Goal: Communication & Community: Answer question/provide support

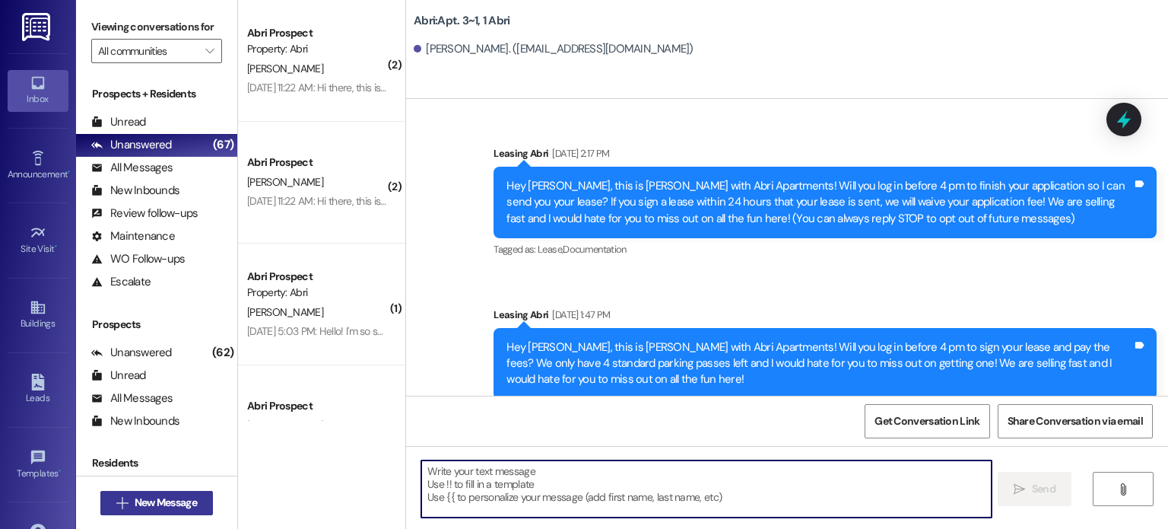
scroll to position [11975, 0]
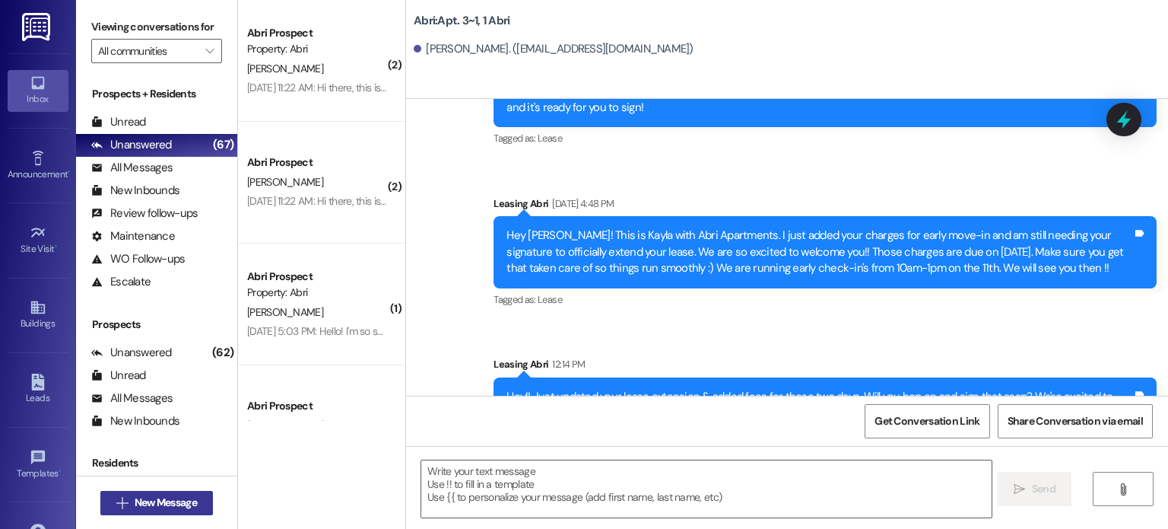
click at [166, 500] on span "New Message" at bounding box center [166, 502] width 62 height 16
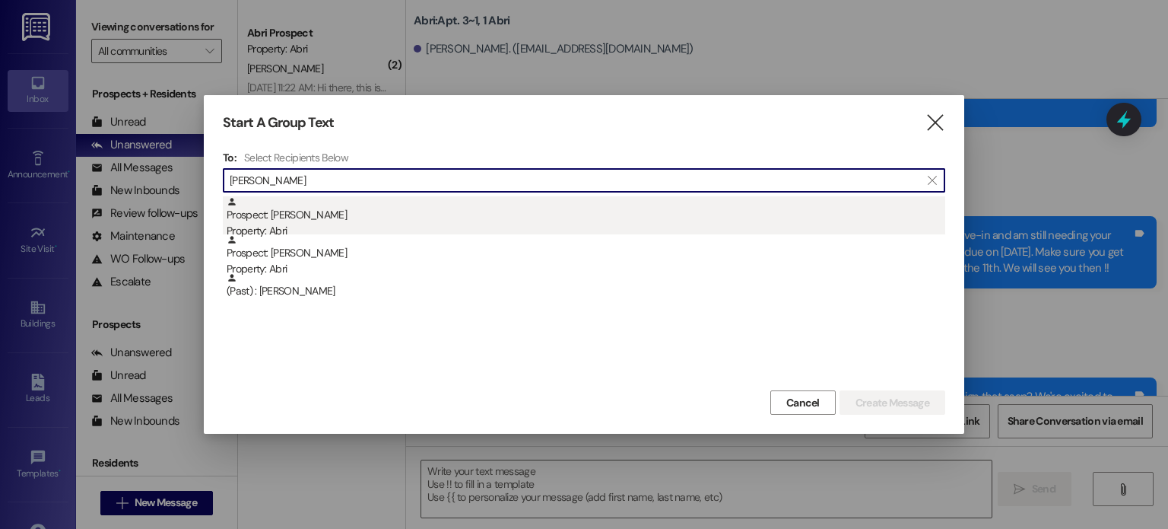
type input "harrison"
click at [346, 221] on div "Prospect: Harrison Buxton Property: Abri" at bounding box center [586, 217] width 719 height 43
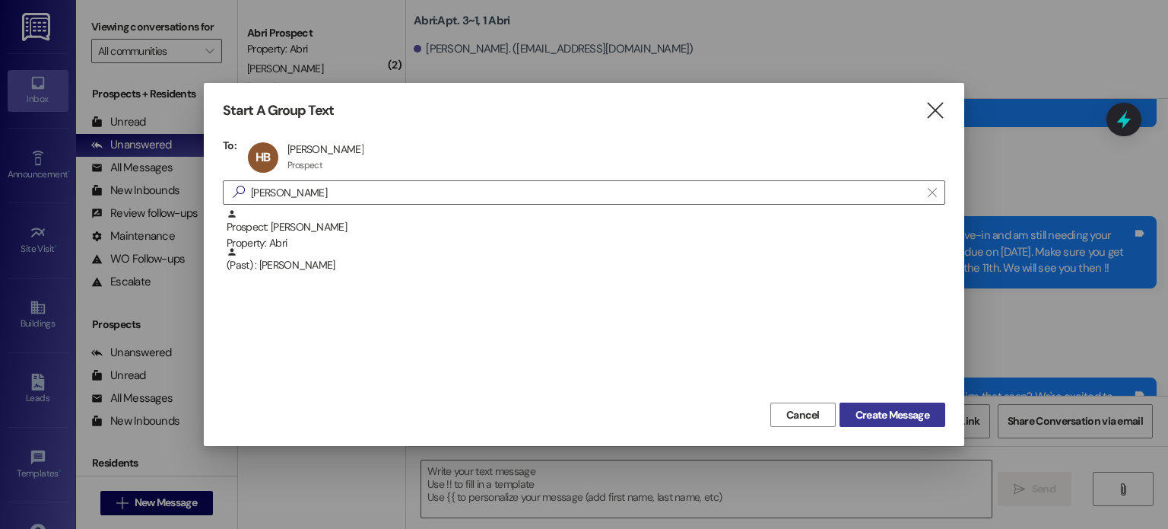
click at [865, 416] on span "Create Message" at bounding box center [892, 415] width 74 height 16
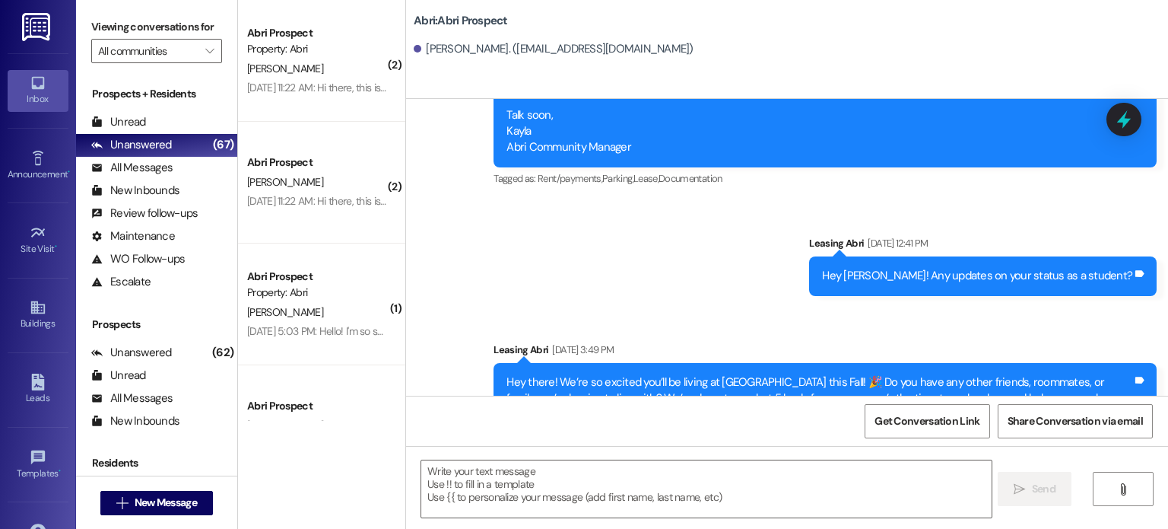
scroll to position [575, 0]
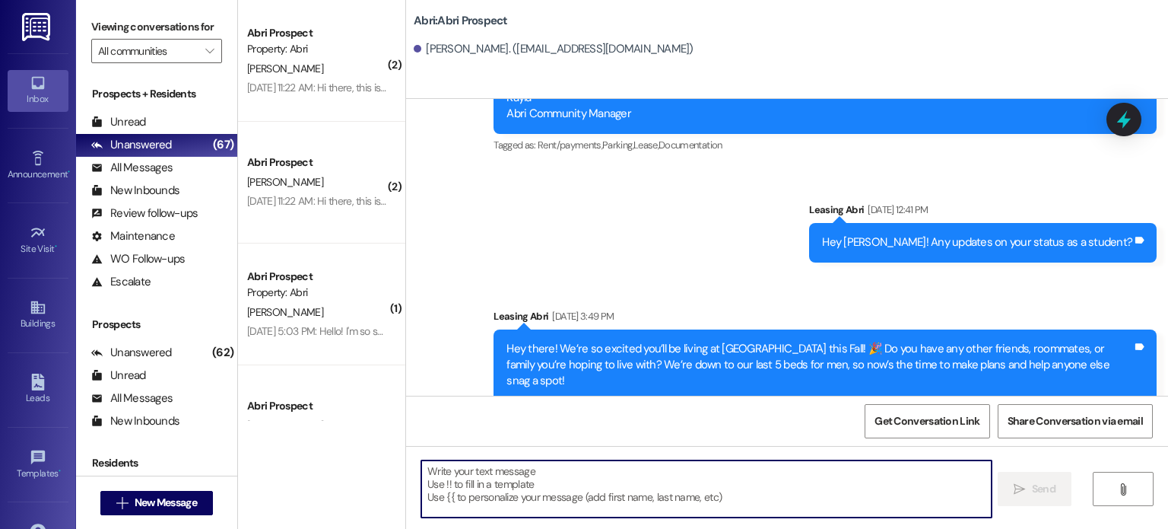
click at [487, 476] on textarea at bounding box center [706, 488] width 570 height 57
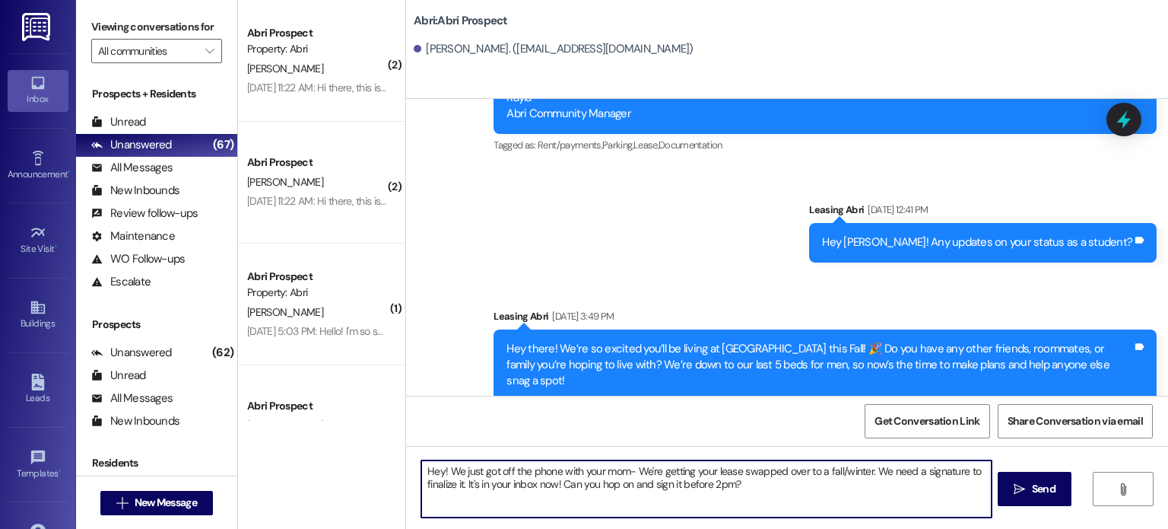
click at [863, 471] on textarea "Hey! We just got off the phone with your mom- We're getting your lease swapped …" at bounding box center [706, 488] width 570 height 57
type textarea "Hey! We just got off the phone with your mom- We're getting your lease swapped …"
click at [833, 495] on textarea "Hey! We just got off the phone with your mom- We're getting your lease swapped …" at bounding box center [706, 488] width 570 height 57
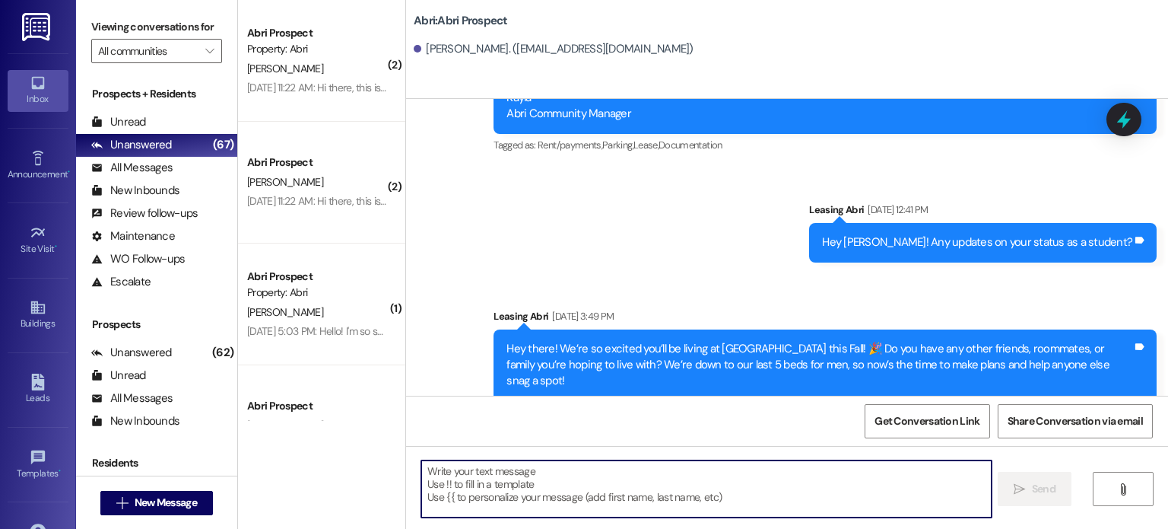
scroll to position [697, 0]
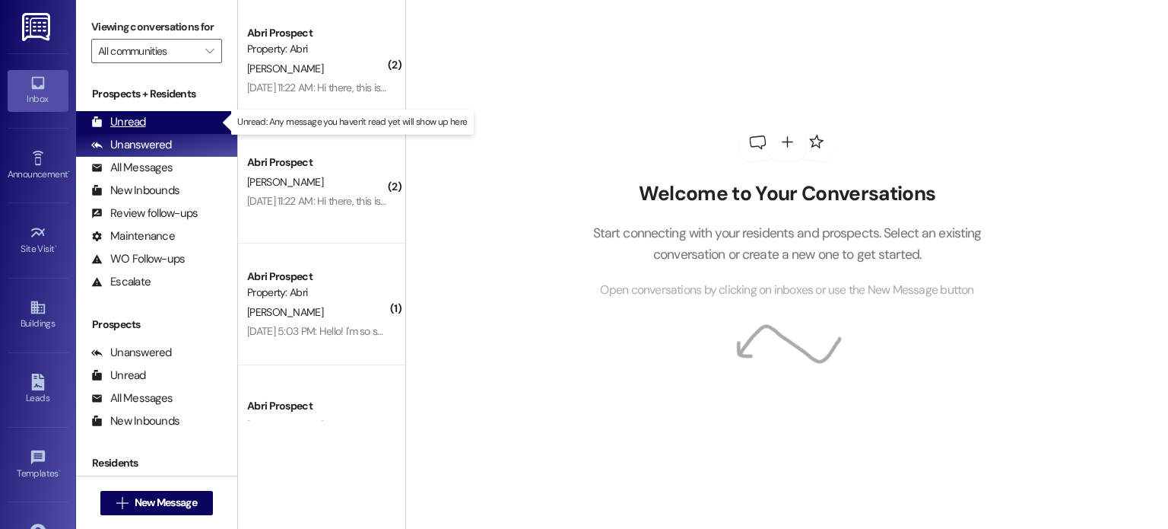
click at [156, 119] on div "Unread (0)" at bounding box center [156, 122] width 161 height 23
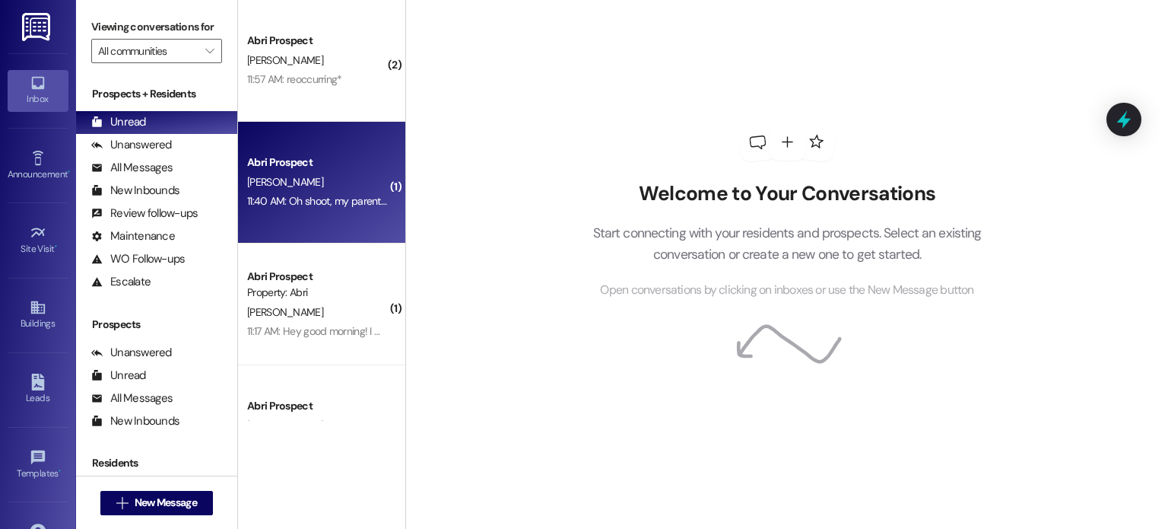
click at [307, 223] on div "Abri Prospect K. Jones 11:40 AM: Oh shoot, my parents and I have a hotel the ni…" at bounding box center [321, 183] width 167 height 122
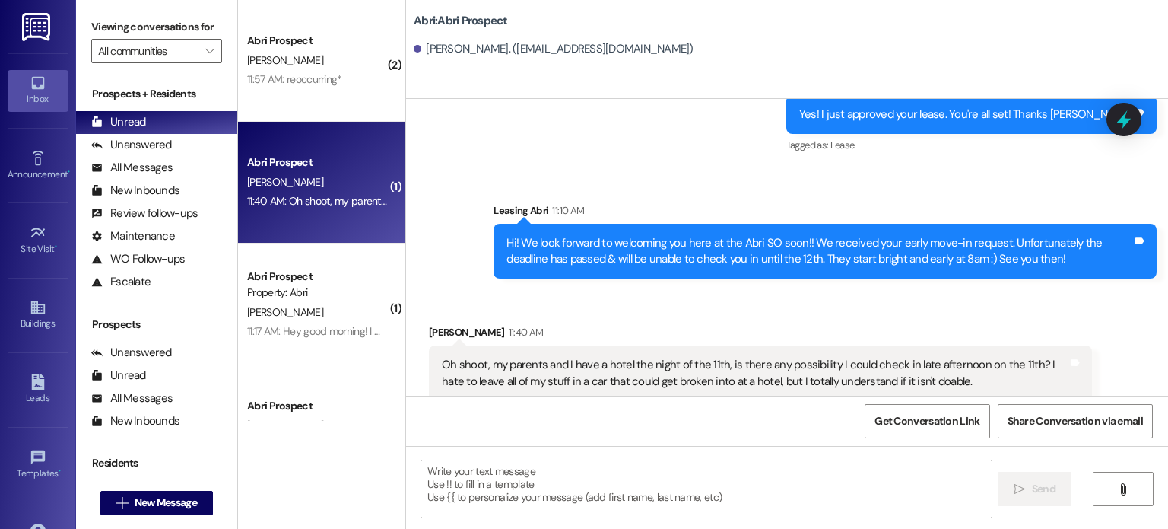
scroll to position [558, 0]
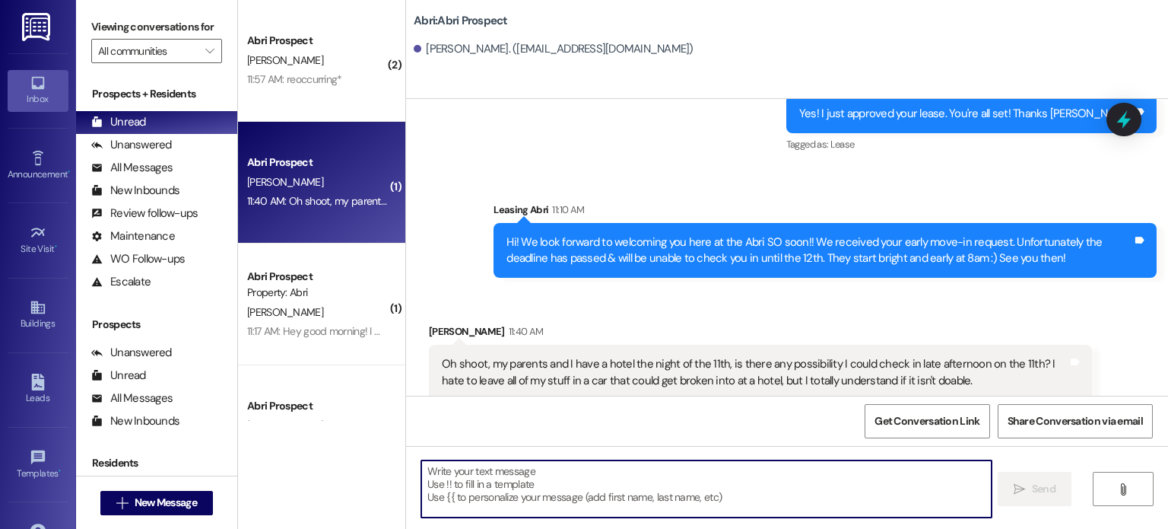
click at [534, 460] on textarea at bounding box center [706, 488] width 570 height 57
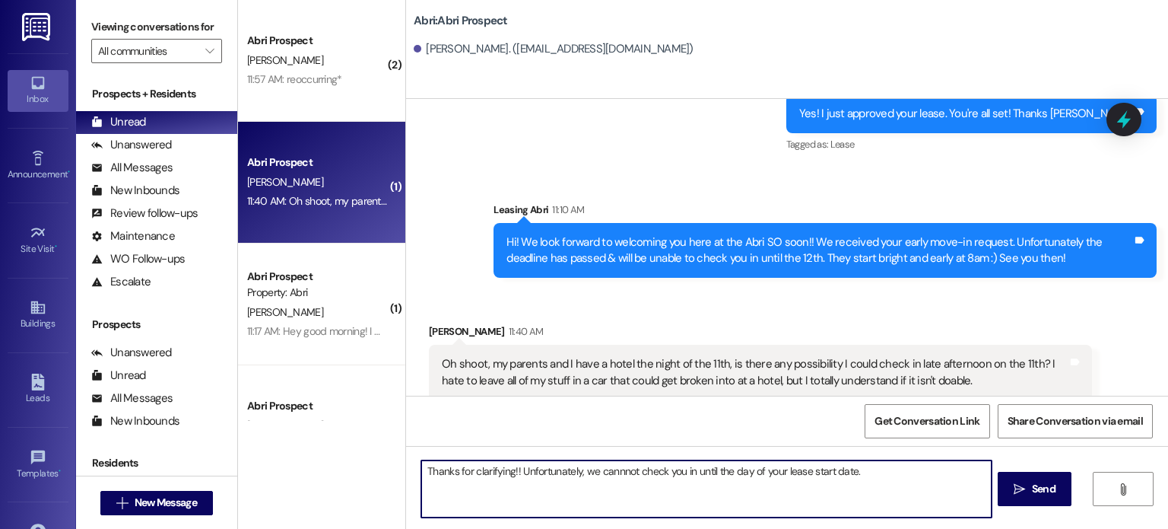
type textarea "Thanks for clarifying!! Unfortunately, we cannot check you in until the day of …"
click at [859, 462] on textarea "Thanks for clarifying!! Unfortunately, we cannot check you in until the day of …" at bounding box center [706, 488] width 570 height 57
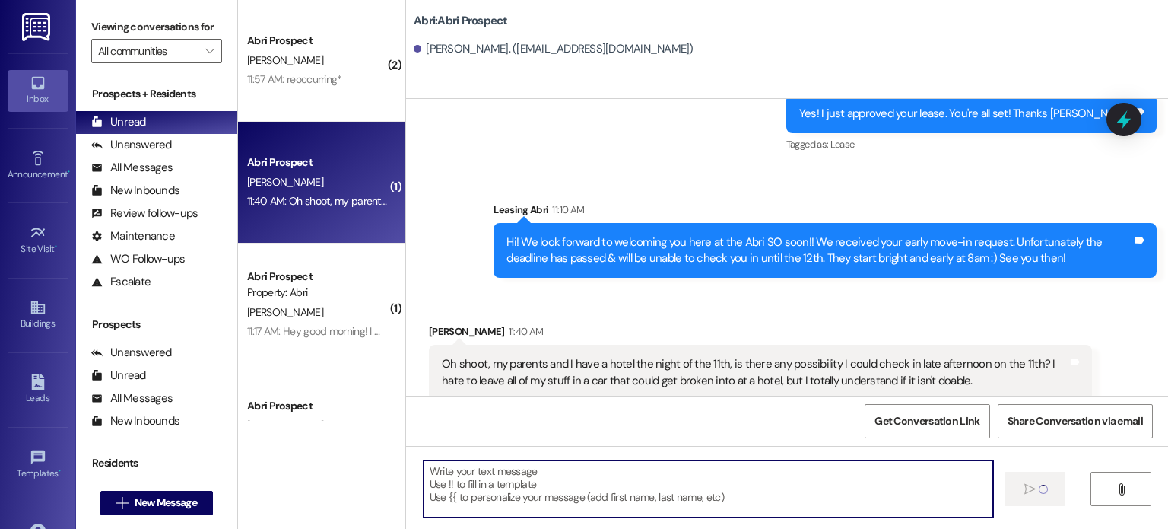
scroll to position [557, 0]
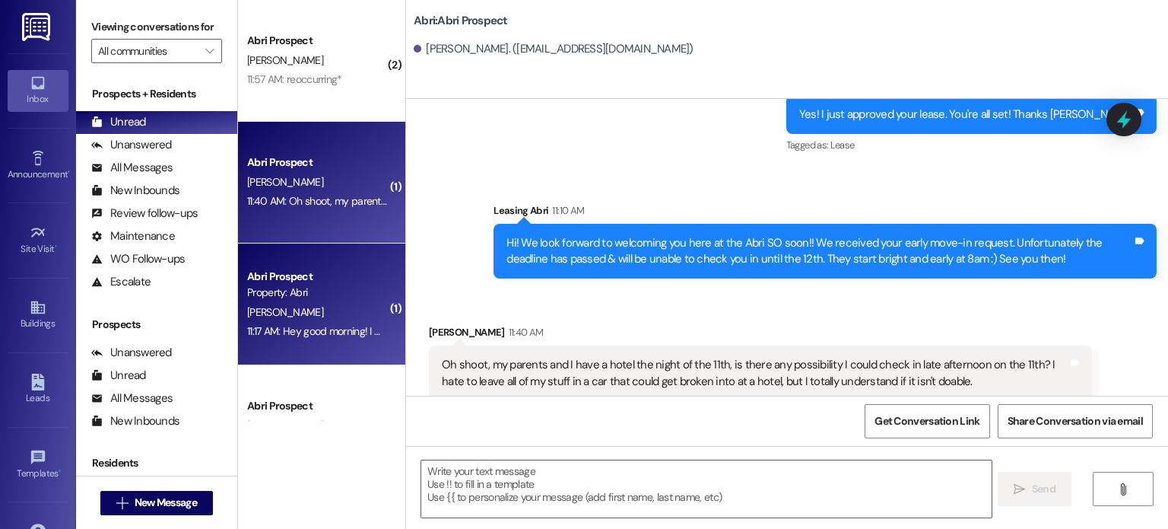
click at [319, 290] on div "Property: Abri" at bounding box center [317, 292] width 141 height 16
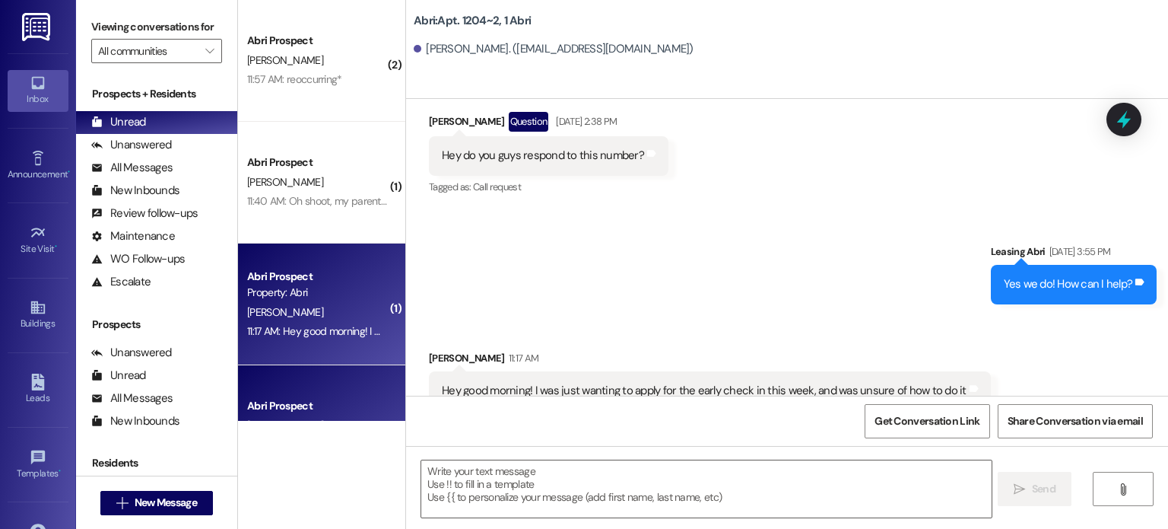
scroll to position [9341, 0]
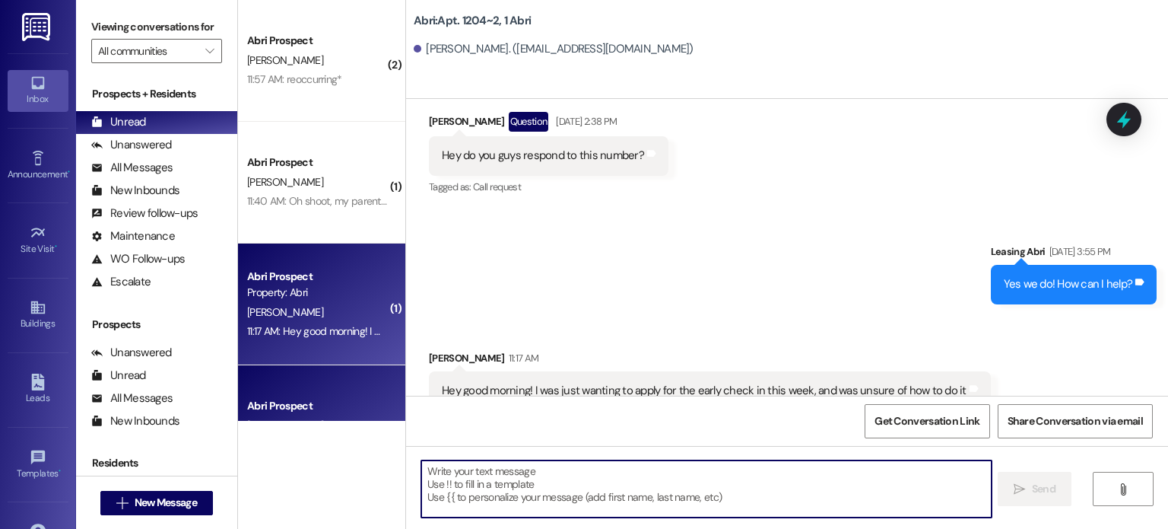
click at [518, 478] on textarea at bounding box center [706, 488] width 570 height 57
paste textarea "Hi Faith! I hope you had a great weekend! Do anything fun? We are about to incr…"
type textarea "Hi Faith! I hope you had a great weekend! Do anything fun? We are about to incr…"
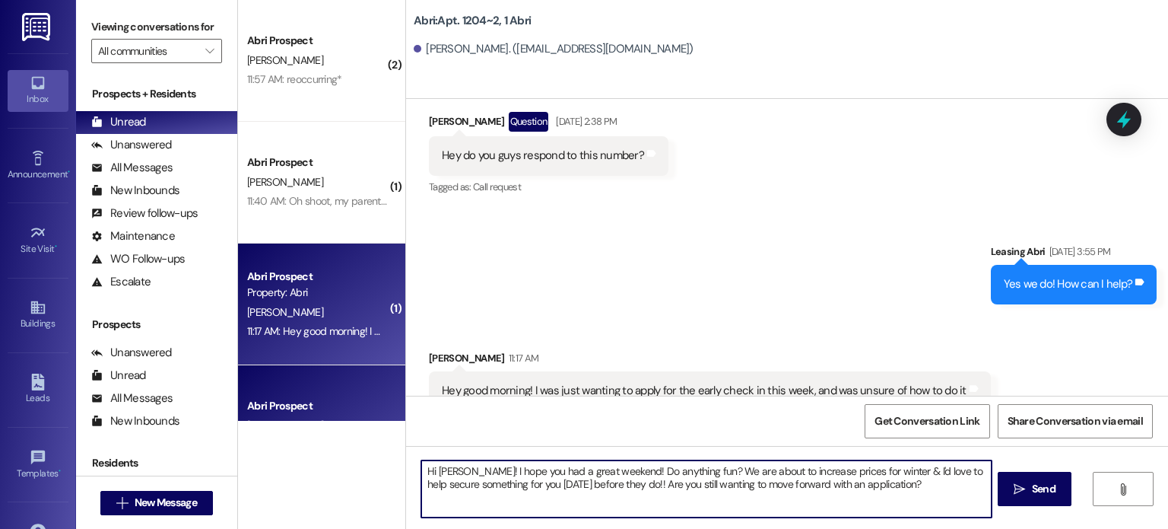
click at [856, 488] on textarea "Hi Faith! I hope you had a great weekend! Do anything fun? We are about to incr…" at bounding box center [706, 488] width 570 height 57
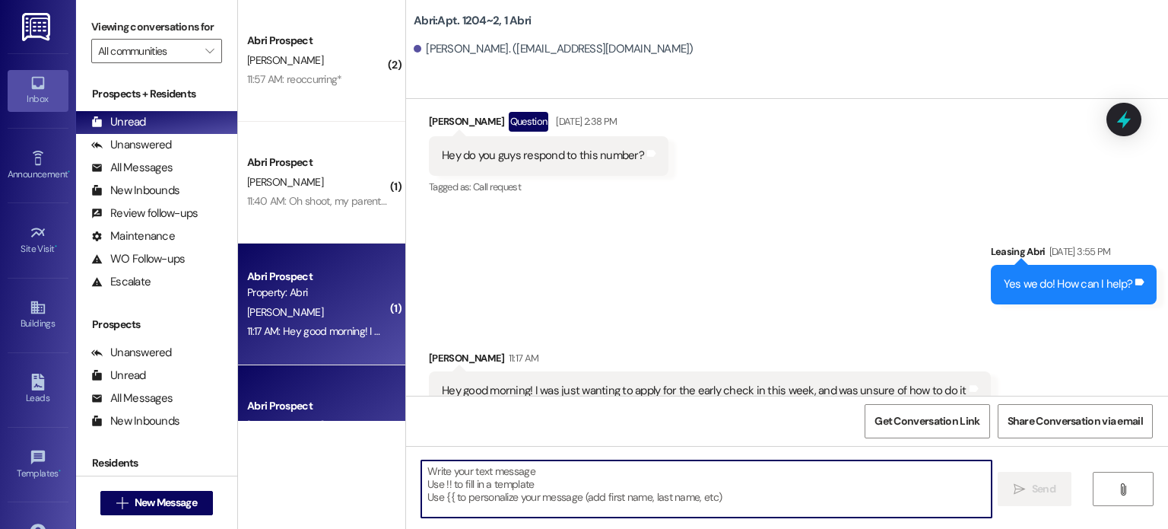
drag, startPoint x: 435, startPoint y: 465, endPoint x: 424, endPoint y: 483, distance: 21.1
click at [424, 483] on textarea at bounding box center [706, 488] width 570 height 57
paste textarea "Hey hey! We’re counting down the days until we get to welcome you HOME—and we s…"
type textarea "Hey hey! We’re counting down the days until we get to welcome you HOME—and we s…"
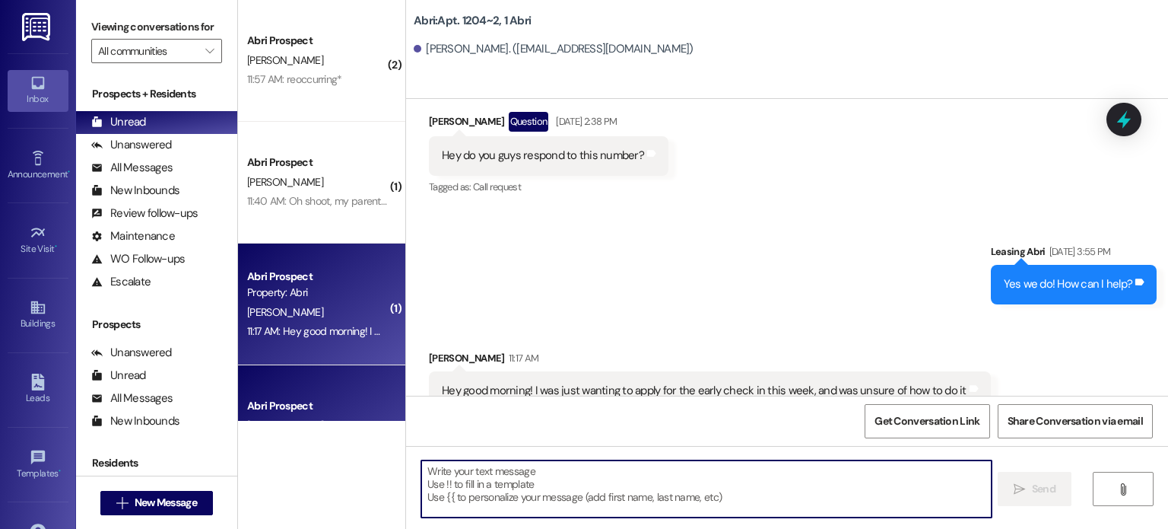
drag, startPoint x: 436, startPoint y: 482, endPoint x: 420, endPoint y: 481, distance: 16.8
click at [421, 481] on textarea at bounding box center [706, 488] width 570 height 57
paste textarea "Hi! We look forward to welcoming you here at the Abri SO soon!! We received you…"
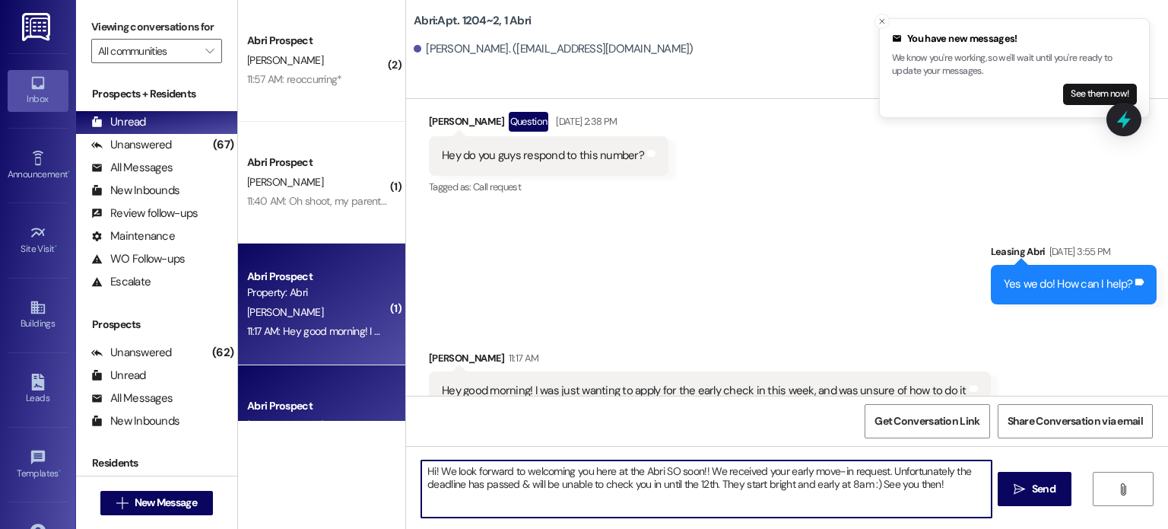
drag, startPoint x: 716, startPoint y: 471, endPoint x: 774, endPoint y: 474, distance: 57.9
click at [774, 474] on textarea "Hi! We look forward to welcoming you here at the Abri SO soon!! We received you…" at bounding box center [706, 488] width 570 height 57
click at [760, 469] on textarea "Hi! We look forward to welcoming you here at the Abri SO soon!! We received you…" at bounding box center [706, 488] width 570 height 57
drag, startPoint x: 760, startPoint y: 469, endPoint x: 715, endPoint y: 471, distance: 44.9
click at [715, 471] on textarea "Hi! We look forward to welcoming you here at the Abri SO soon!! We received you…" at bounding box center [706, 488] width 570 height 57
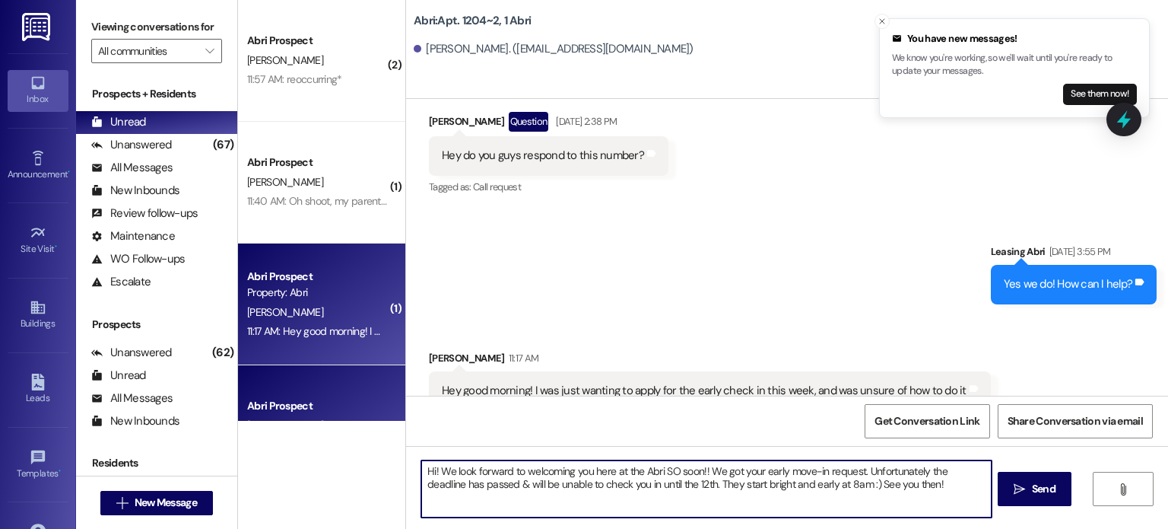
click at [852, 471] on textarea "Hi! We look forward to welcoming you here at the Abri SO soon!! We got your ear…" at bounding box center [706, 488] width 570 height 57
type textarea "Hi! We look forward to welcoming you here at the Abri SO soon!! Unfortunately t…"
click at [822, 495] on textarea "Hi! We look forward to welcoming you here at the Abri SO soon!! Unfortunately t…" at bounding box center [706, 488] width 570 height 57
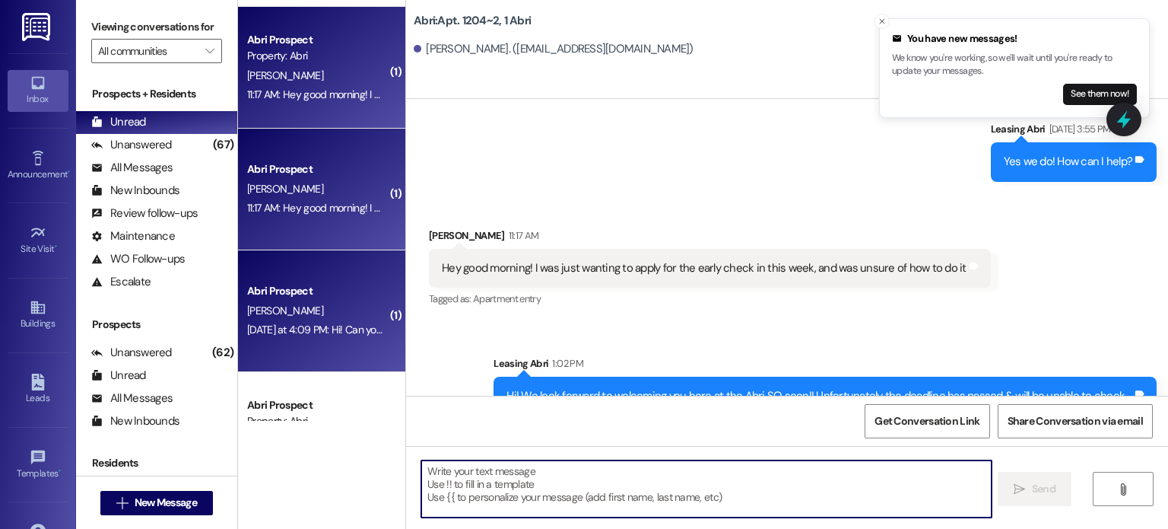
scroll to position [237, 0]
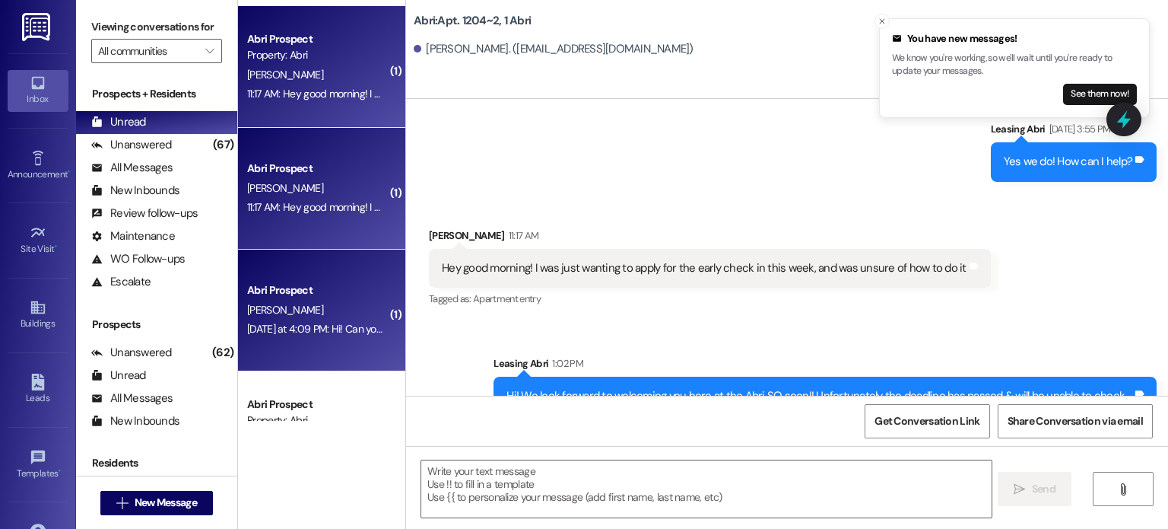
click at [322, 316] on div "E. Wakeham" at bounding box center [318, 309] width 144 height 19
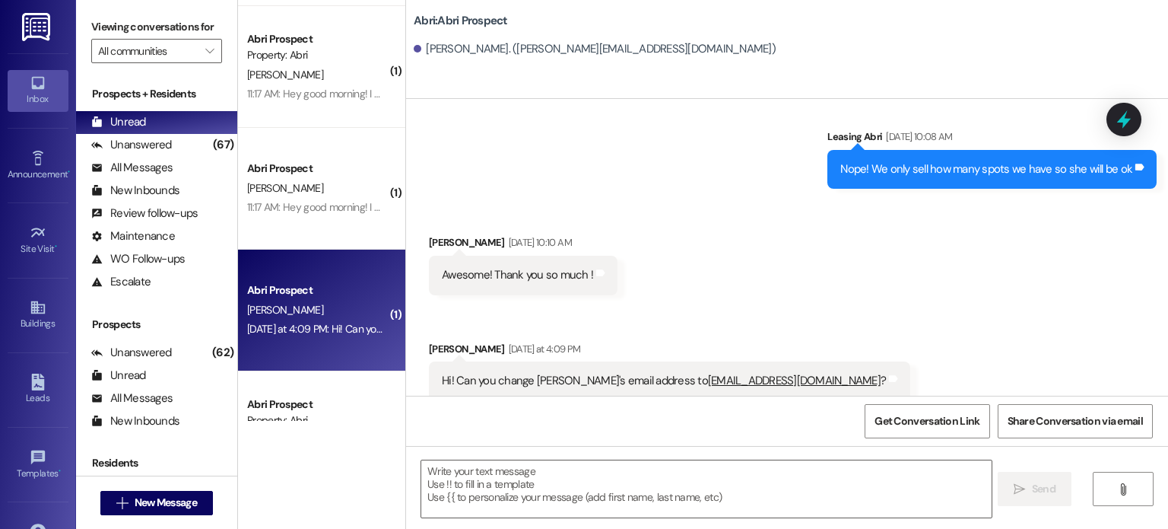
scroll to position [3583, 0]
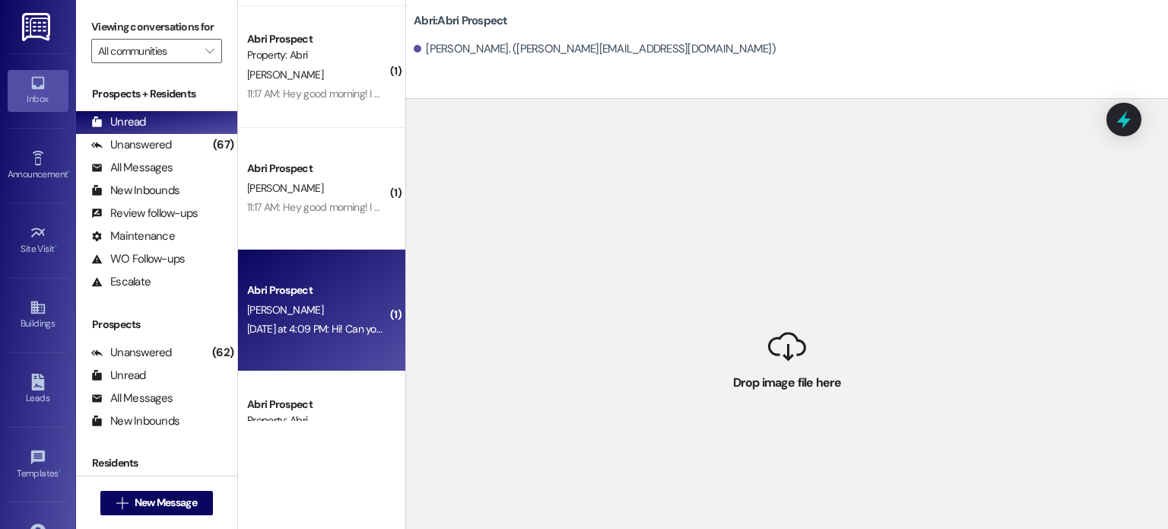
click at [671, 366] on div " Drop image file here" at bounding box center [787, 363] width 762 height 529
click at [292, 299] on div "Abri Prospect" at bounding box center [318, 290] width 144 height 19
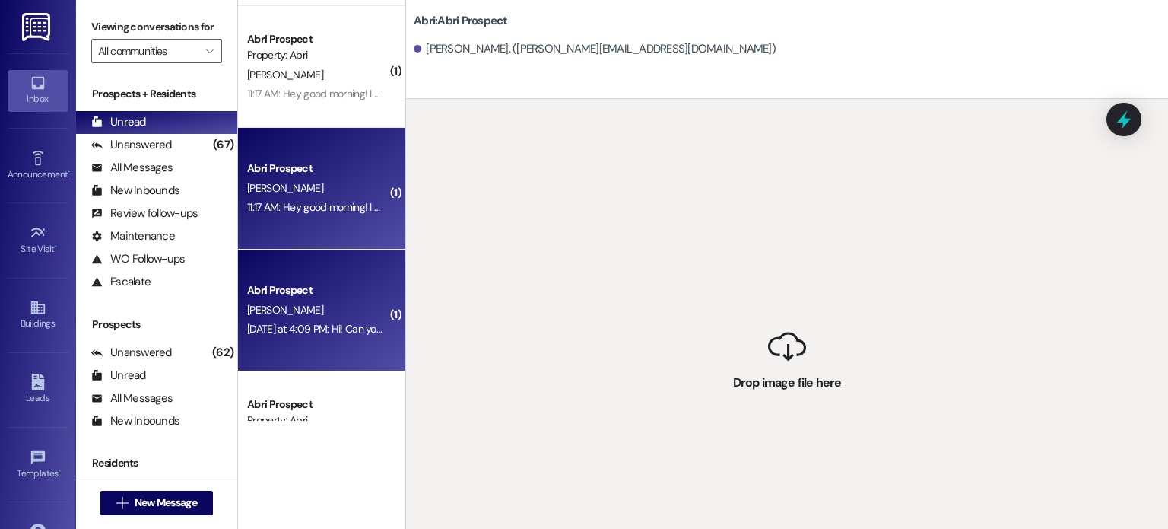
click at [315, 235] on div "Abri Prospect E. Roylance 11:17 AM: Hey good morning! I was just wanting to app…" at bounding box center [321, 189] width 167 height 122
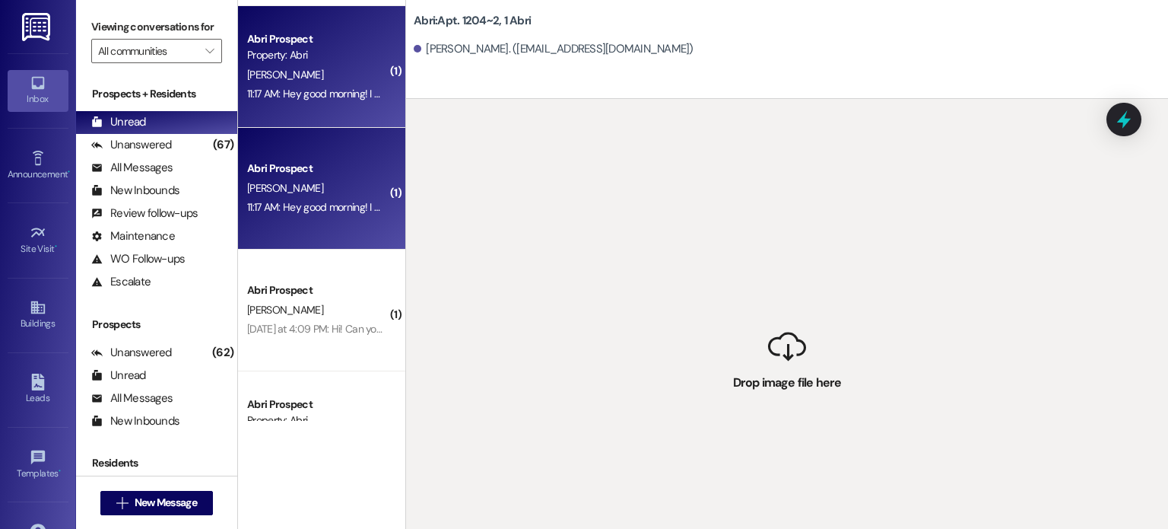
click at [315, 235] on div "Abri Prospect E. Roylance 11:17 AM: Hey good morning! I was just wanting to app…" at bounding box center [321, 189] width 167 height 122
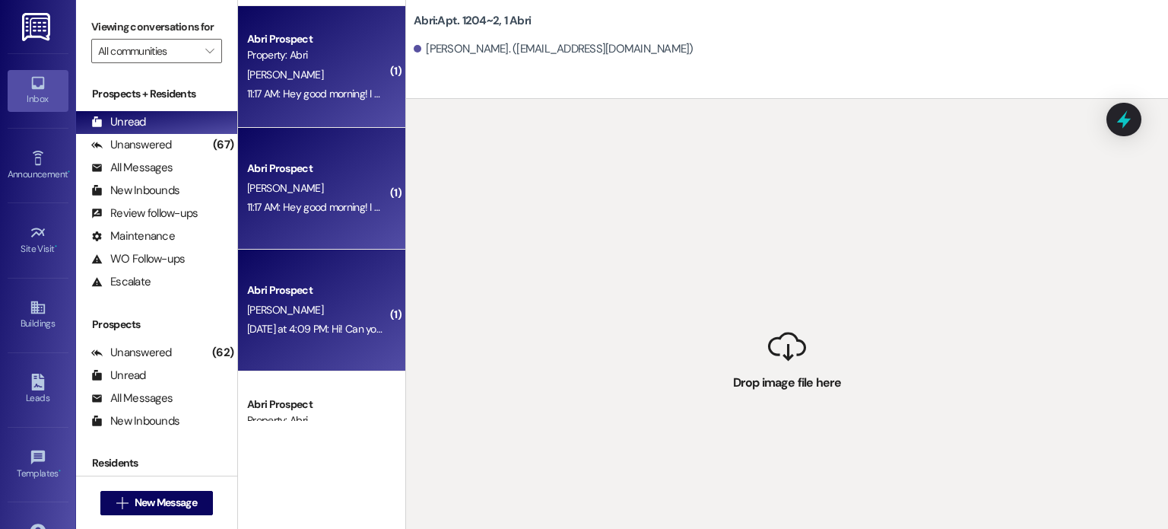
click at [311, 290] on div "Abri Prospect" at bounding box center [317, 290] width 141 height 16
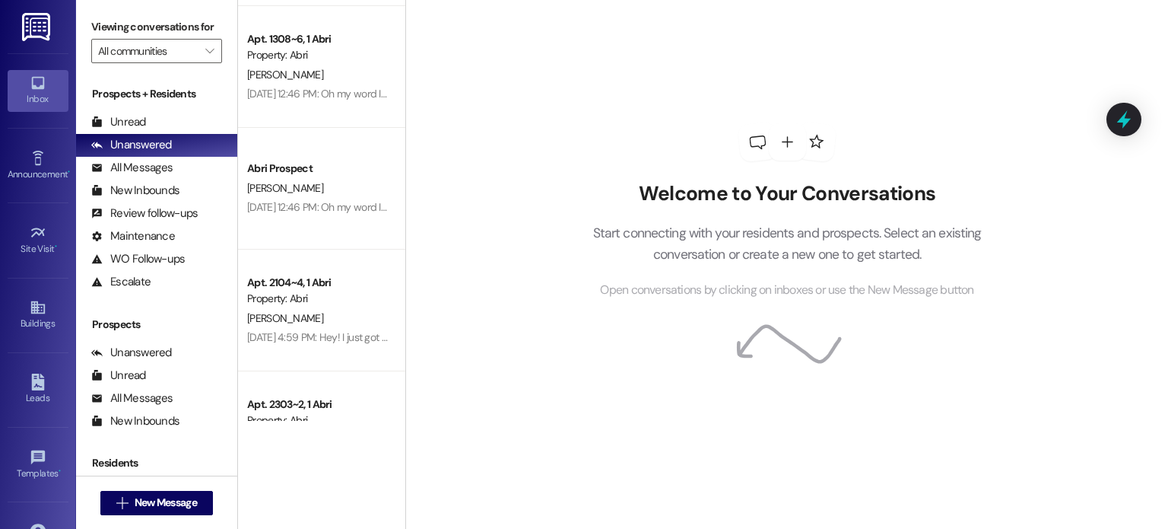
scroll to position [480, 0]
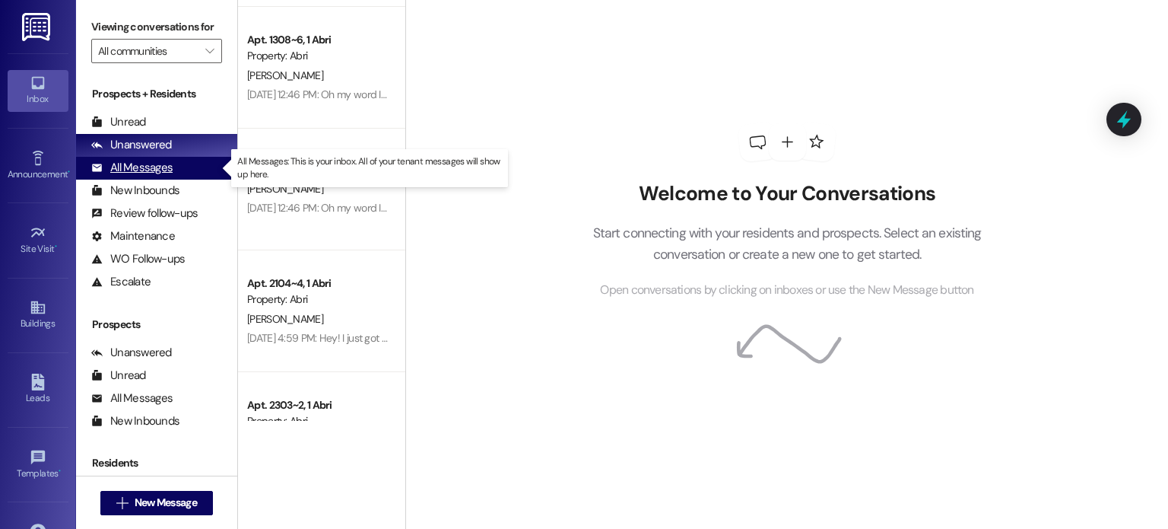
click at [180, 170] on div "All Messages (undefined)" at bounding box center [156, 168] width 161 height 23
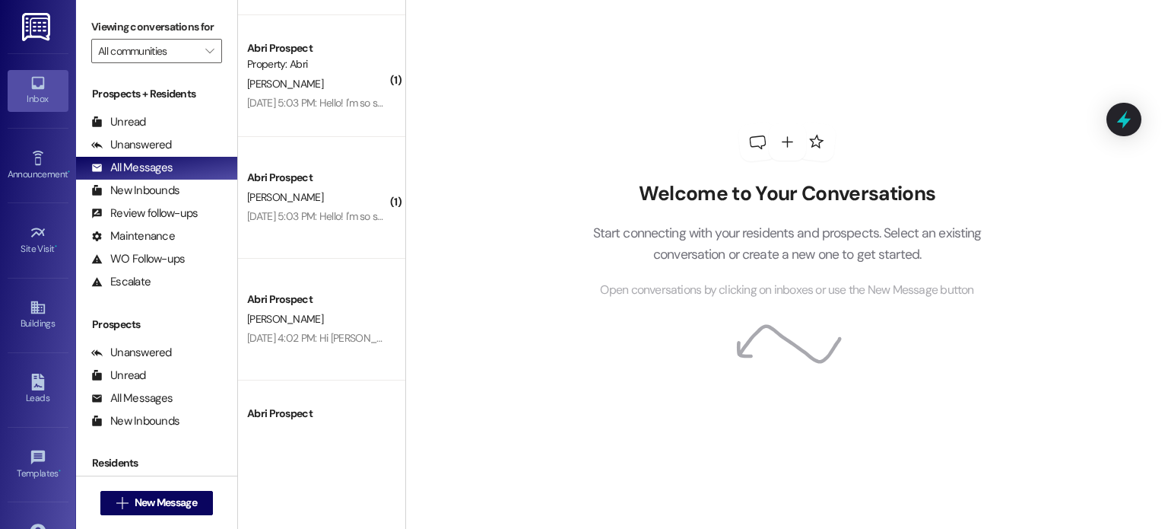
scroll to position [3025, 0]
click at [331, 230] on div "Abri Prospect [PERSON_NAME] [DATE] 5:03 PM: Hello! I'm so sorry, I was having a…" at bounding box center [321, 199] width 167 height 122
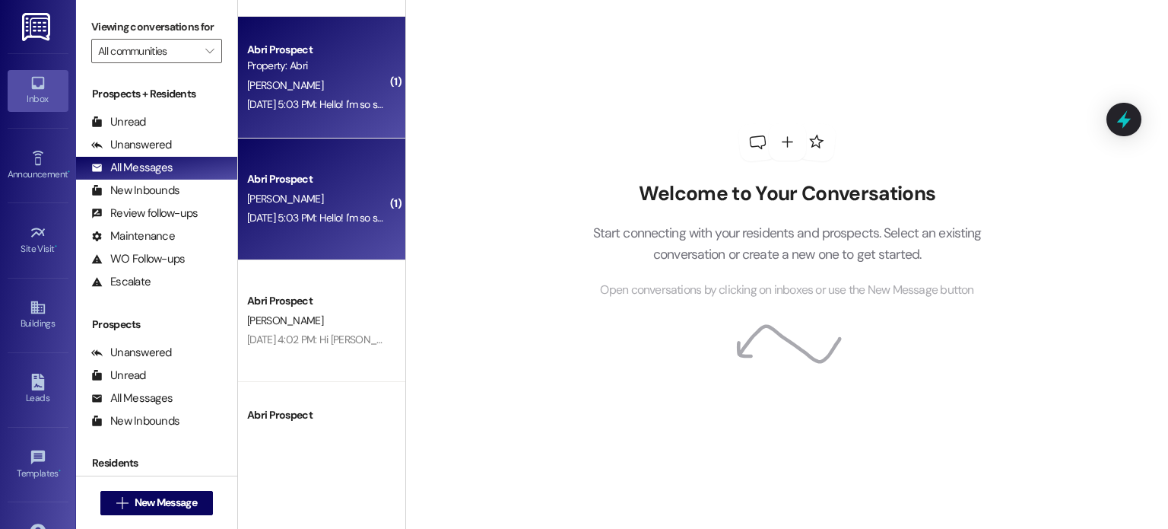
click at [331, 230] on div "Abri Prospect [PERSON_NAME] [DATE] 5:03 PM: Hello! I'm so sorry, I was having a…" at bounding box center [321, 199] width 167 height 122
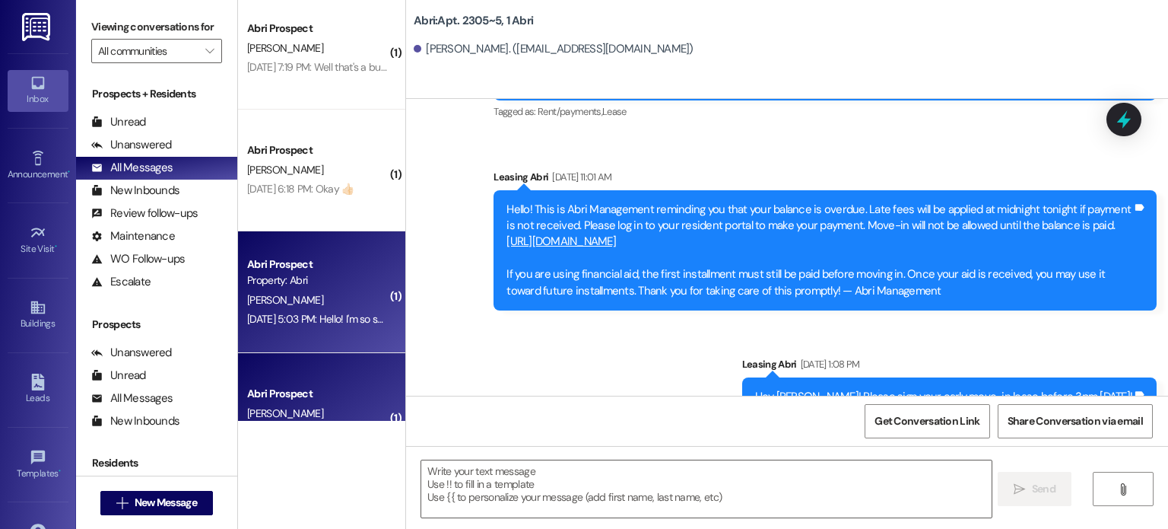
scroll to position [2811, 0]
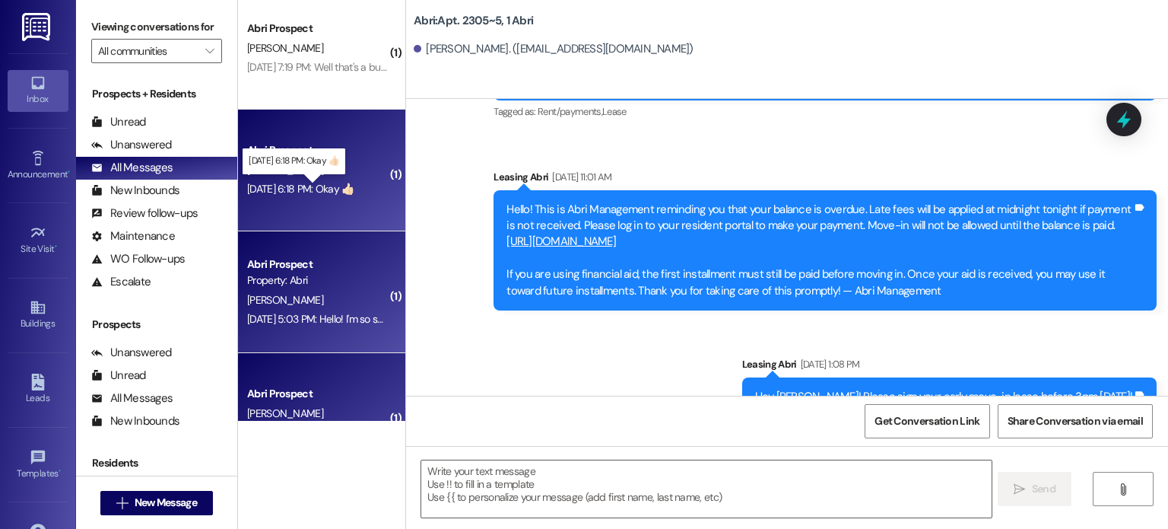
click at [338, 182] on div "[DATE] 6:18 PM: Okay 👍🏻 [DATE] 6:18 PM: Okay 👍🏻" at bounding box center [300, 189] width 107 height 14
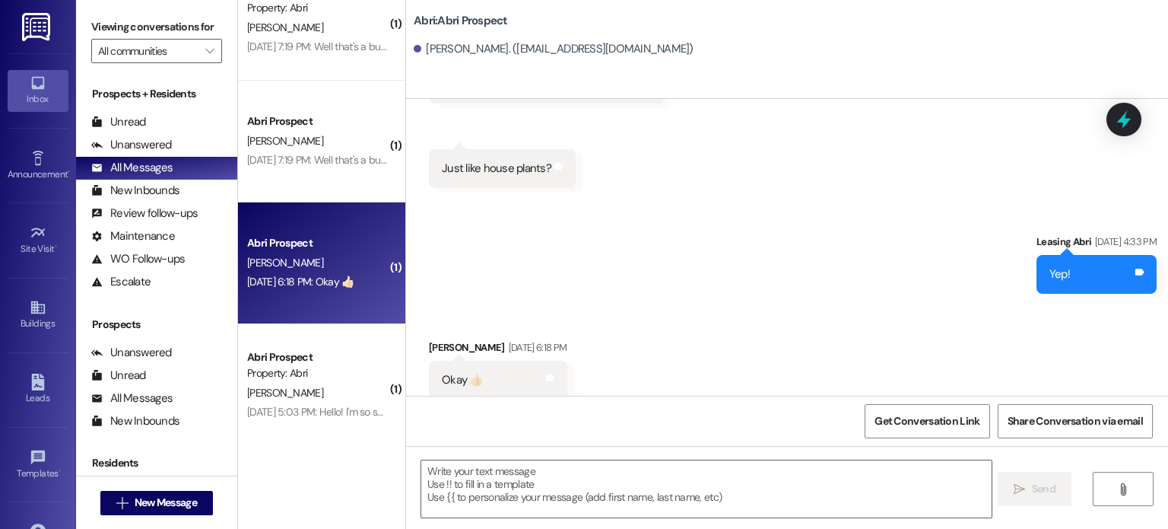
scroll to position [2713, 0]
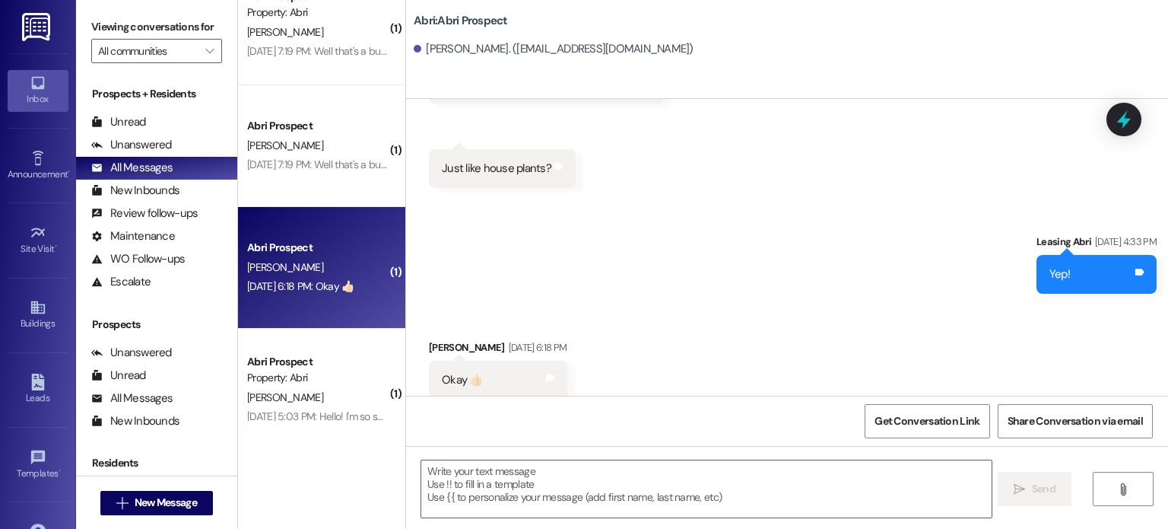
click at [333, 173] on div "[DATE] 7:19 PM: Well that's a bummer, but thanks for clarifying! [DATE] 7:19 PM…" at bounding box center [318, 164] width 144 height 19
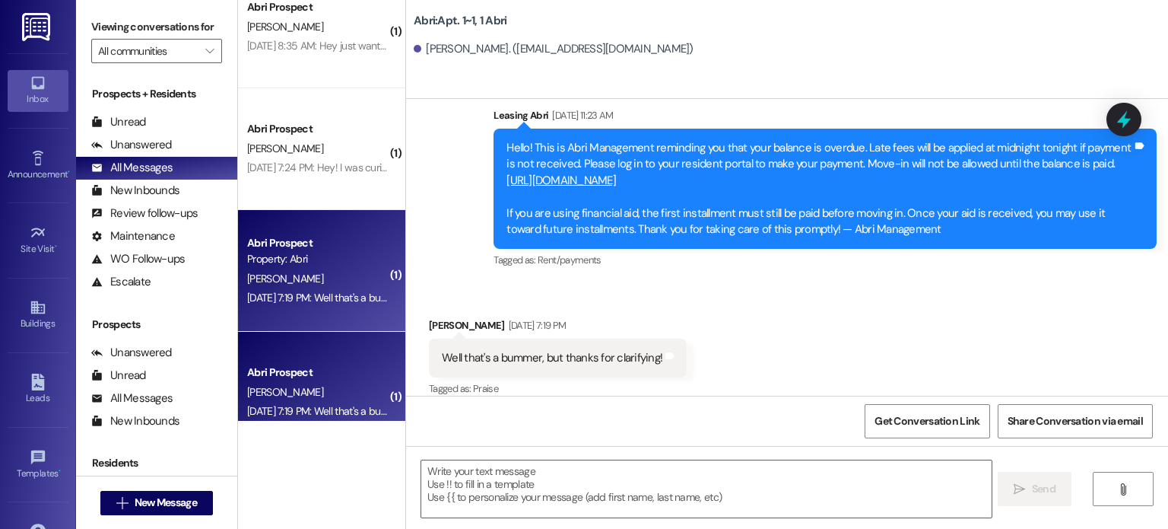
scroll to position [2466, 0]
click at [333, 173] on div "[DATE] 7:24 PM: Hey! I was curious for housing, rooms are first come first serv…" at bounding box center [432, 168] width 370 height 14
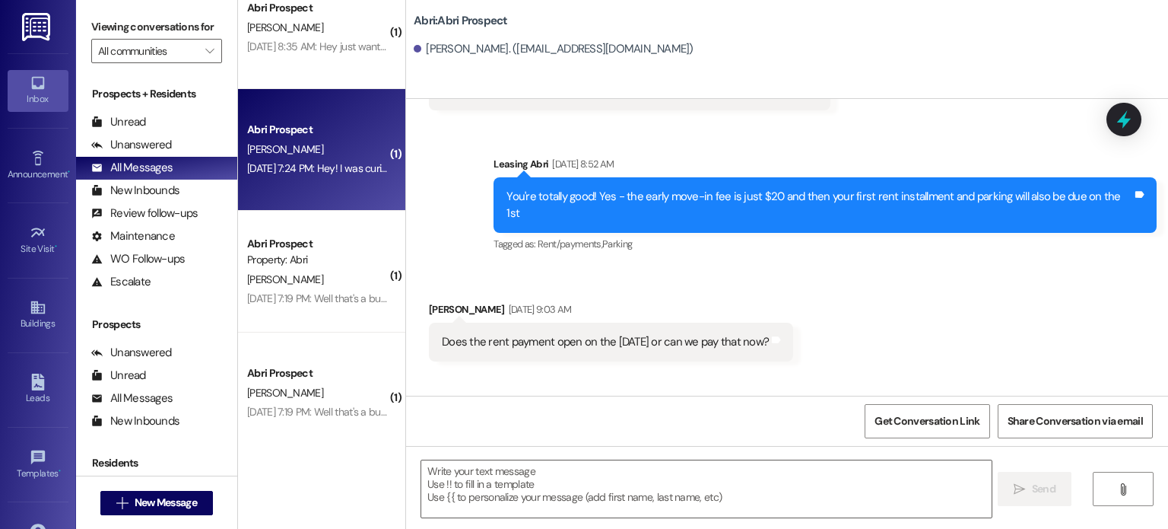
scroll to position [2561, 0]
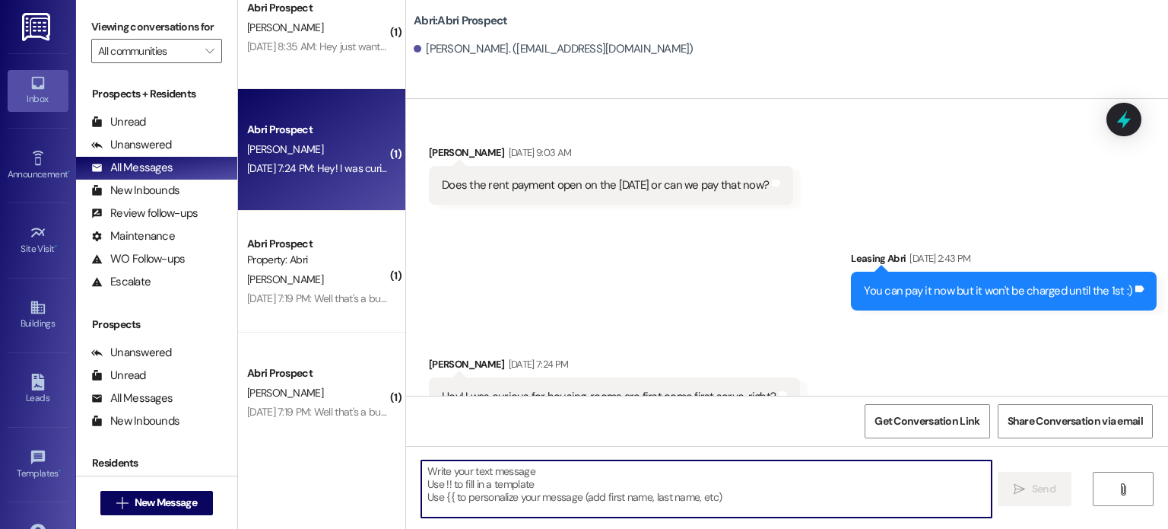
click at [477, 480] on textarea at bounding box center [706, 488] width 570 height 57
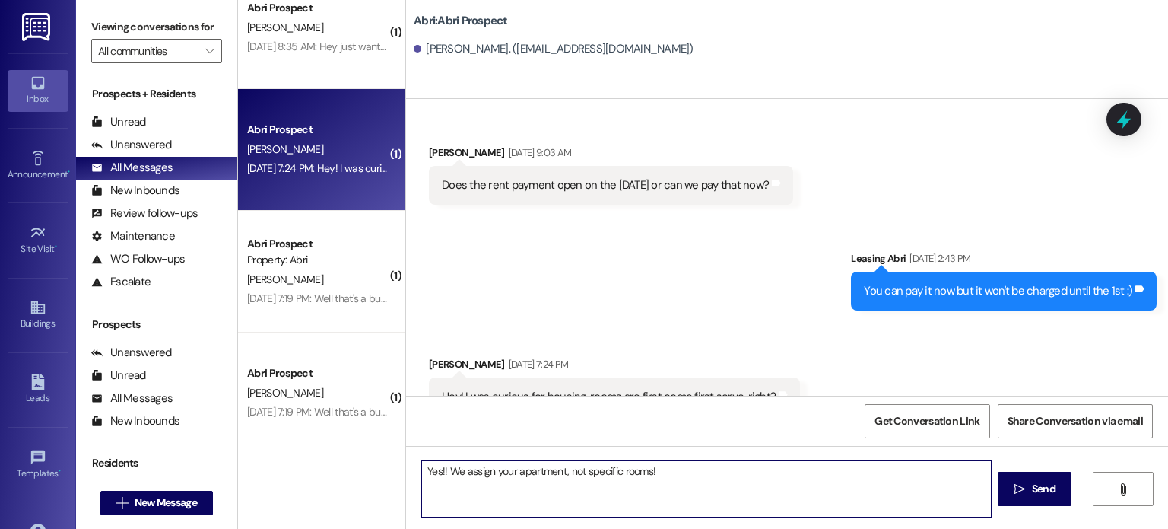
click at [559, 477] on textarea "Yes!! We assign your apartment, not specific rooms!" at bounding box center [706, 488] width 570 height 57
type textarea "Yes!! We assign your apartment but not specific rooms!"
click at [681, 471] on textarea "Yes!! We assign your apartment but not specific rooms!" at bounding box center [706, 488] width 570 height 57
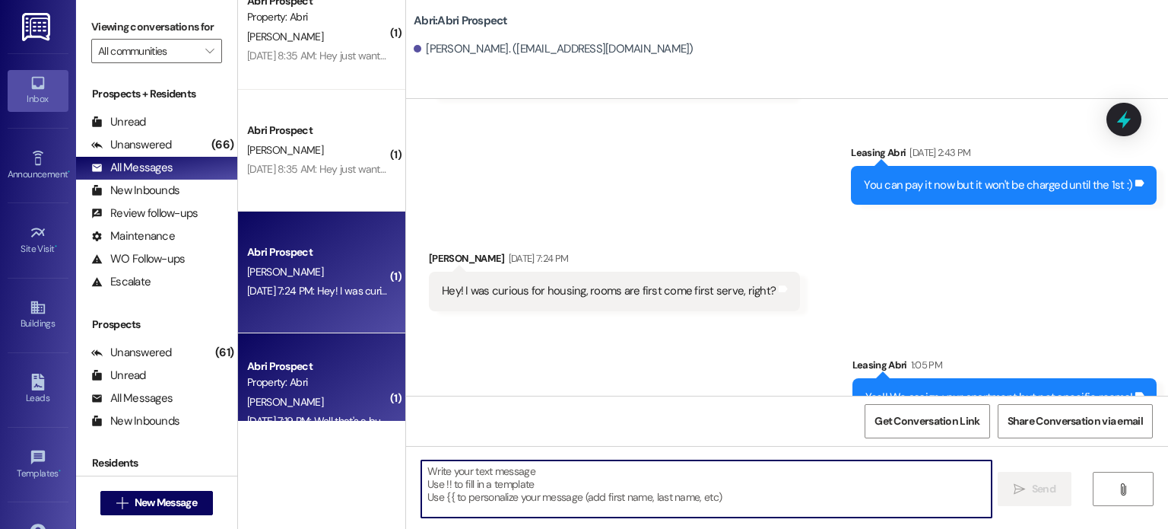
scroll to position [2332, 0]
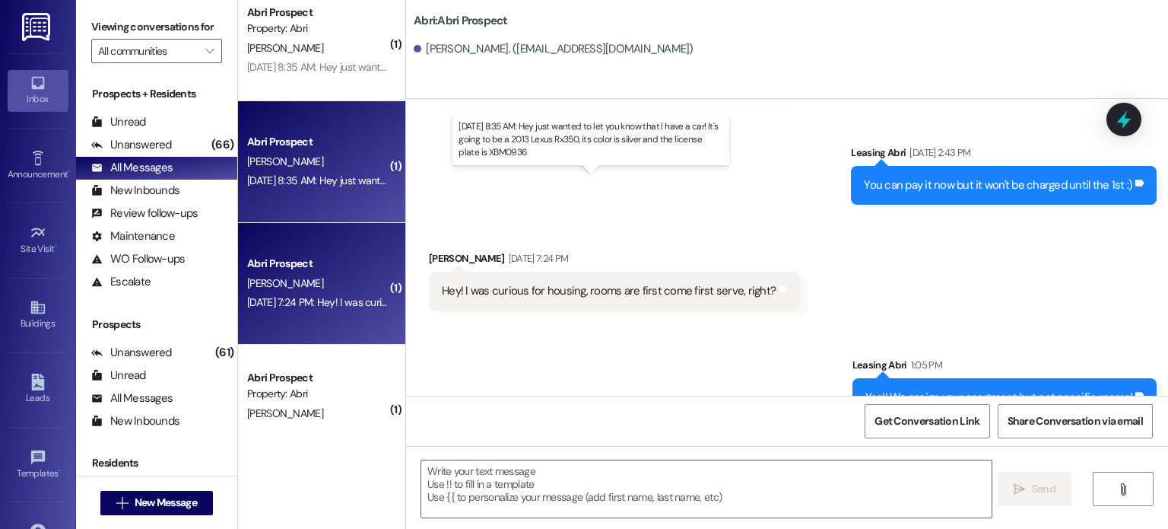
click at [344, 186] on div "Sep 06, 2025 at 8:35 AM: Hey just wanted to let you know that I have a car! It'…" at bounding box center [581, 180] width 669 height 14
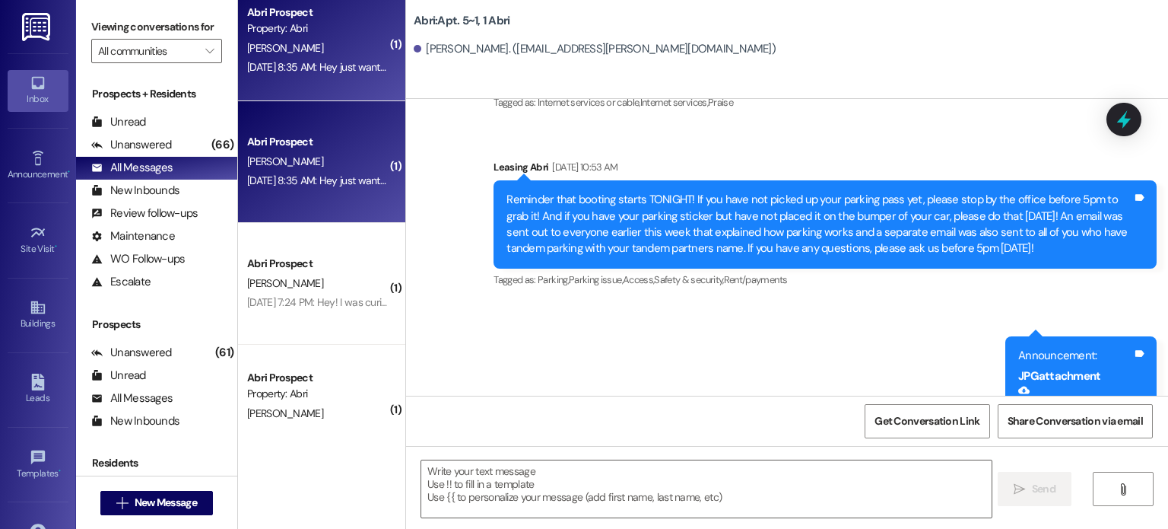
scroll to position [13944, 0]
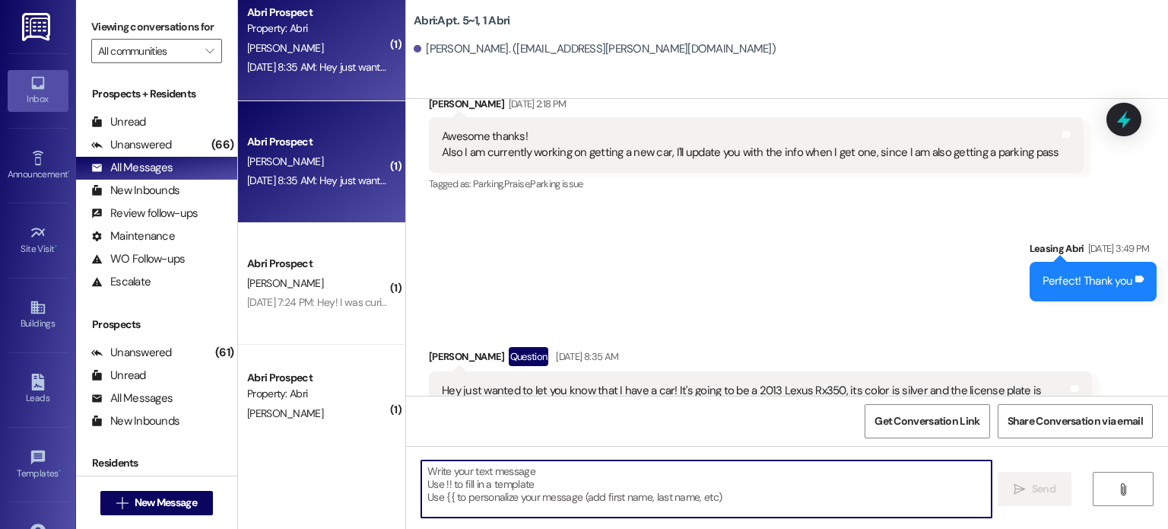
click at [462, 462] on textarea at bounding box center [706, 488] width 570 height 57
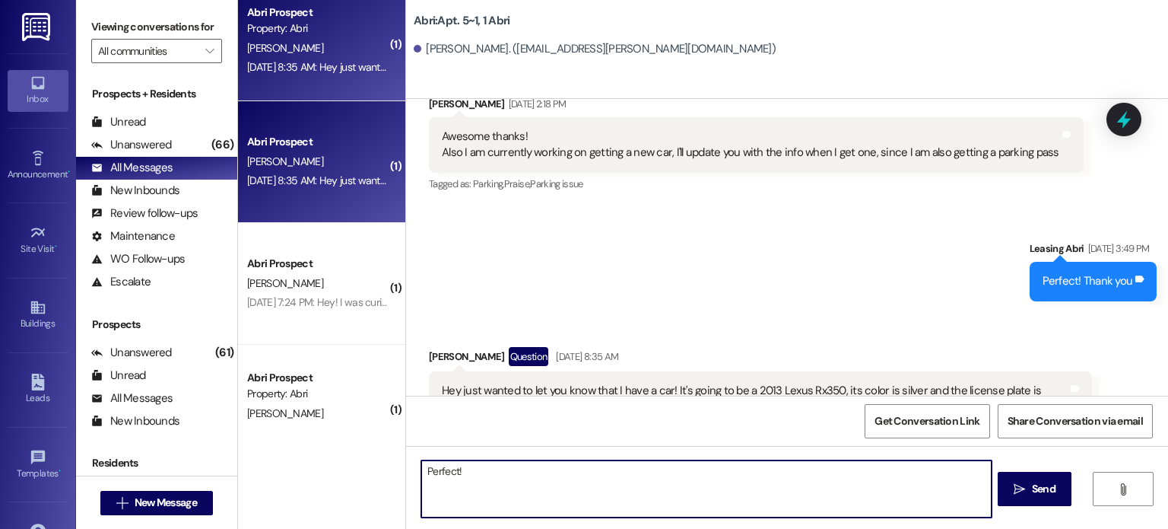
type textarea "Perfect!"
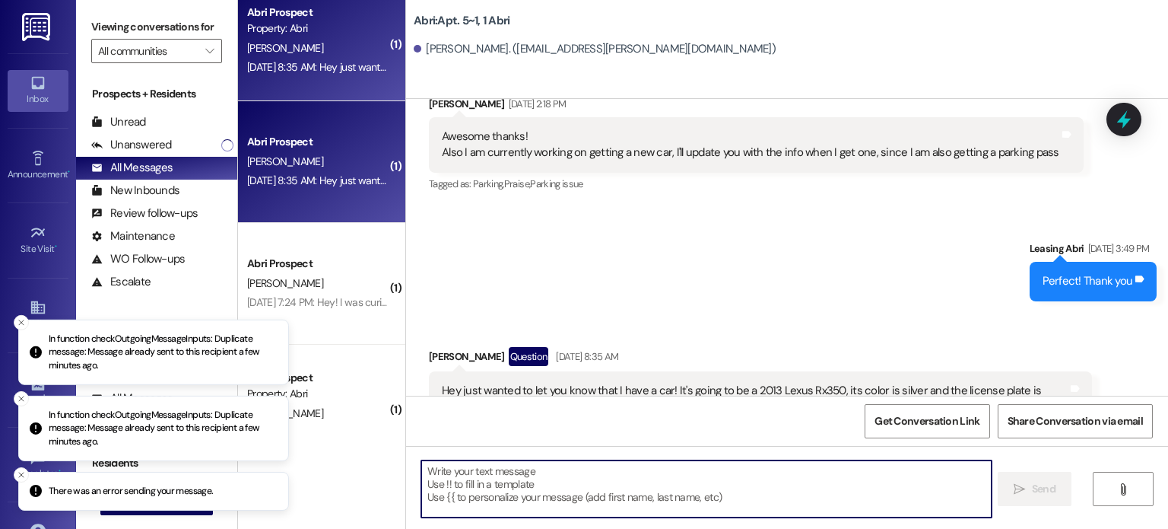
scroll to position [13943, 0]
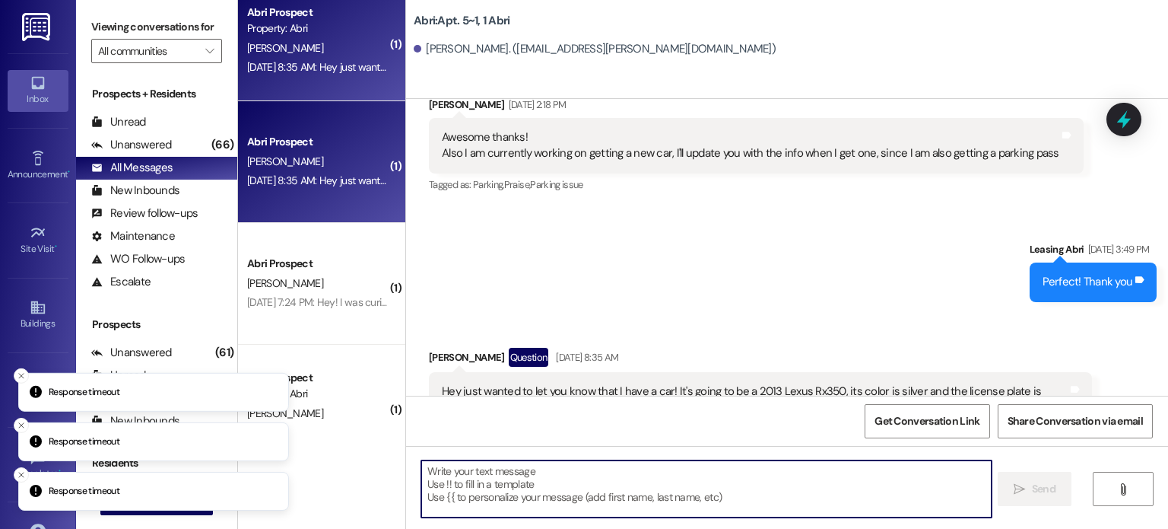
click at [590, 484] on textarea at bounding box center [706, 488] width 570 height 57
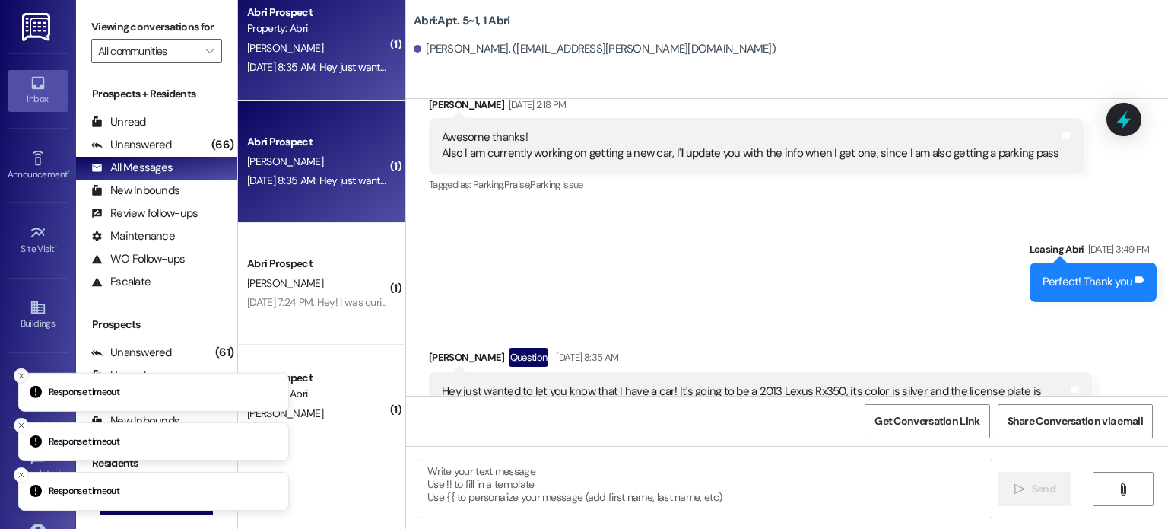
click at [22, 372] on icon "Close toast" at bounding box center [21, 374] width 9 height 9
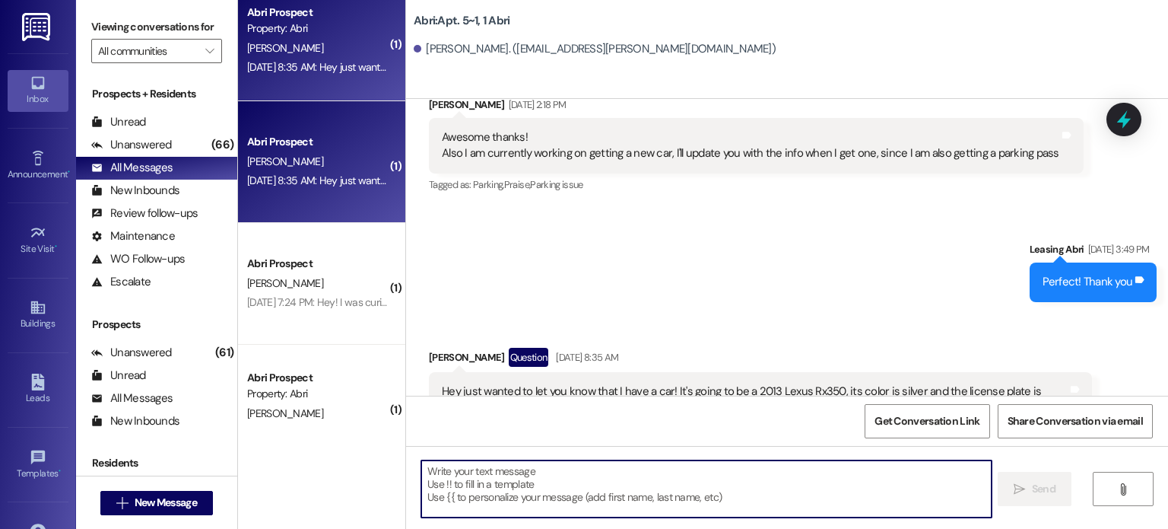
click at [535, 478] on textarea at bounding box center [706, 488] width 570 height 57
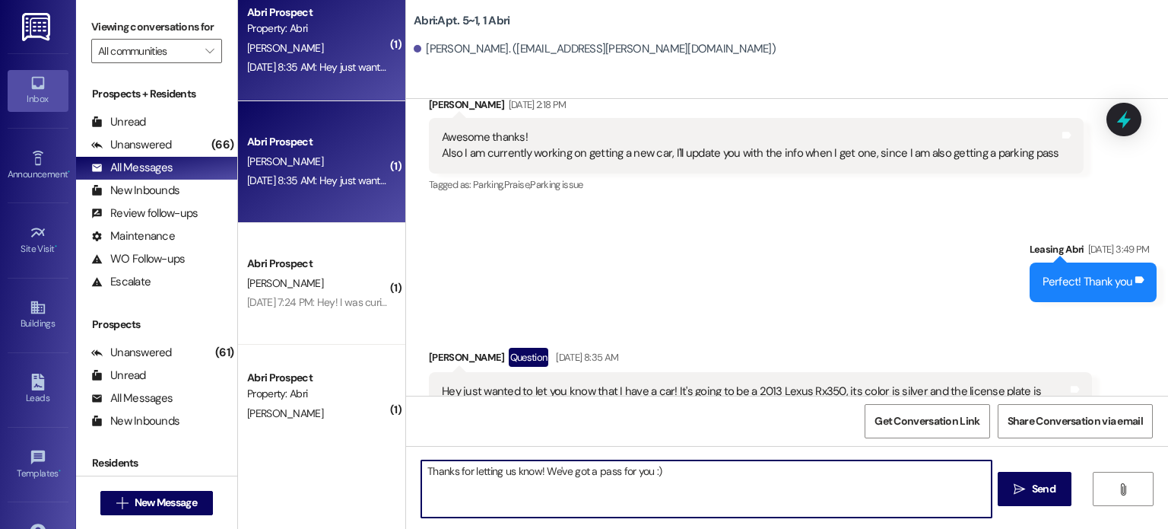
type textarea "Thanks for letting us know! We've got a pass for you :)"
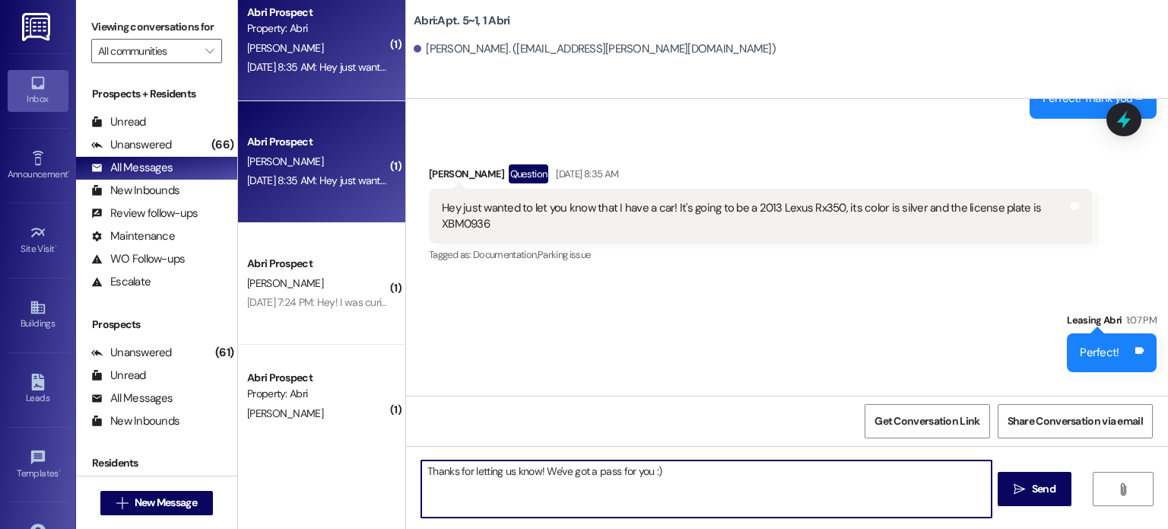
scroll to position [14126, 0]
click at [673, 477] on textarea "Thanks for letting us know! We've got a pass for you :)" at bounding box center [706, 488] width 570 height 57
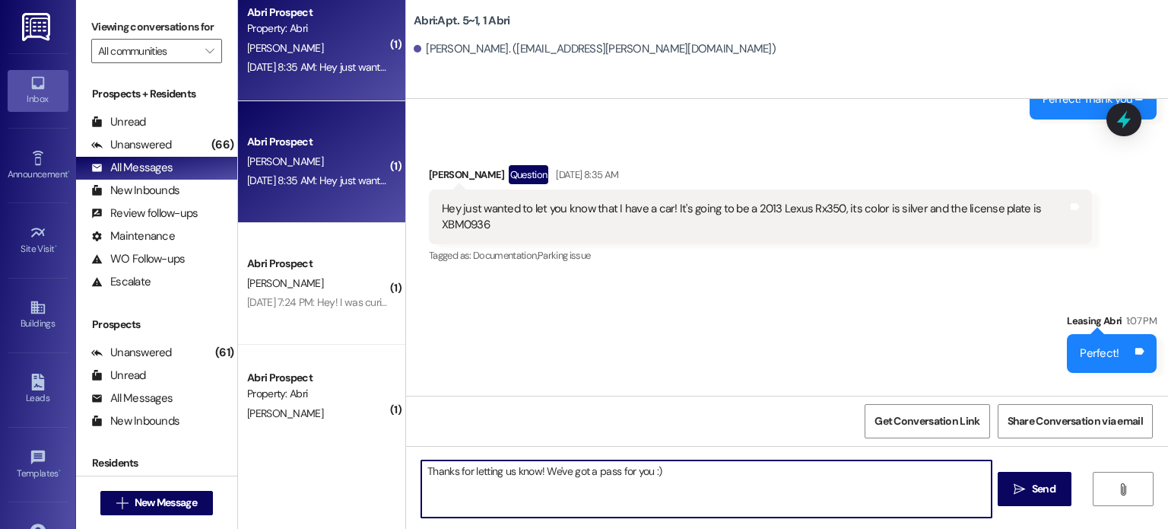
click at [673, 477] on textarea "Thanks for letting us know! We've got a pass for you :)" at bounding box center [706, 488] width 570 height 57
type textarea "I apologize- I'm not sure what that glitch was!"
click at [1023, 481] on span " Send" at bounding box center [1035, 489] width 48 height 16
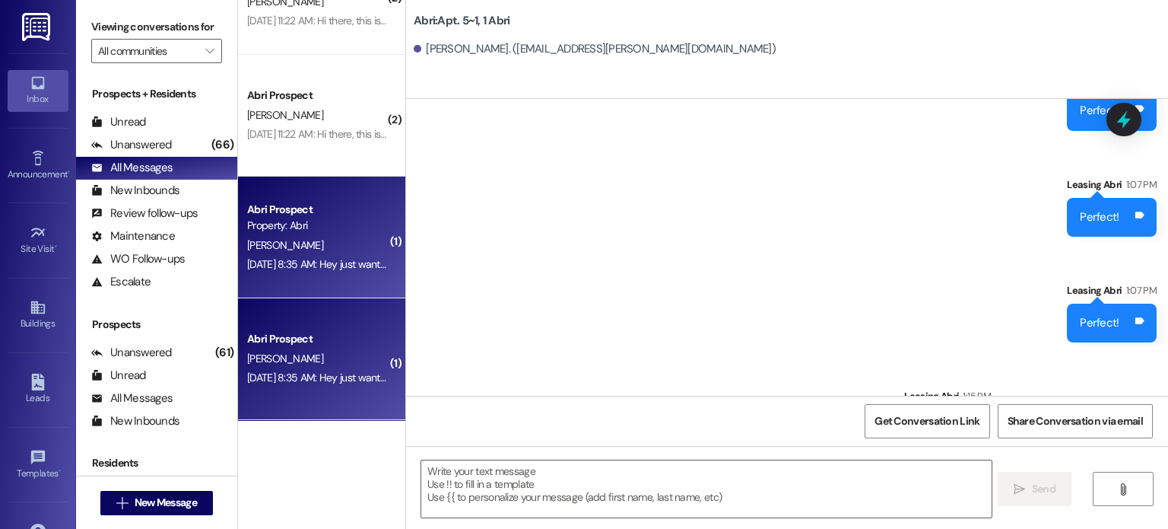
scroll to position [2129, 0]
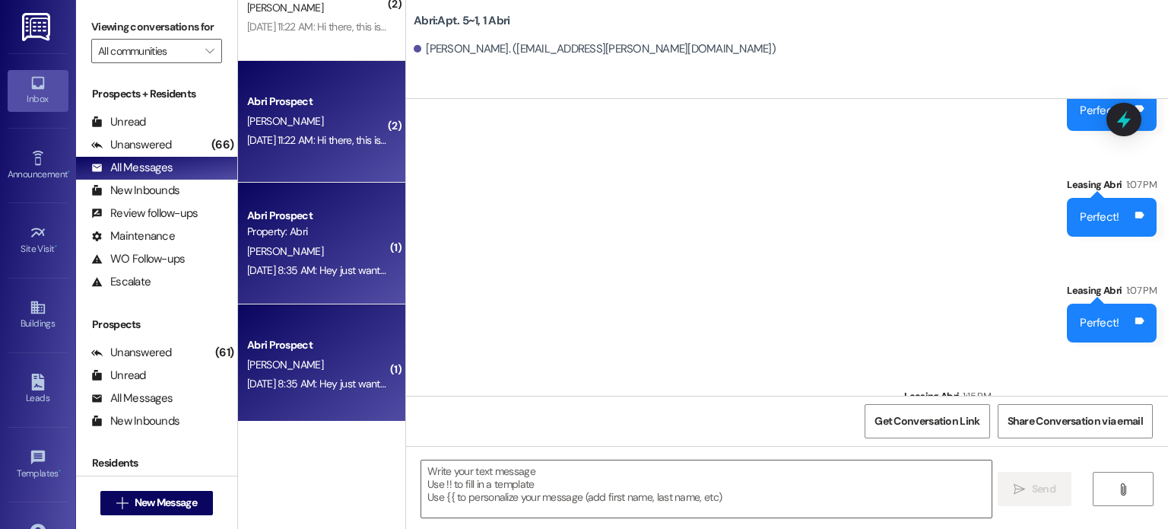
click at [319, 148] on div "Sep 06, 2025 at 11:22 AM: Hi there, this is Hanna Landrith, I was set to check …" at bounding box center [318, 140] width 144 height 19
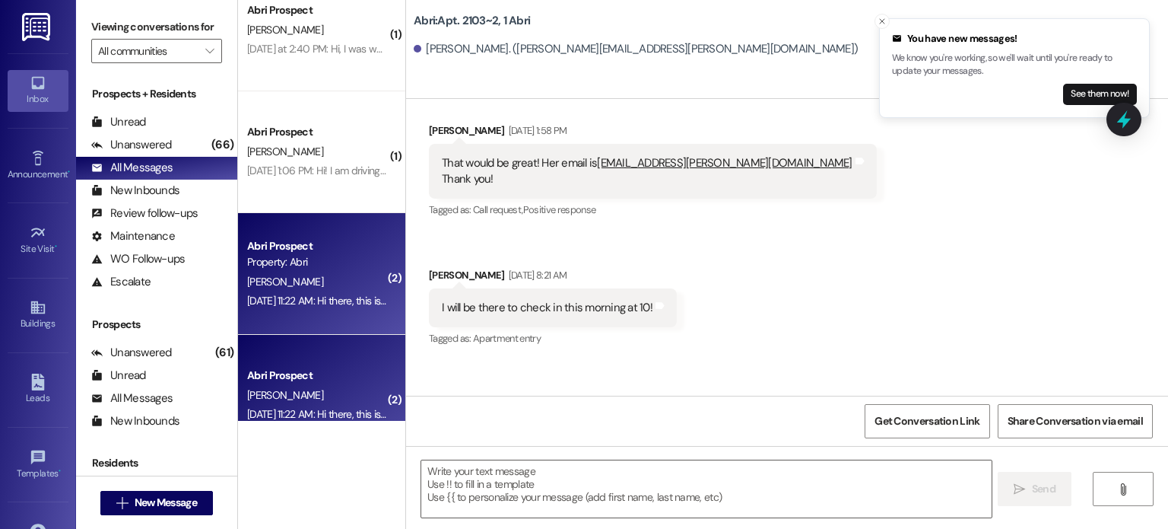
scroll to position [1855, 0]
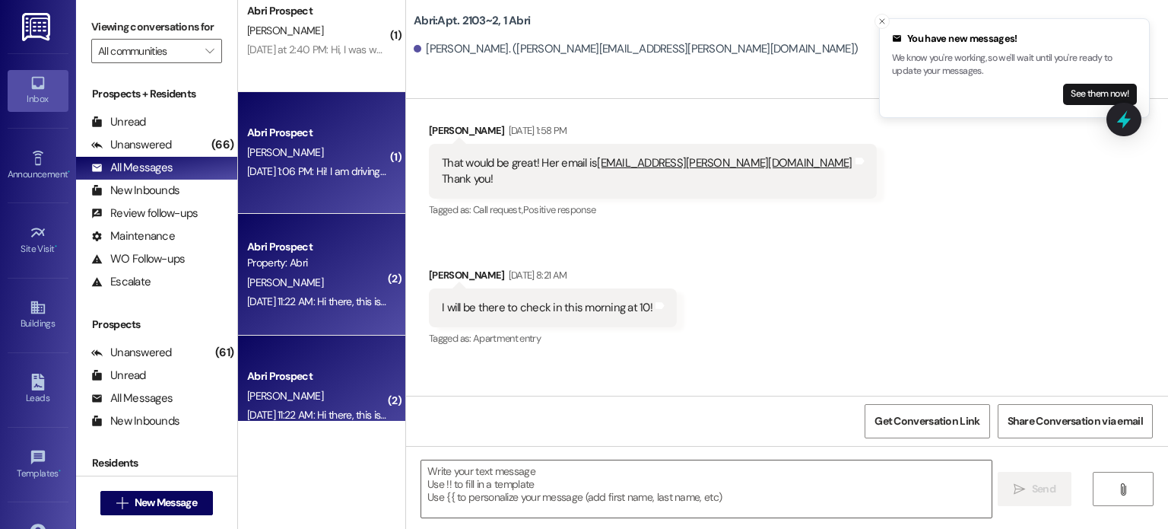
click at [350, 152] on div "E. Pulsipher" at bounding box center [318, 152] width 144 height 19
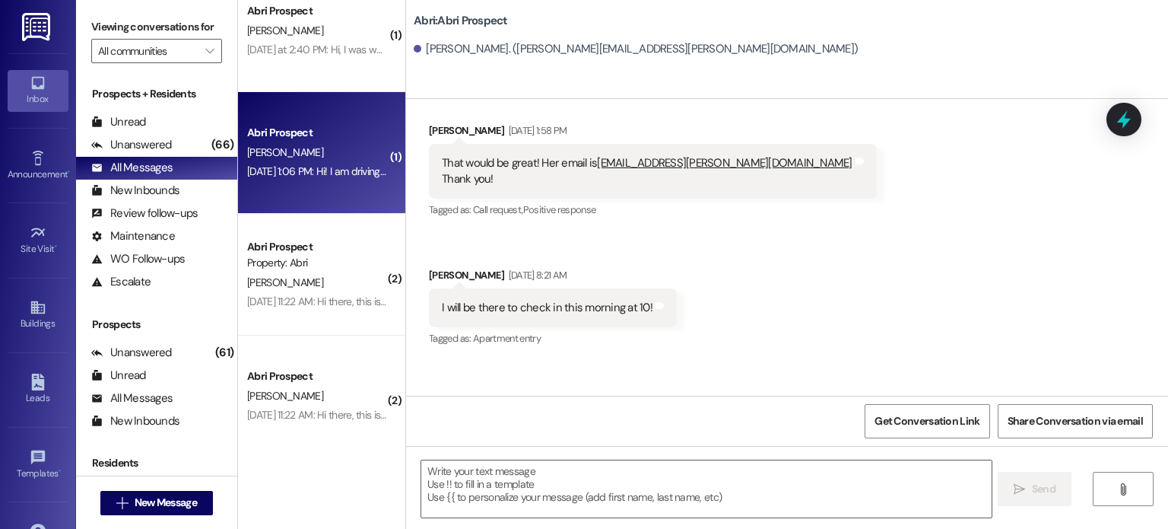
scroll to position [2005, 0]
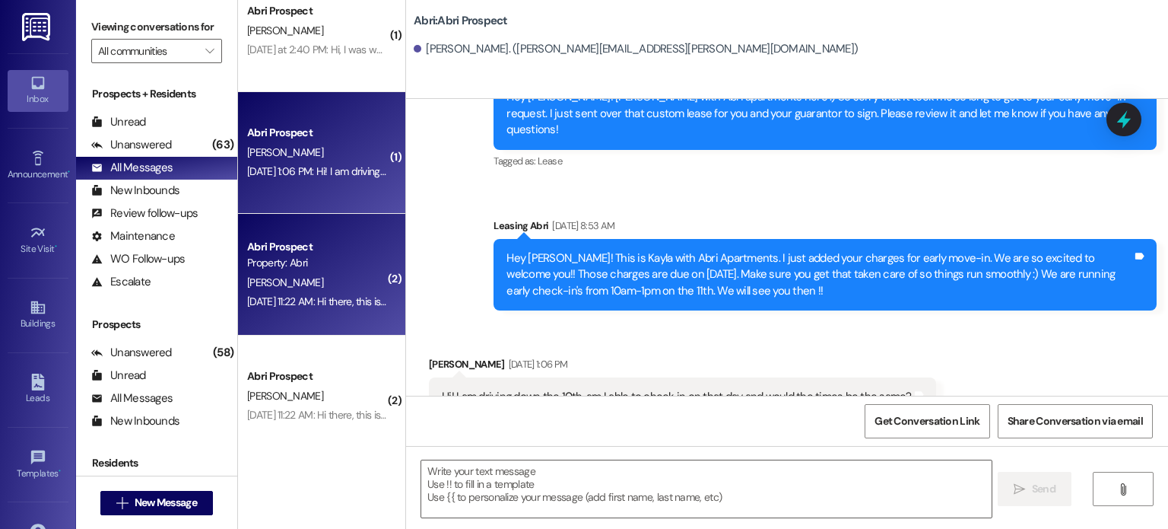
click at [335, 271] on div "Abri Prospect Property: Abri" at bounding box center [318, 255] width 144 height 36
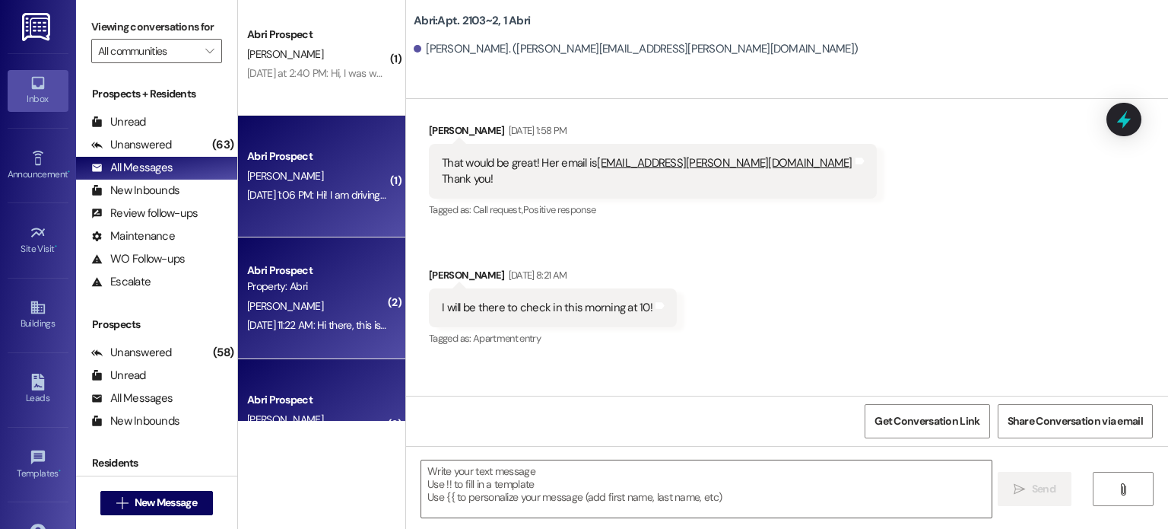
scroll to position [1831, 0]
click at [332, 198] on div "Sep 06, 2025 at 1:06 PM: Hi! I am driving down the 10th, am I able to check in …" at bounding box center [498, 195] width 503 height 14
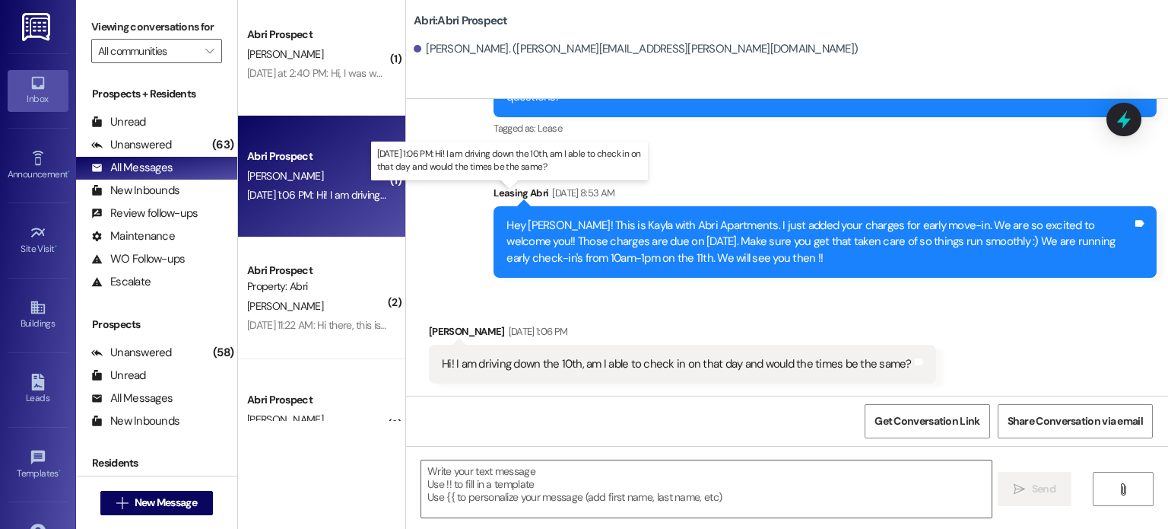
scroll to position [2005, 0]
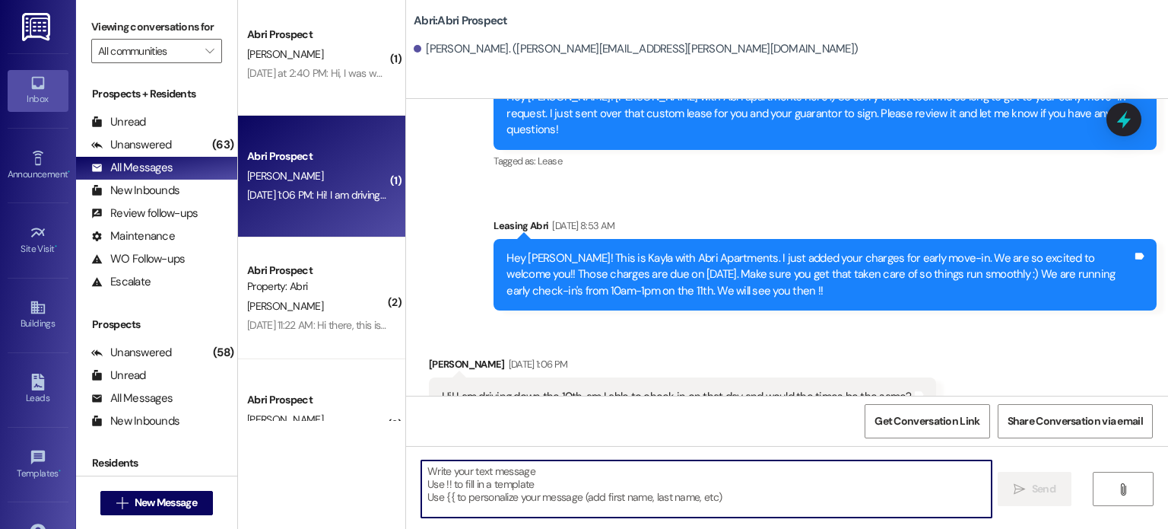
click at [525, 488] on textarea at bounding box center [706, 488] width 570 height 57
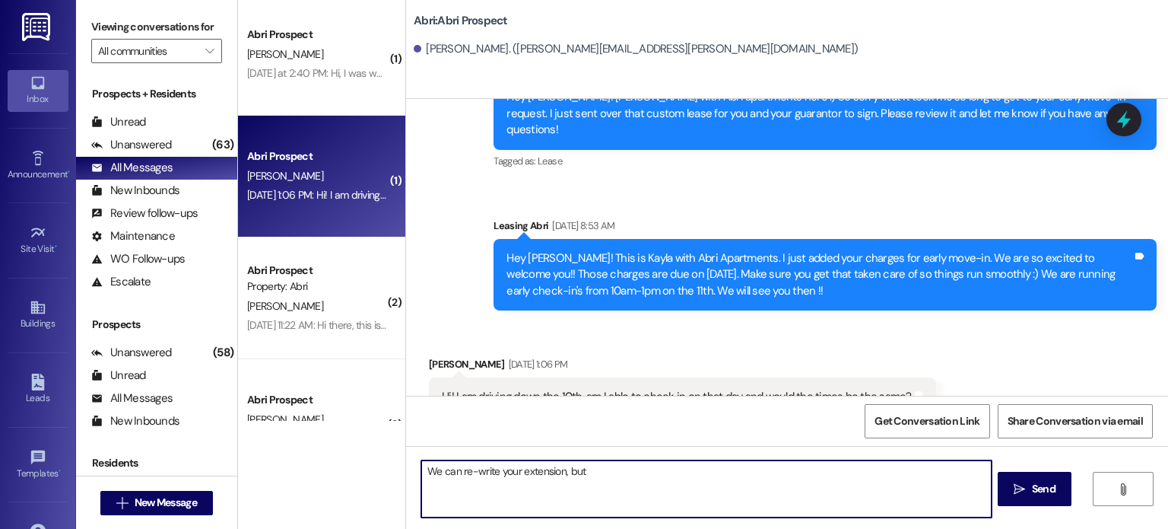
click at [585, 471] on textarea "We can re-write your extension, but" at bounding box center [706, 488] width 570 height 57
click at [735, 470] on textarea "We can re-write your extension if you're wanting to move in on the 10th! Check-…" at bounding box center [706, 488] width 570 height 57
click at [966, 473] on textarea "We can re-write your extension if you're wanting to move in on the 10th! It is …" at bounding box center [706, 488] width 570 height 57
type textarea "We can re-write your extension if you're wanting to move in on the 10th! It is …"
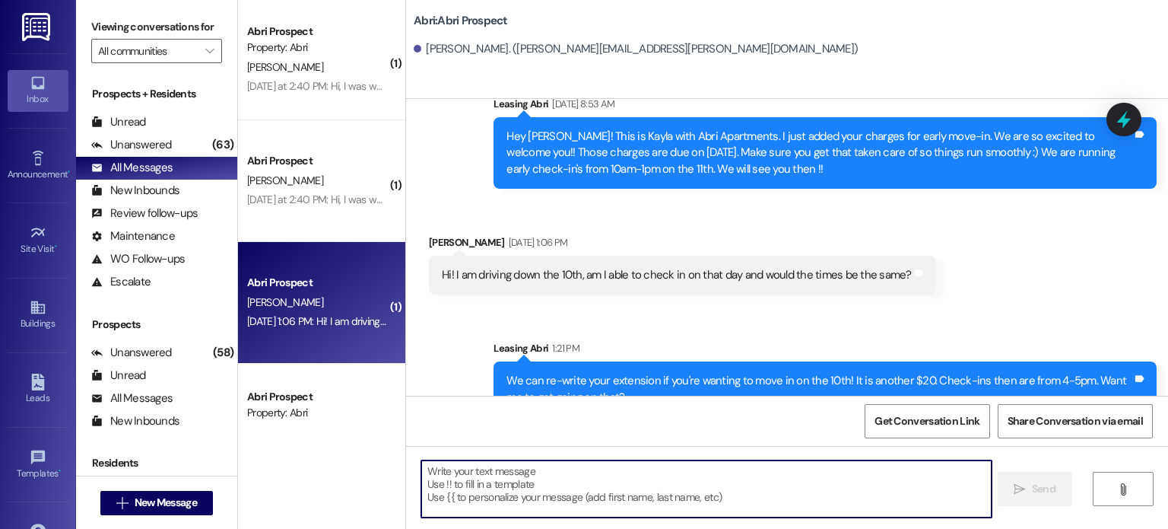
scroll to position [1700, 0]
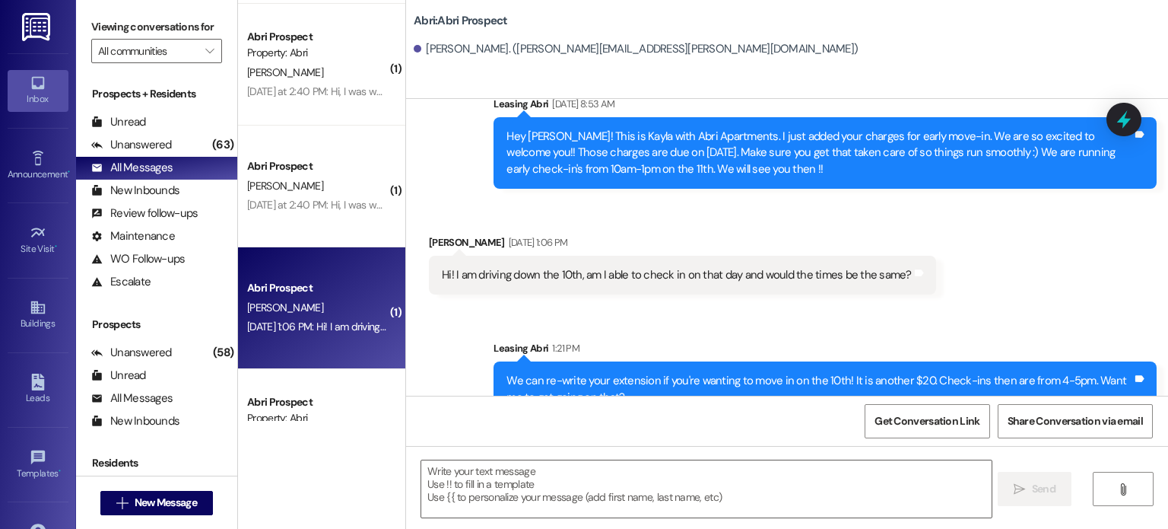
click at [300, 183] on div "E. Kelsey" at bounding box center [318, 185] width 144 height 19
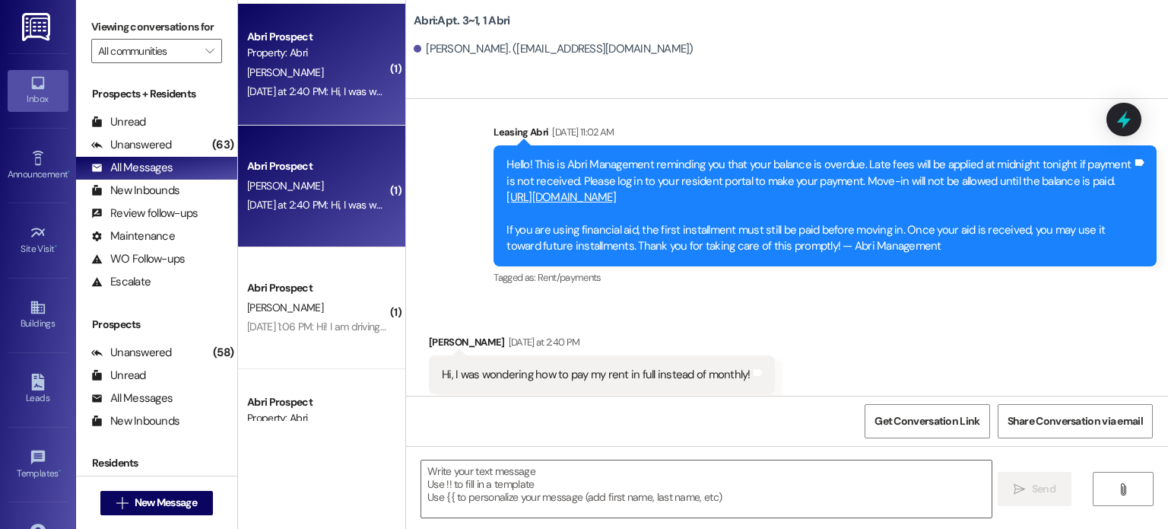
scroll to position [4952, 0]
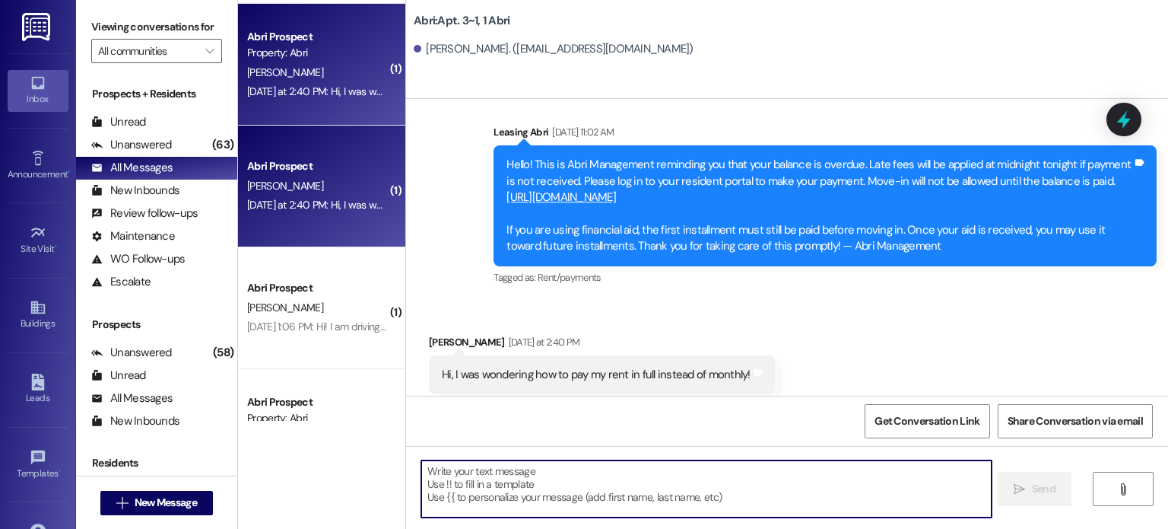
click at [529, 471] on textarea at bounding box center [706, 488] width 570 height 57
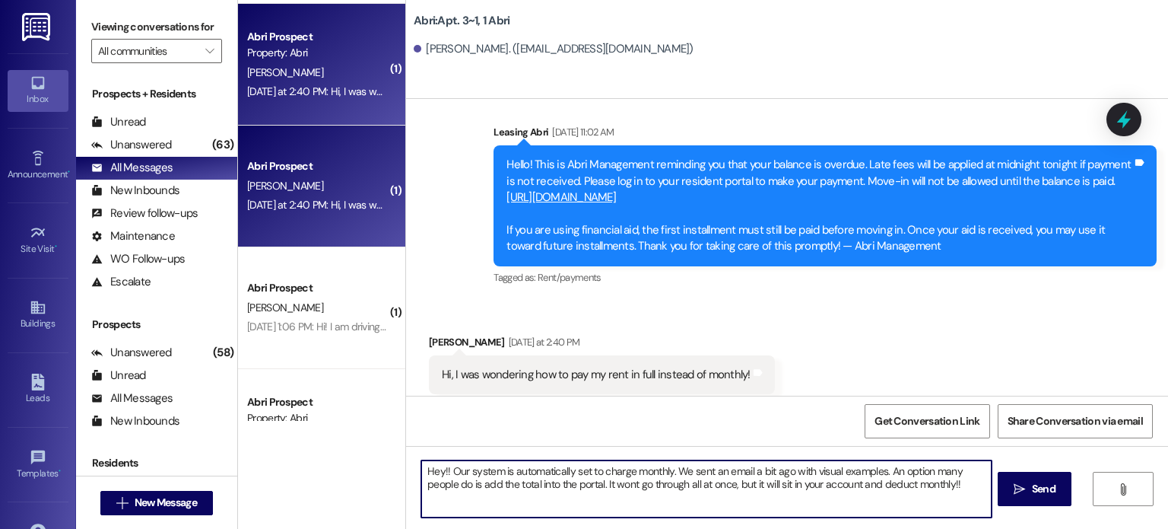
drag, startPoint x: 876, startPoint y: 471, endPoint x: 946, endPoint y: 473, distance: 70.0
click at [946, 473] on textarea "Hey!! Our system is automatically set to charge monthly. We sent an email a bit…" at bounding box center [706, 488] width 570 height 57
drag, startPoint x: 875, startPoint y: 471, endPoint x: 926, endPoint y: 462, distance: 52.5
click at [926, 462] on textarea "Hey!! Our system is automatically set to charge monthly. We sent an email a bit…" at bounding box center [706, 488] width 570 height 57
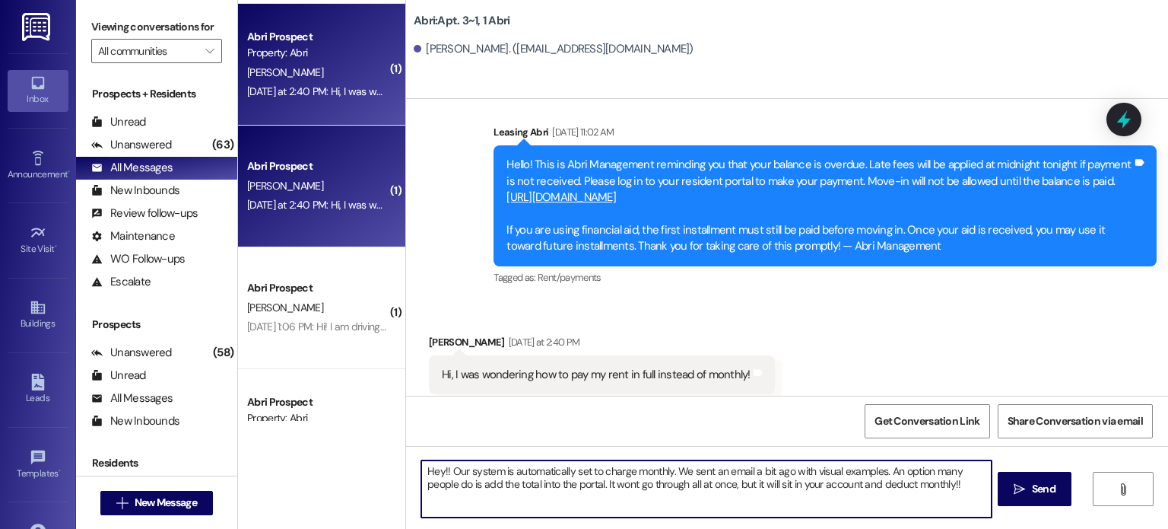
click at [871, 460] on textarea "Hey!! Our system is automatically set to charge monthly. We sent an email a bit…" at bounding box center [706, 488] width 570 height 57
click at [875, 469] on textarea "Hey!! Our system is automatically set to charge monthly. We sent an email a bit…" at bounding box center [706, 488] width 570 height 57
drag, startPoint x: 563, startPoint y: 485, endPoint x: 434, endPoint y: 484, distance: 128.5
click at [434, 484] on textarea "Hey!! Our system is automatically set to charge monthly. We sent an email a bit…" at bounding box center [706, 488] width 570 height 57
click at [965, 490] on textarea "Hey!! Our system is automatically set to charge monthly. We sent an email a bit…" at bounding box center [706, 488] width 570 height 57
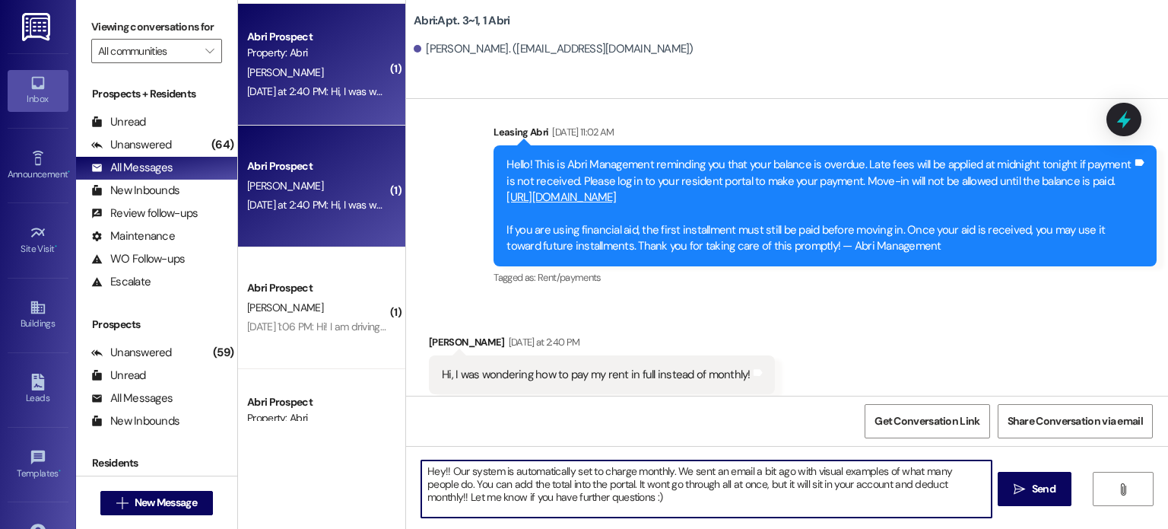
type textarea "Hey!! Our system is automatically set to charge monthly. We sent an email a bit…"
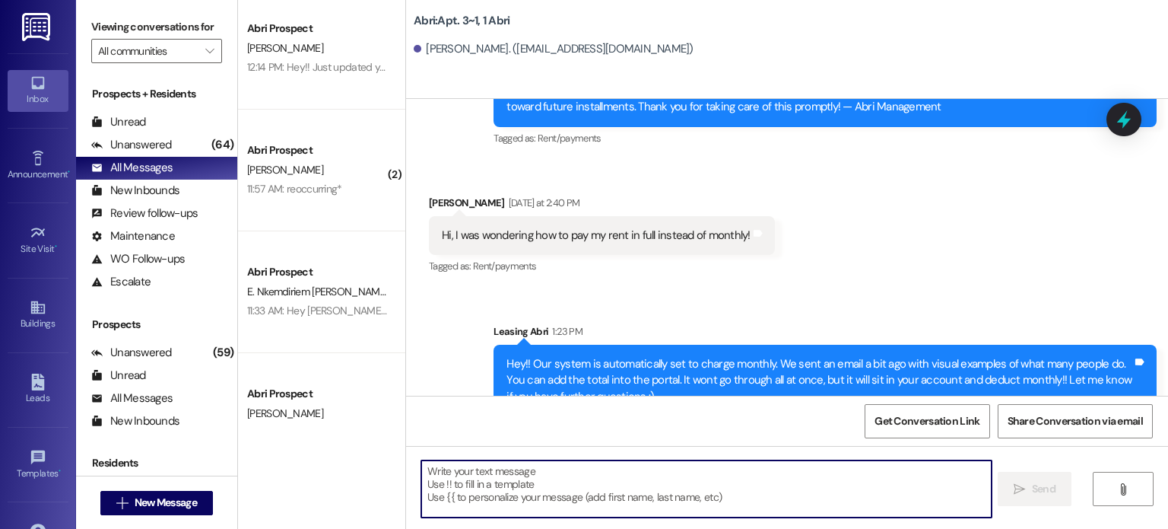
scroll to position [621, 0]
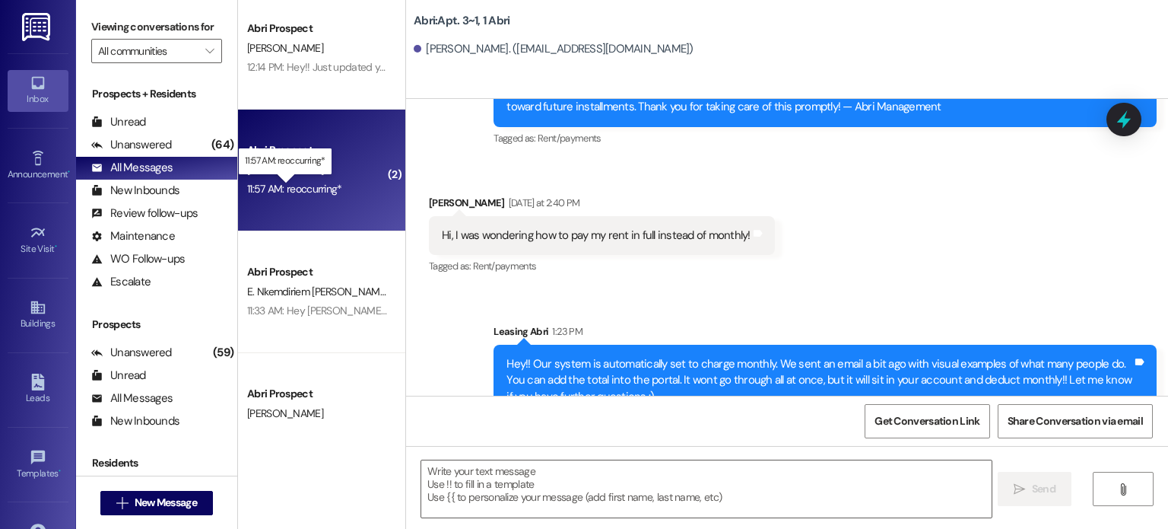
click at [322, 186] on div "11:57 AM: reoccurring* 11:57 AM: reoccurring*" at bounding box center [294, 189] width 95 height 14
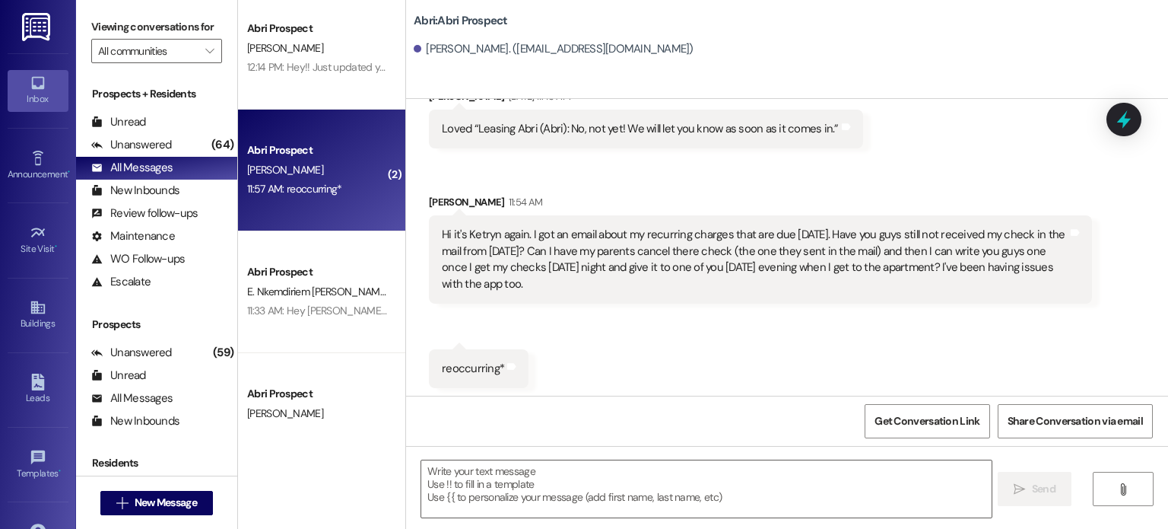
scroll to position [5763, 0]
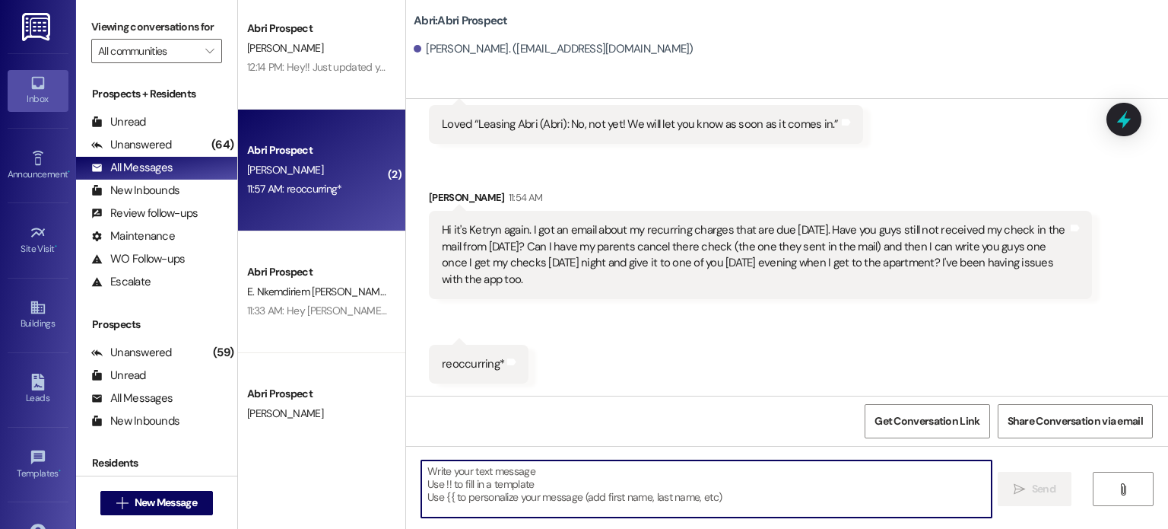
click at [514, 464] on textarea at bounding box center [706, 488] width 570 height 57
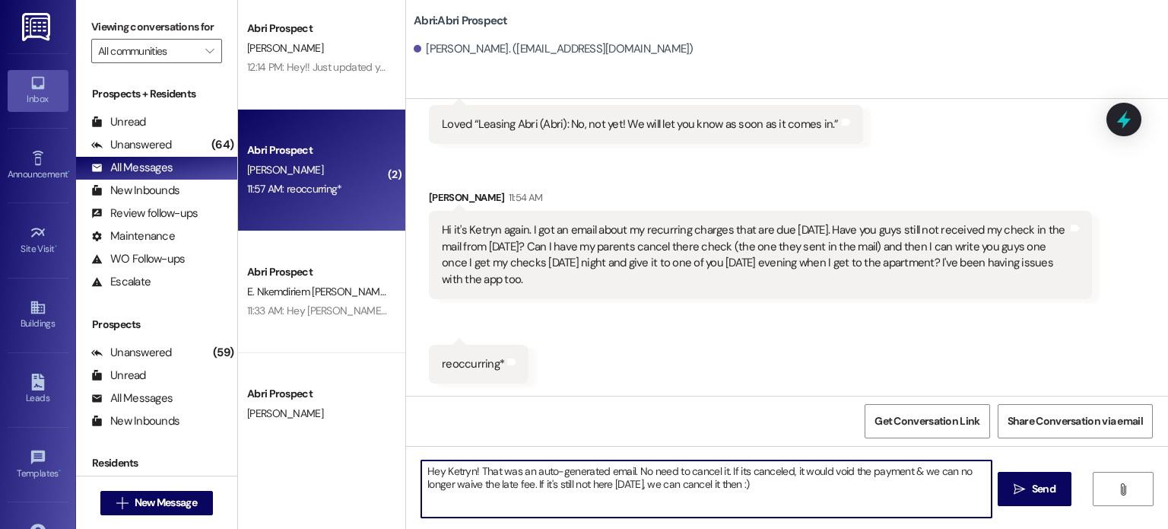
type textarea "Hey Ketryn! That was an auto-generated email. No need to cancel it. If its canc…"
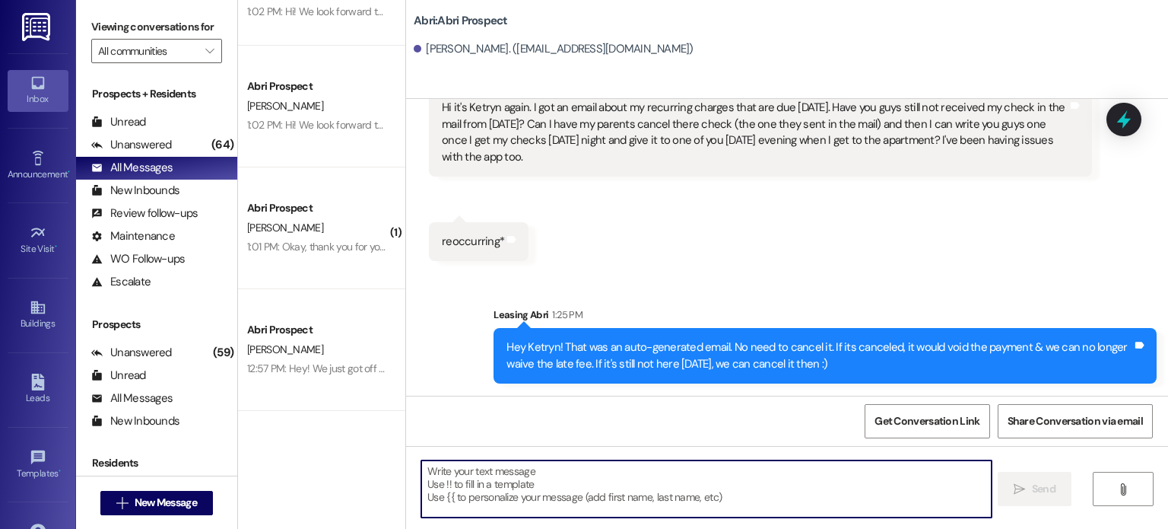
scroll to position [62, 0]
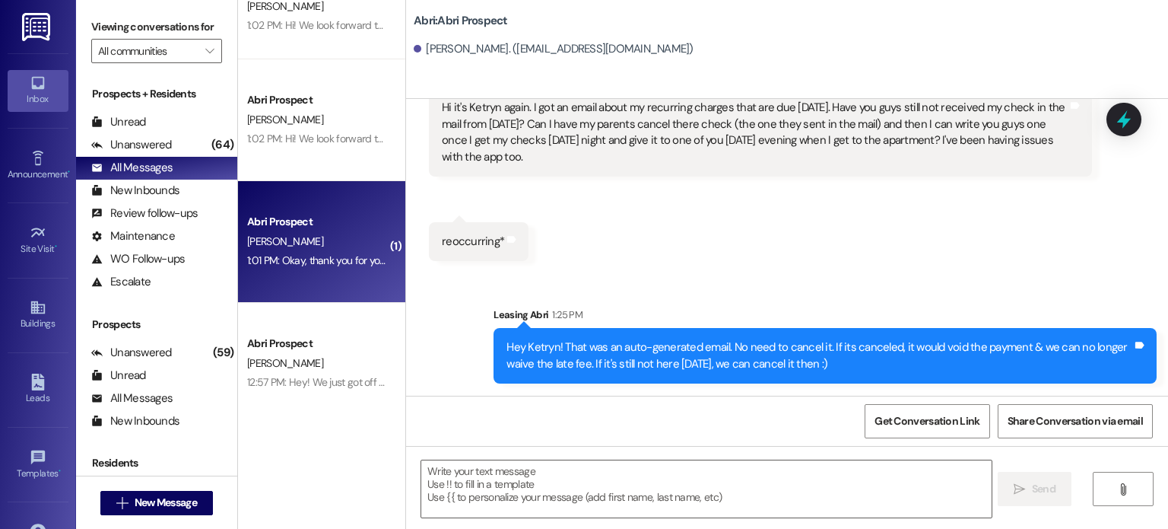
click at [335, 246] on div "K. Jones" at bounding box center [318, 241] width 144 height 19
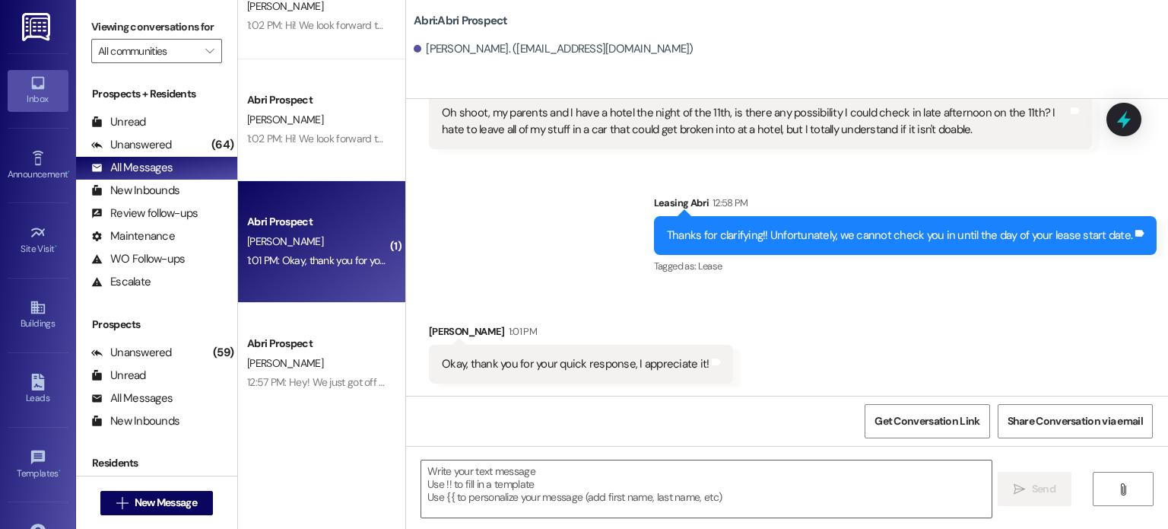
scroll to position [792, 0]
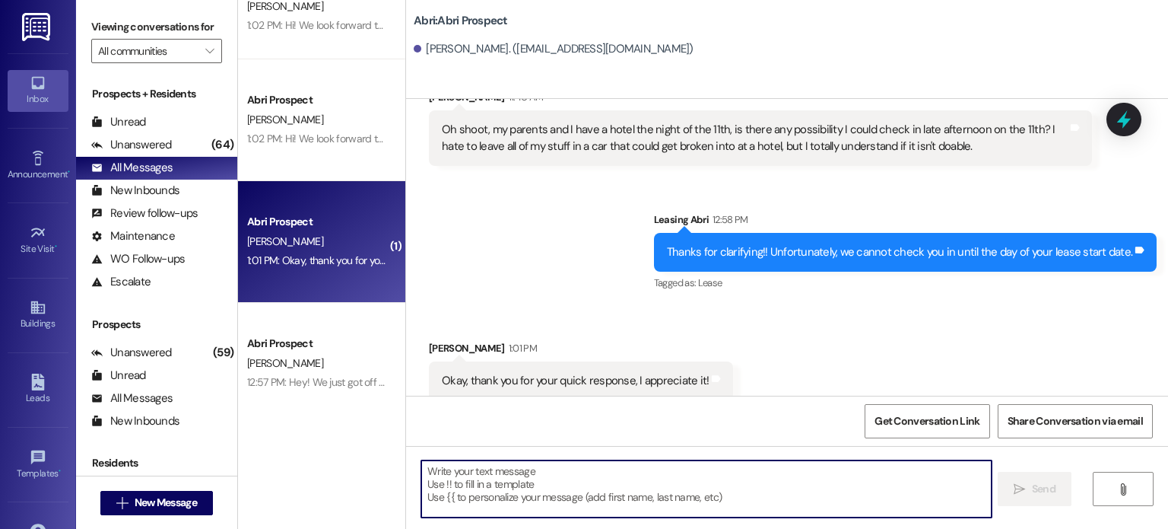
click at [529, 481] on textarea at bounding box center [706, 488] width 570 height 57
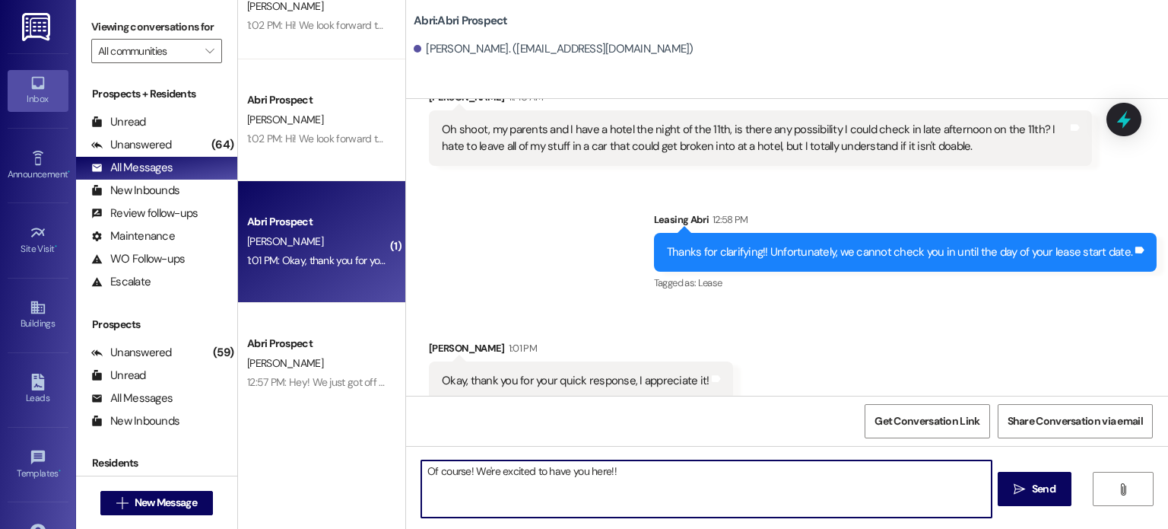
type textarea "Of course! We're excited to have you here!!"
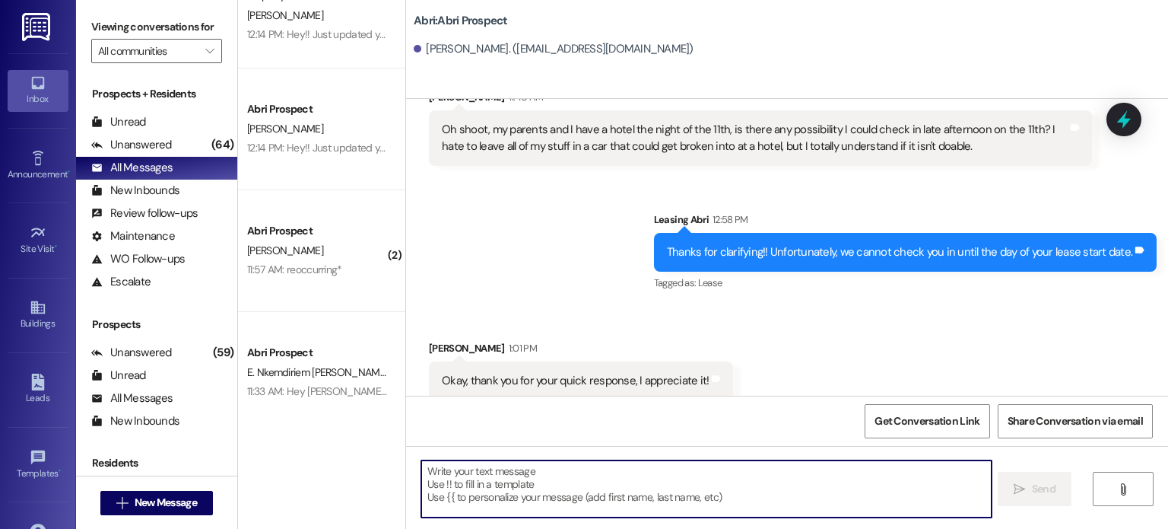
scroll to position [700, 0]
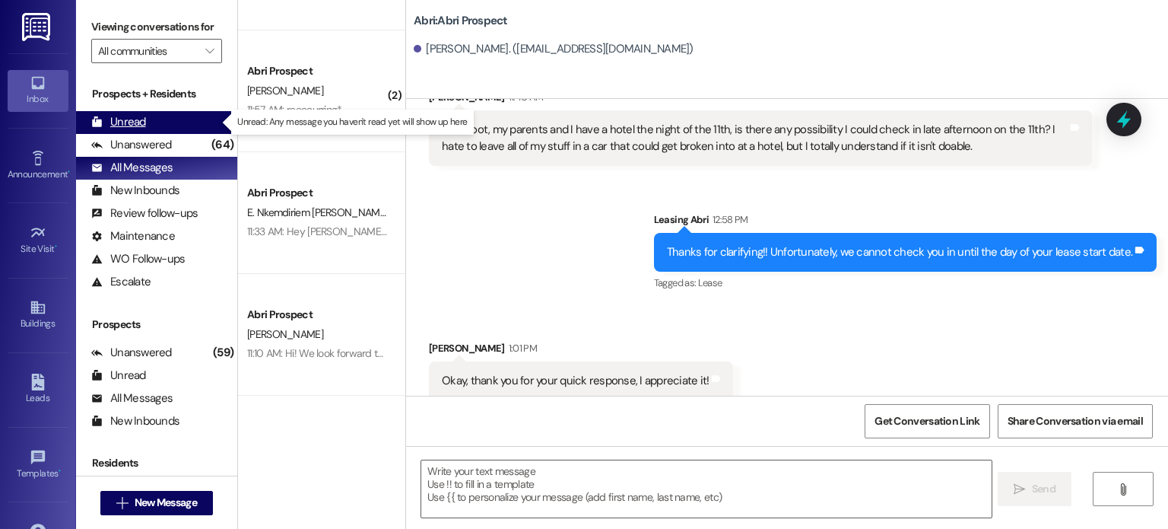
click at [139, 118] on div "Unread" at bounding box center [118, 122] width 55 height 16
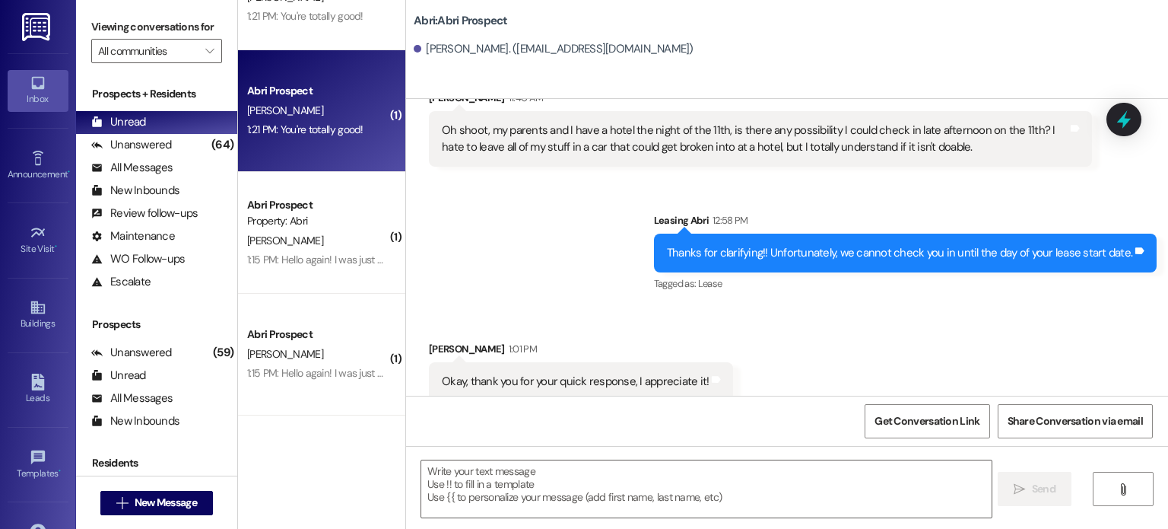
scroll to position [309, 0]
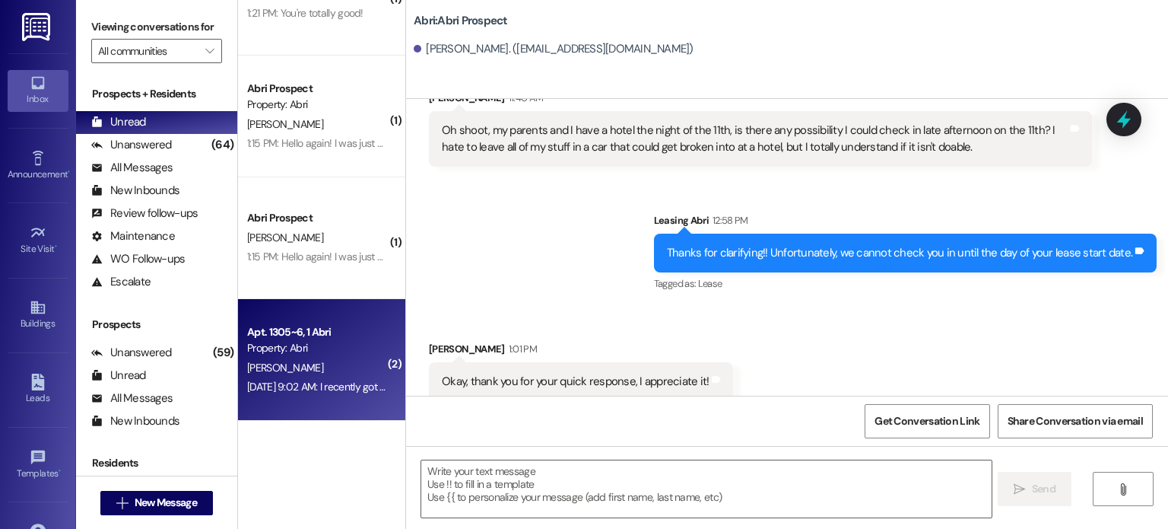
click at [331, 354] on div "Property: Abri" at bounding box center [317, 348] width 141 height 16
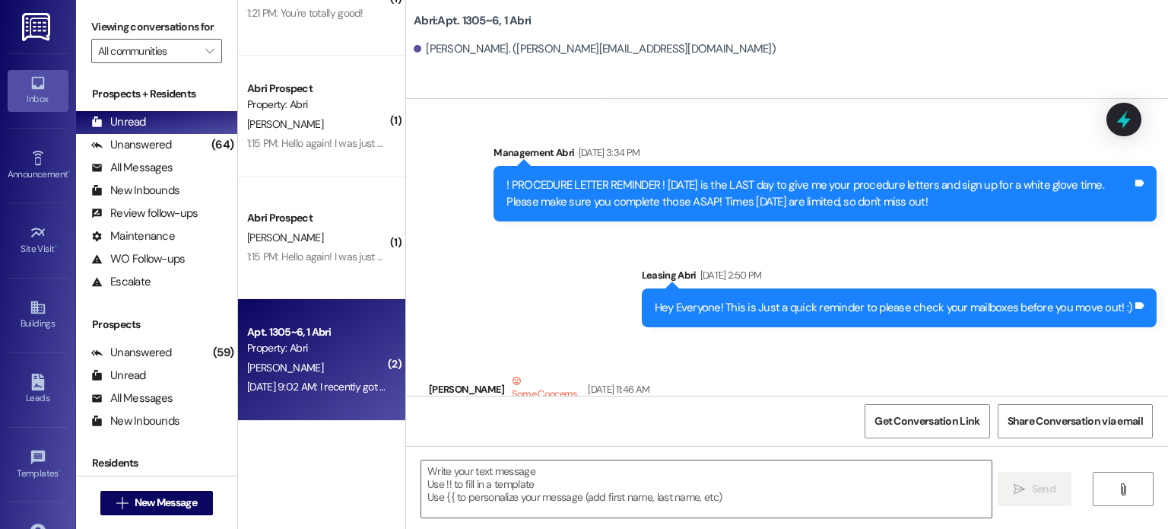
scroll to position [24669, 0]
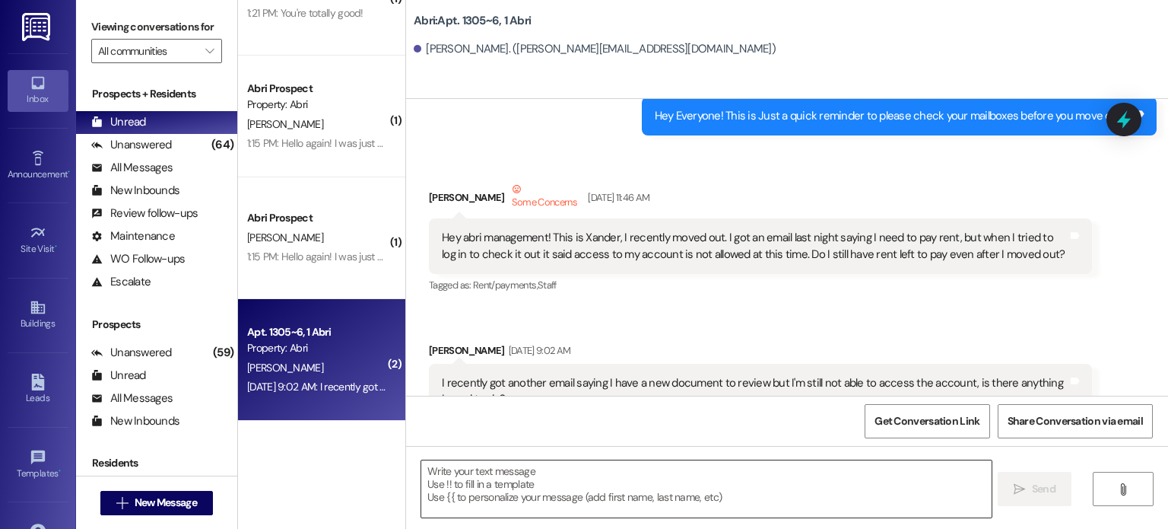
click at [490, 468] on textarea at bounding box center [706, 488] width 570 height 57
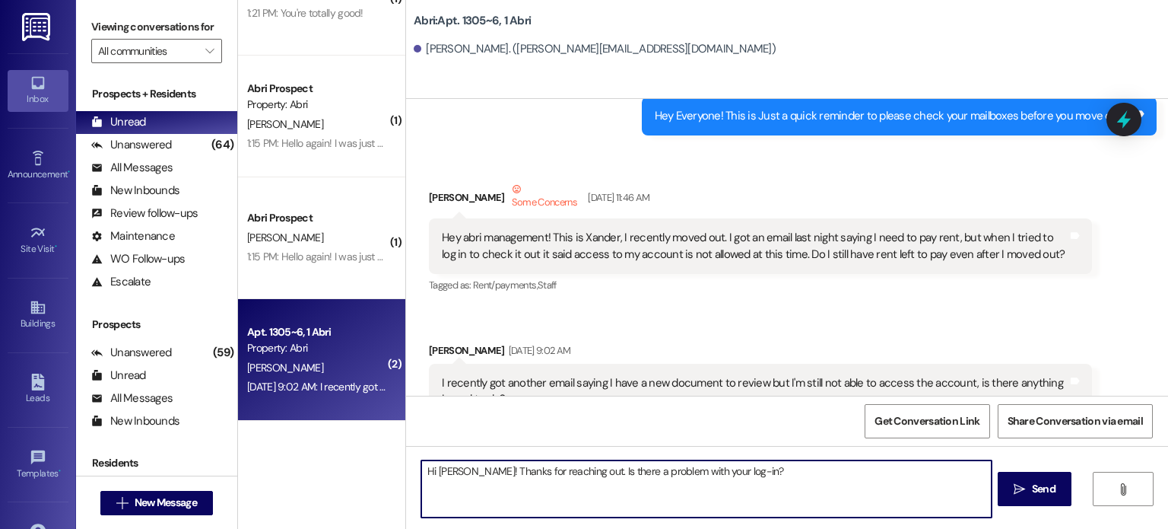
type textarea "Hi Xander! Thanks for reaching out. Is there a problem with your log-in?"
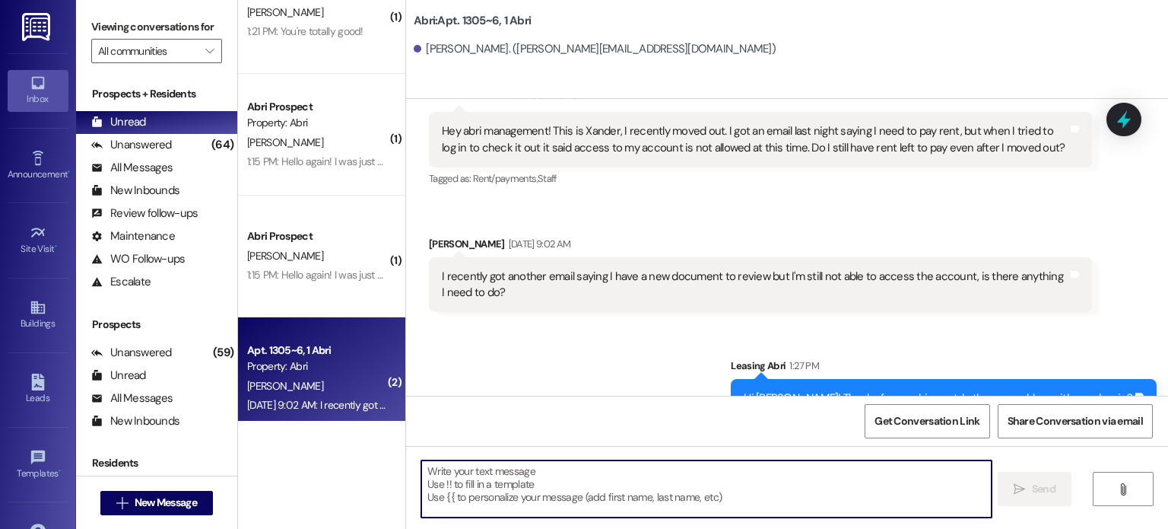
scroll to position [290, 0]
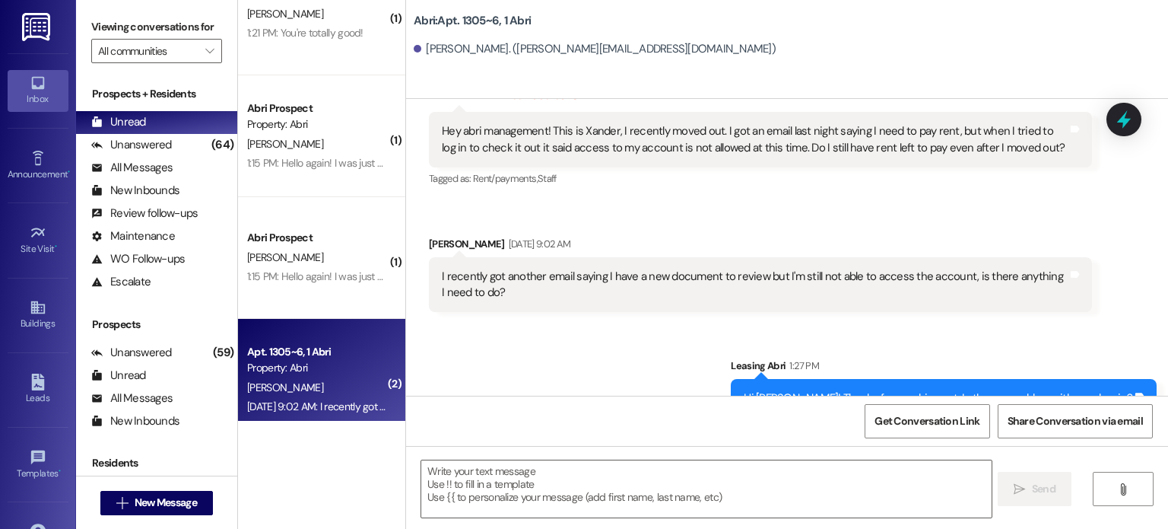
click at [311, 300] on div "Abri Prospect G. Barton 1:15 PM: Hello again! I was just wondering if you guys …" at bounding box center [321, 258] width 167 height 122
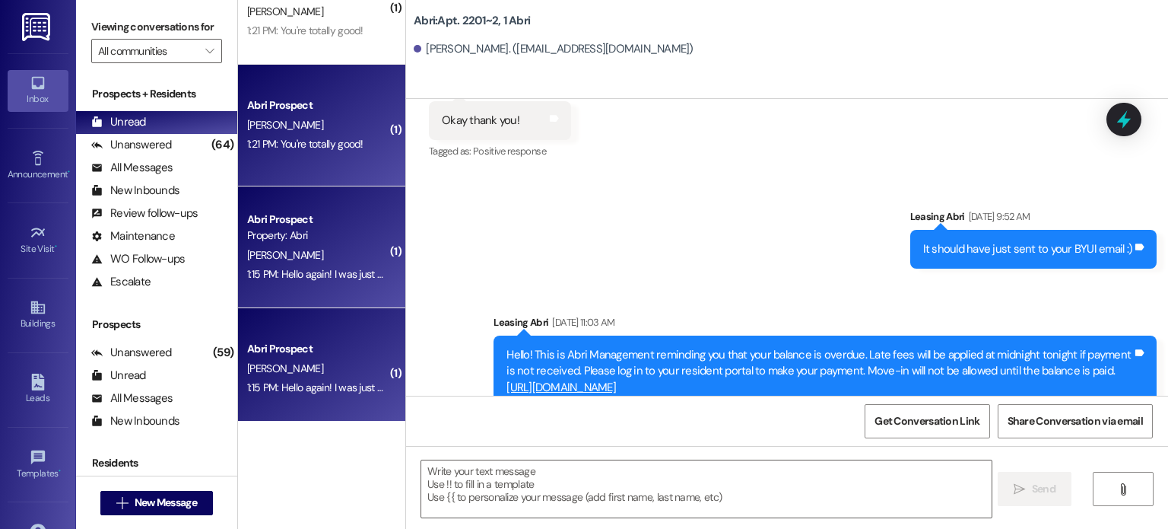
scroll to position [192, 0]
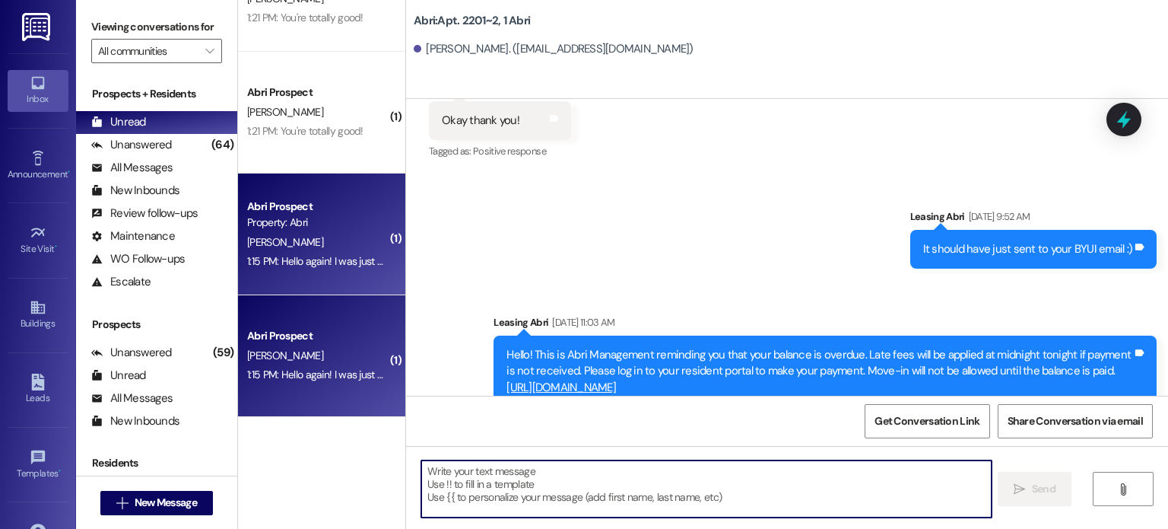
click at [493, 480] on textarea at bounding box center [706, 488] width 570 height 57
click at [432, 487] on textarea at bounding box center [706, 488] width 570 height 57
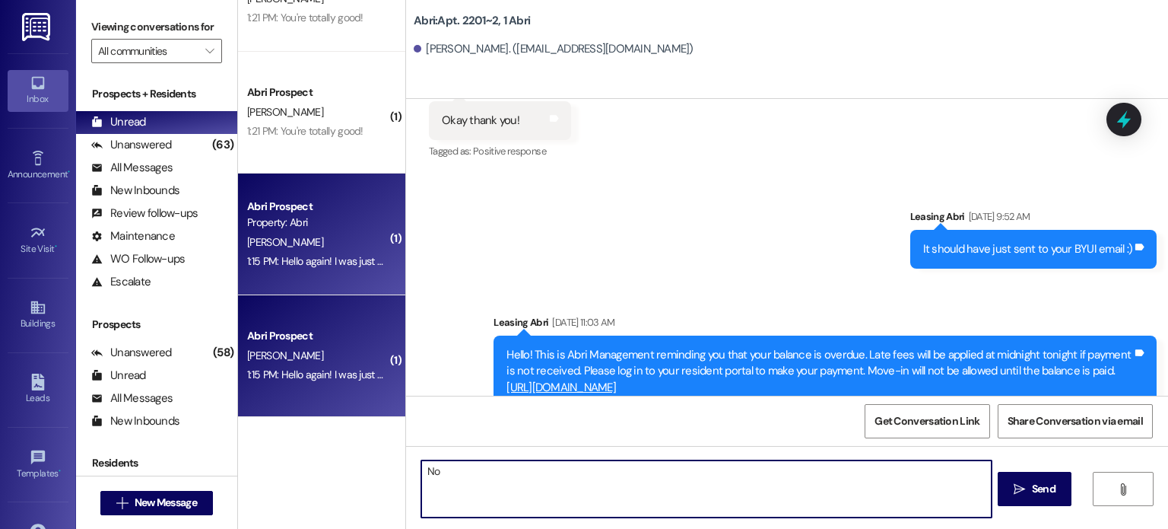
type textarea "N"
type textarea "A"
click at [513, 475] on textarea "Maintenance put draino in there. Do you need them to come back?" at bounding box center [706, 488] width 570 height 57
click at [735, 474] on textarea "Maintenance put draino in there. Do you need them to come back?" at bounding box center [706, 488] width 570 height 57
click at [513, 471] on textarea "Maintenance put draino in there. Do you need them to come back?" at bounding box center [706, 488] width 570 height 57
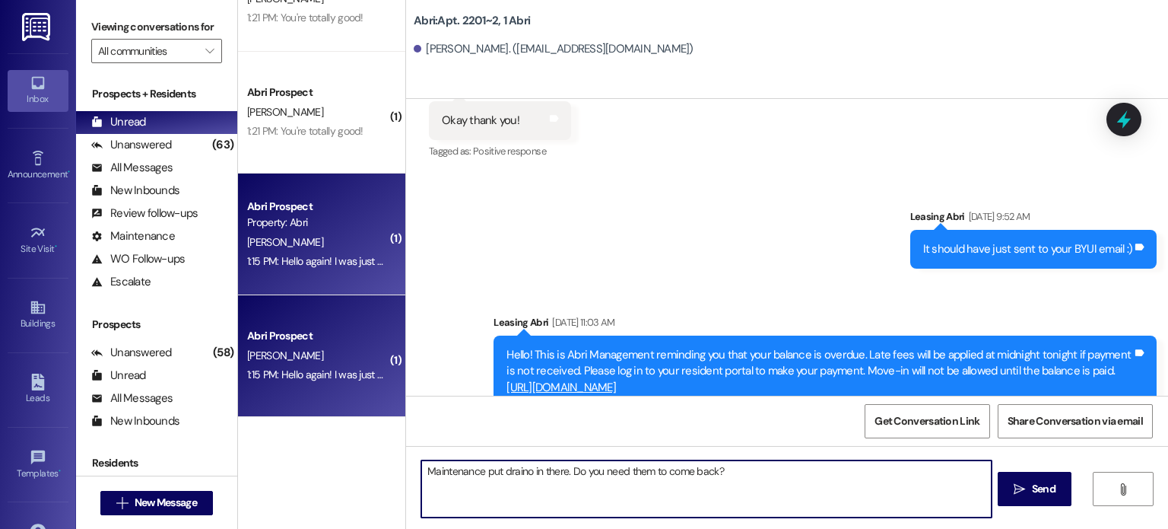
type textarea "Maintenance put drano in there. Do you need them to come back?"
click at [760, 471] on textarea "Maintenance put drano in there. Do you need them to come back?" at bounding box center [706, 488] width 570 height 57
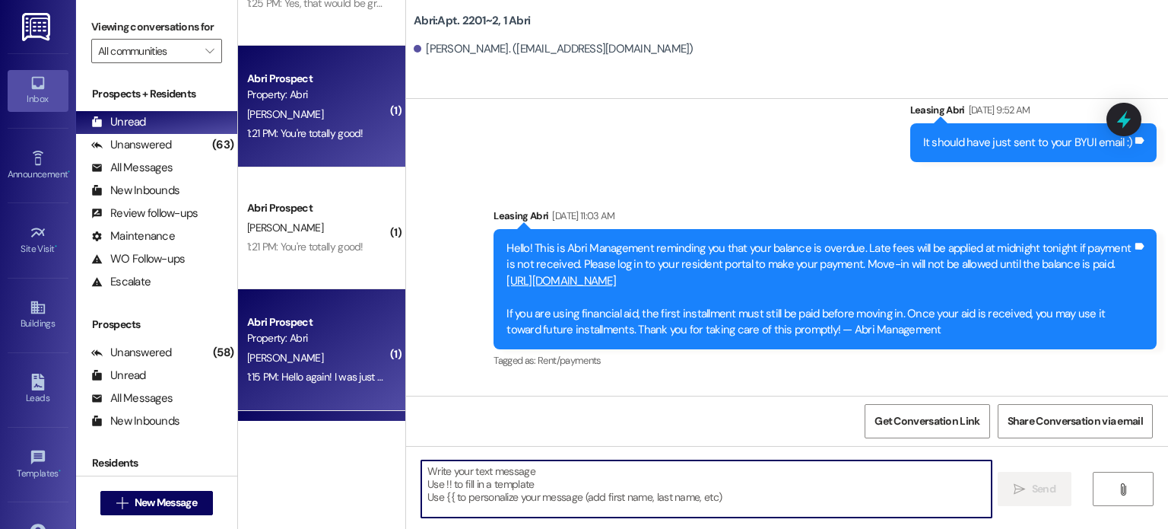
scroll to position [0, 0]
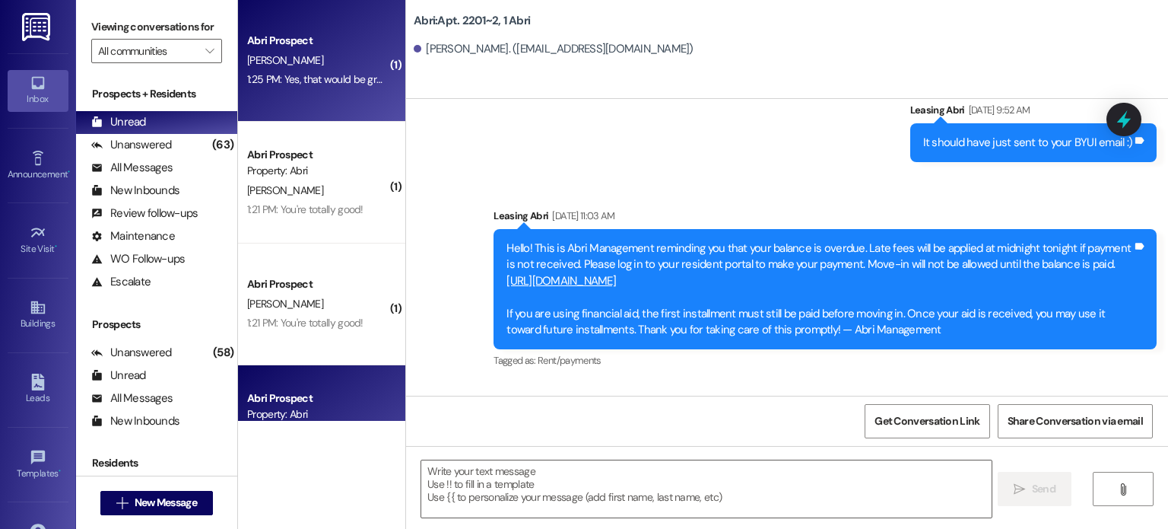
click at [334, 67] on div "E. Pulsipher" at bounding box center [318, 60] width 144 height 19
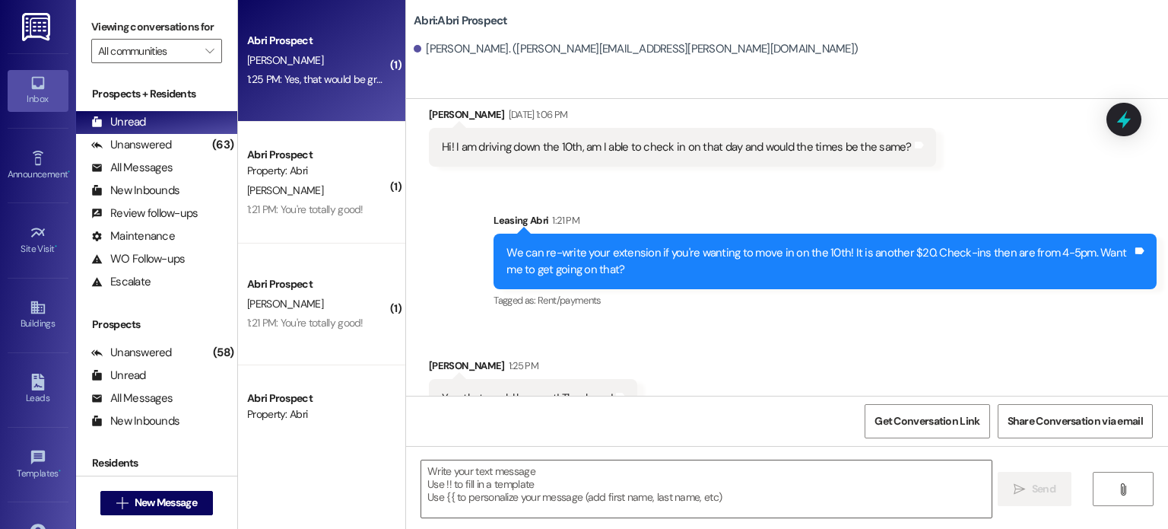
scroll to position [2255, 0]
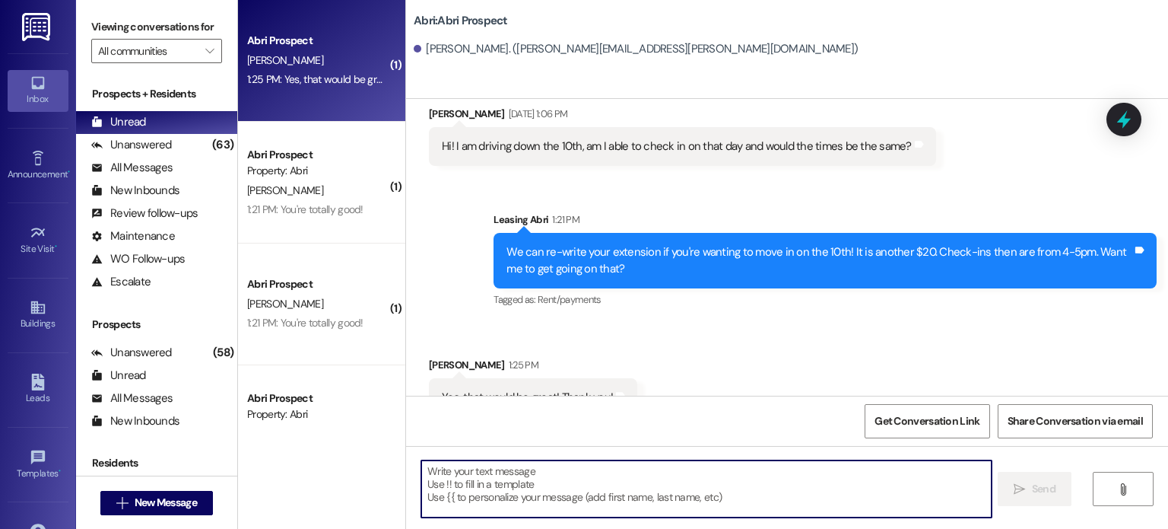
click at [468, 471] on textarea at bounding box center [706, 488] width 570 height 57
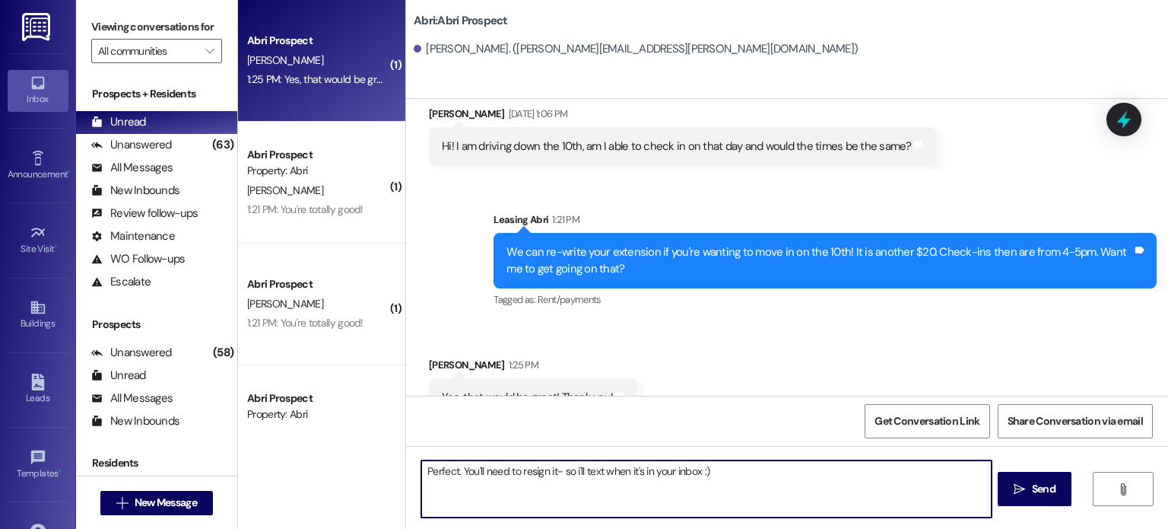
click at [599, 474] on textarea "Perfect. You'll need to resign it- so i'll text when it's in your inbox :)" at bounding box center [706, 488] width 570 height 57
type textarea "Perfect. You'll need to resign it- so i'll text again when it's in your inbox :)"
click at [735, 478] on textarea "Perfect. You'll need to resign it- so i'll text again when it's in your inbox :)" at bounding box center [706, 488] width 570 height 57
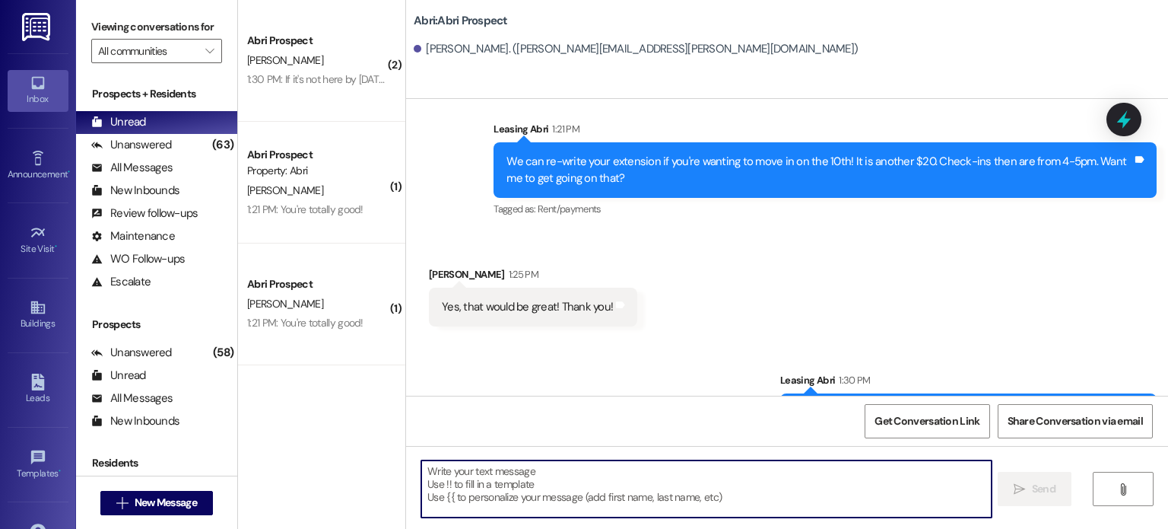
scroll to position [2361, 0]
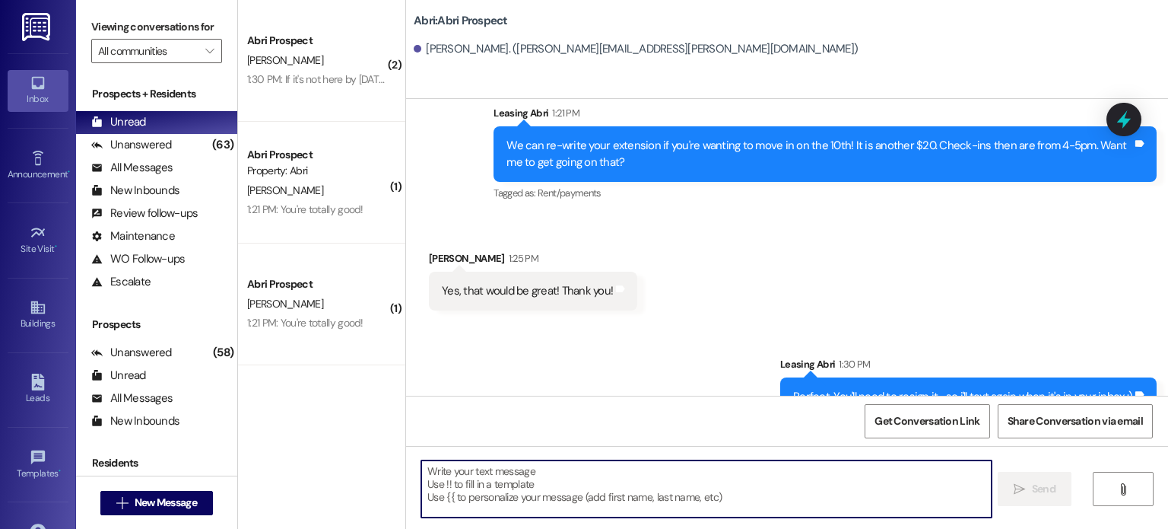
click at [535, 480] on textarea at bounding box center [706, 488] width 570 height 57
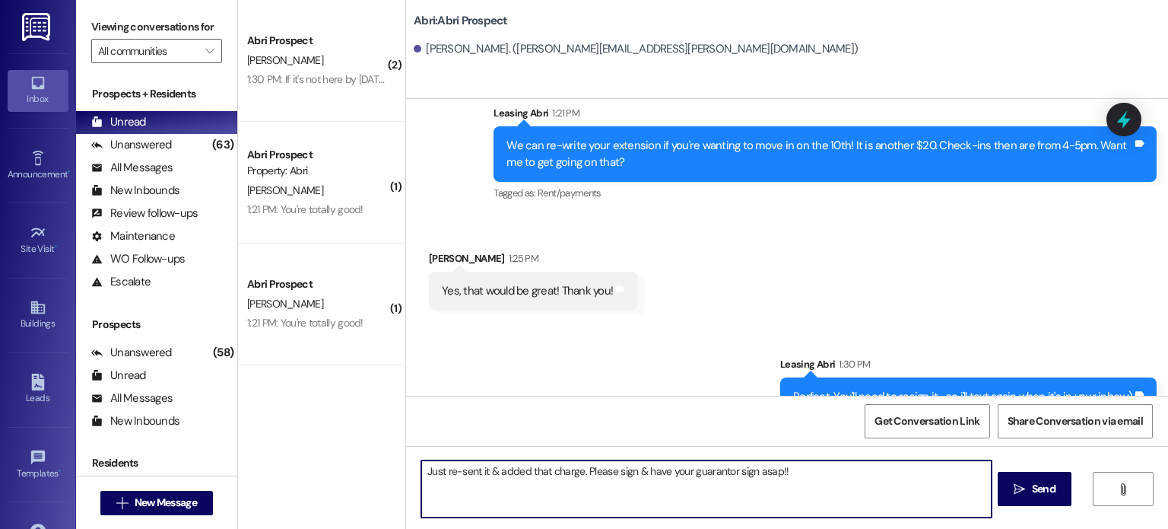
click at [788, 463] on textarea "Just re-sent it & added that charge. Please sign & have your guarantor sign asa…" at bounding box center [706, 488] width 570 height 57
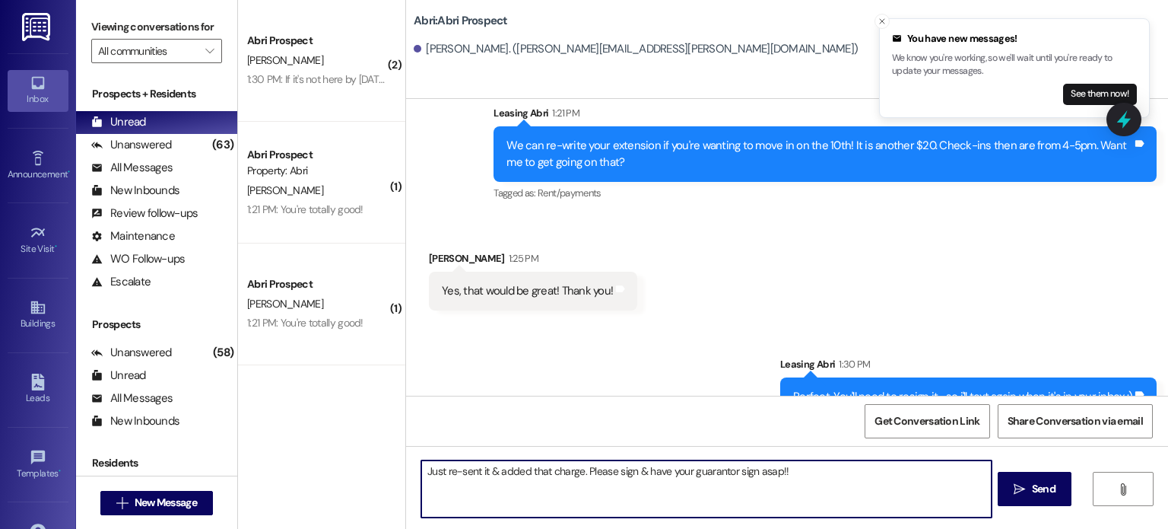
drag, startPoint x: 659, startPoint y: 471, endPoint x: 633, endPoint y: 476, distance: 27.0
click at [633, 476] on textarea "Just re-sent it & added that charge. Please sign & have your guarantor sign asa…" at bounding box center [706, 488] width 570 height 57
click at [735, 471] on textarea "Just re-sent it & added that charge. Please sign with your guarantor sign asap!!" at bounding box center [706, 488] width 570 height 57
type textarea "Just re-sent it & added that charge. Please sign with your guarantor asap!!"
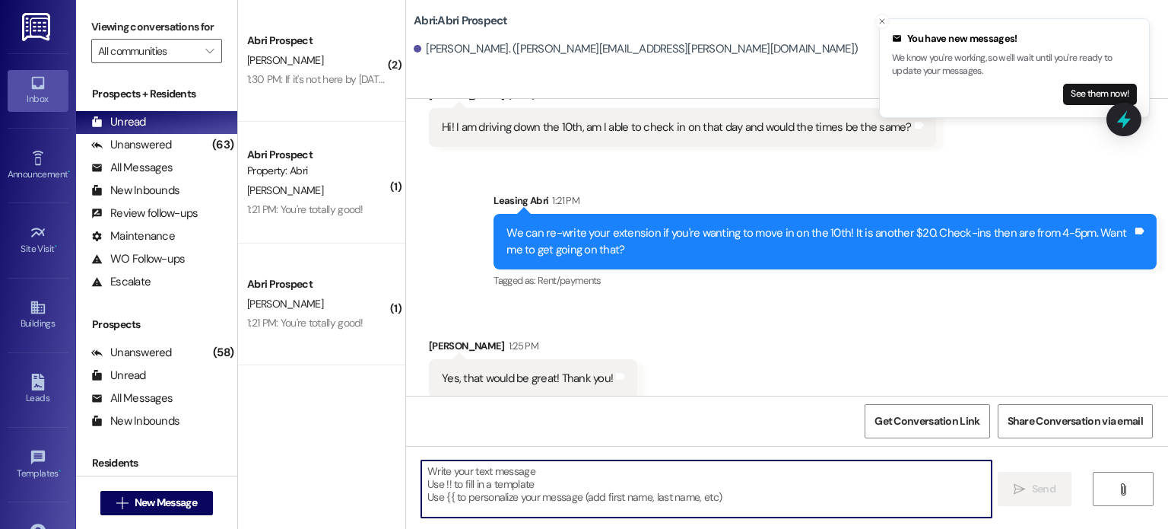
scroll to position [2254, 0]
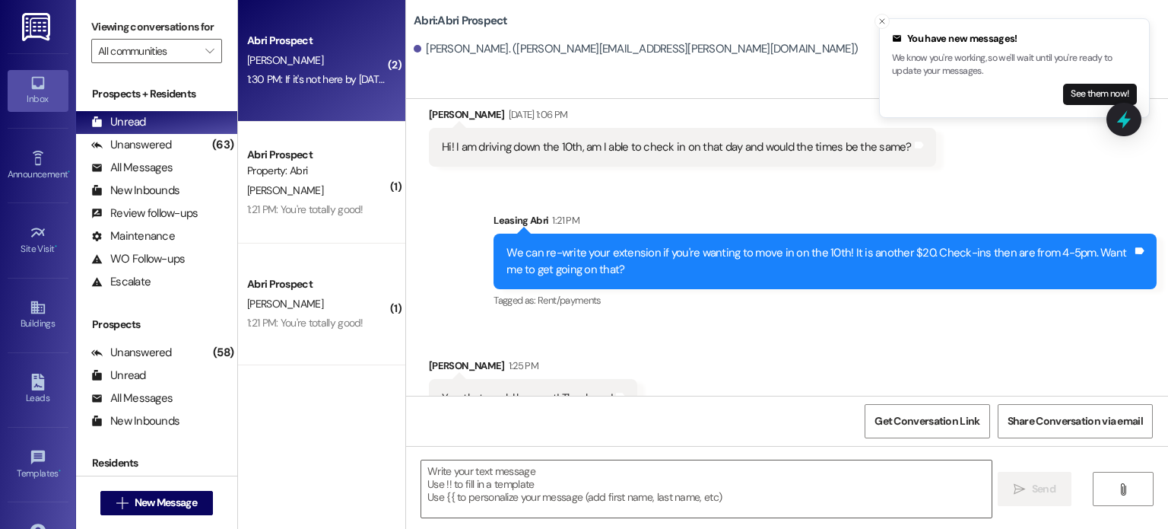
click at [322, 65] on div "K. Tubaugh" at bounding box center [318, 60] width 144 height 19
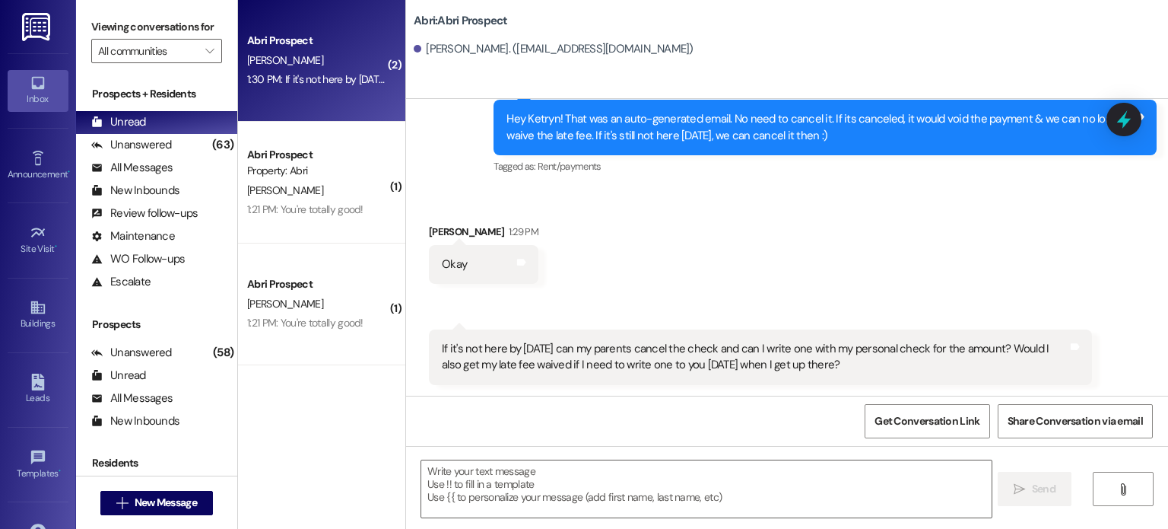
scroll to position [6115, 0]
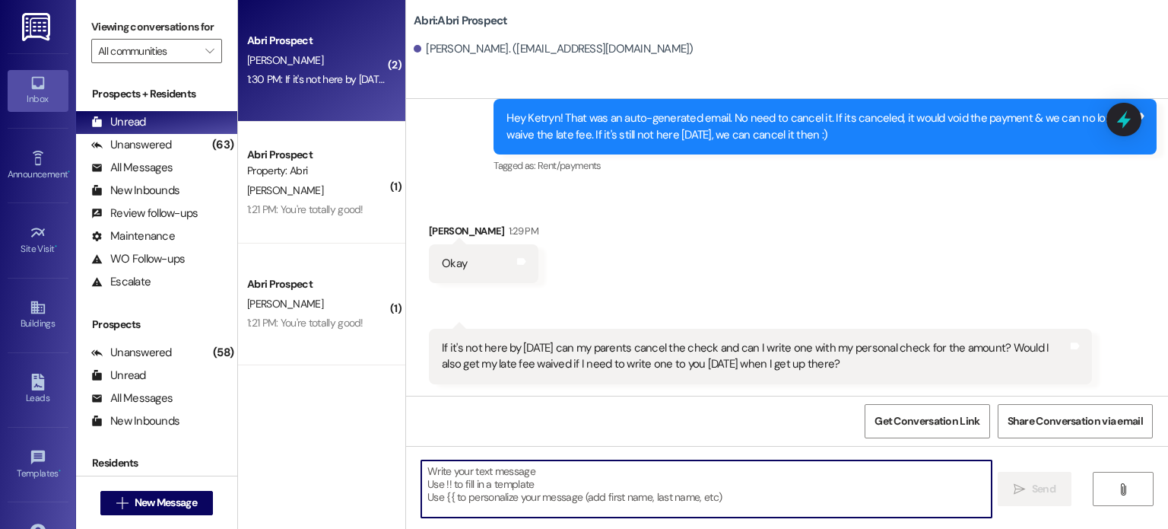
click at [529, 466] on textarea at bounding box center [706, 488] width 570 height 57
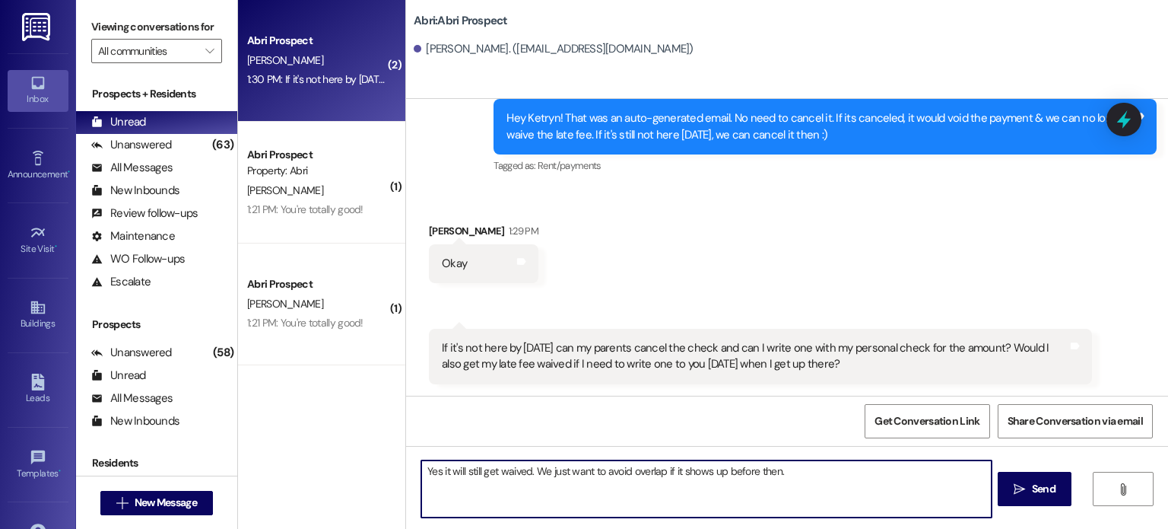
type textarea "Yes it will still get waived. We just want to avoid overlap if it shows up befo…"
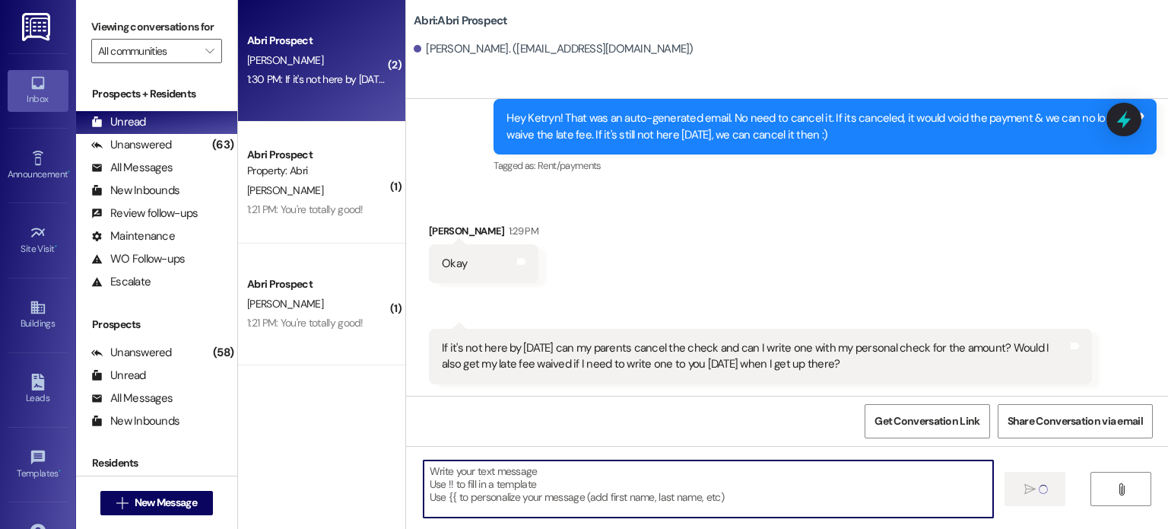
scroll to position [6114, 0]
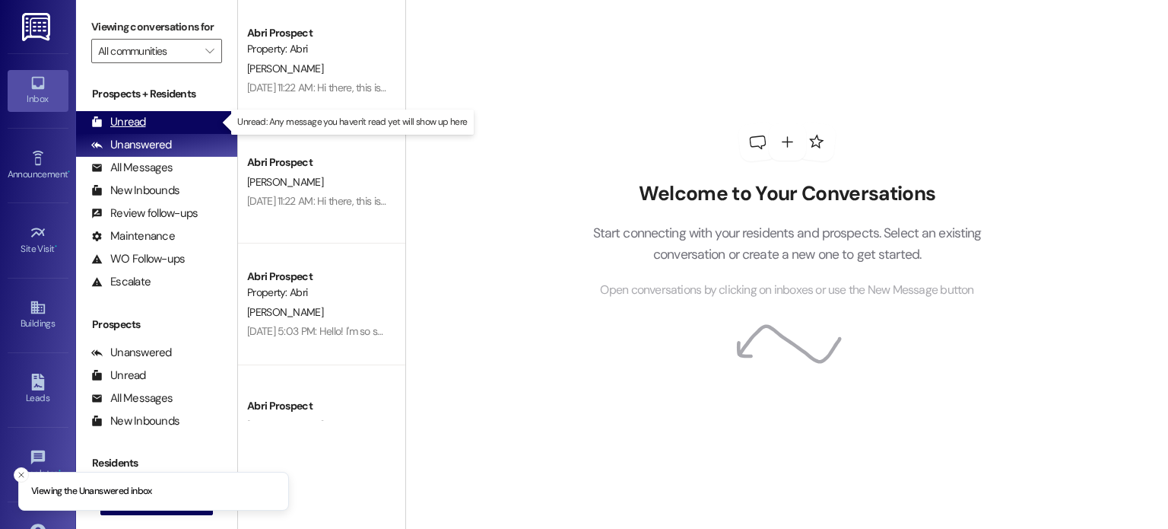
click at [147, 119] on div "Unread (0)" at bounding box center [156, 122] width 161 height 23
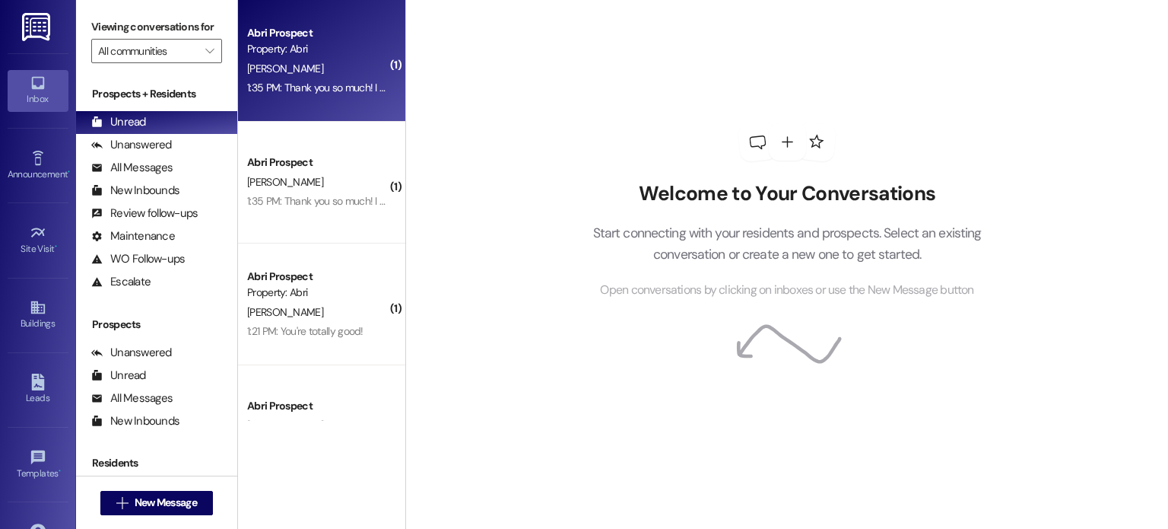
click at [324, 102] on div "Abri Prospect Property: Abri A. Bolander 1:35 PM: Thank you so much! I really a…" at bounding box center [321, 61] width 167 height 122
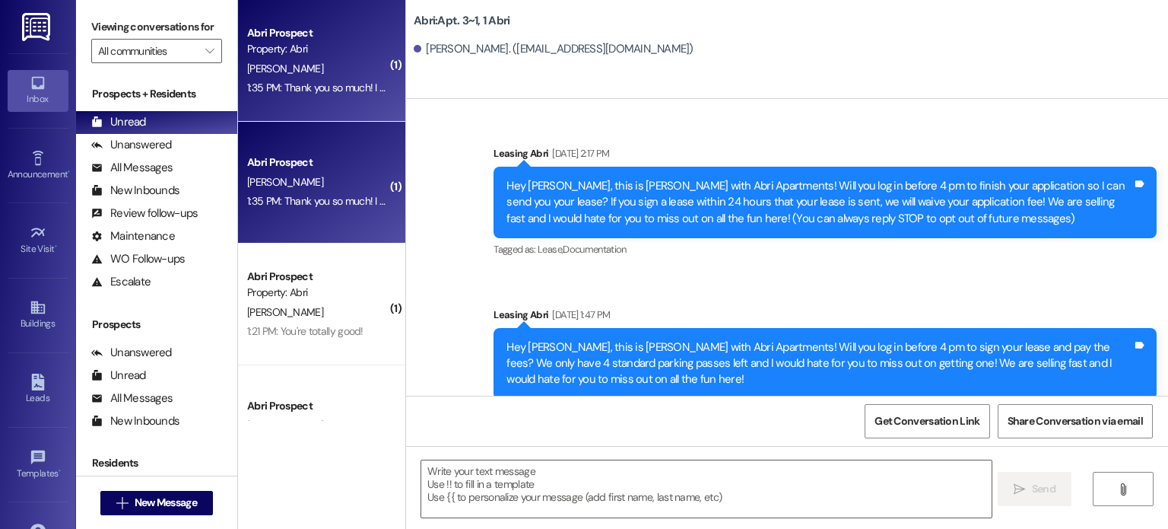
scroll to position [12127, 0]
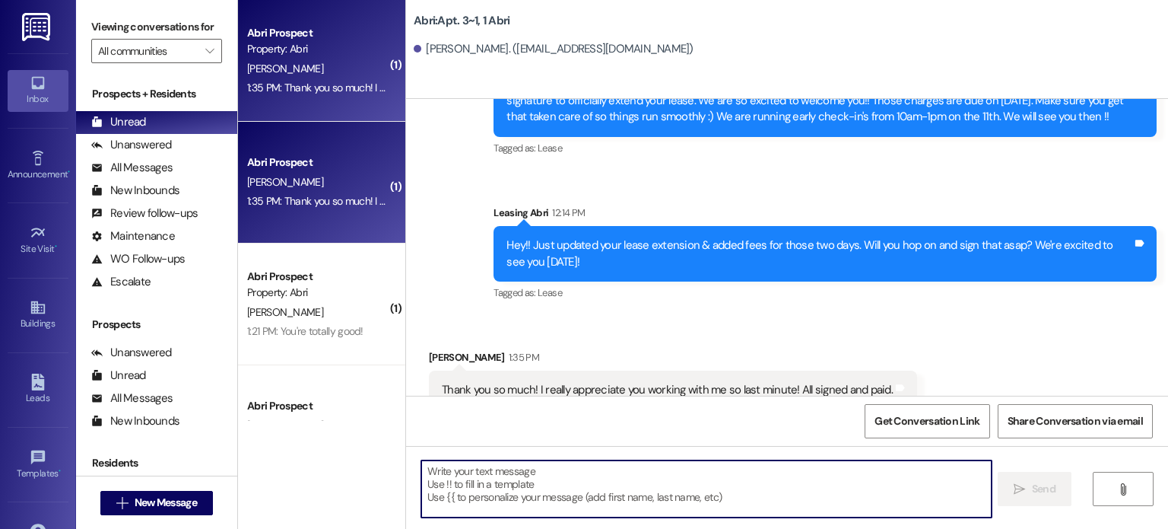
click at [535, 468] on textarea at bounding box center [706, 488] width 570 height 57
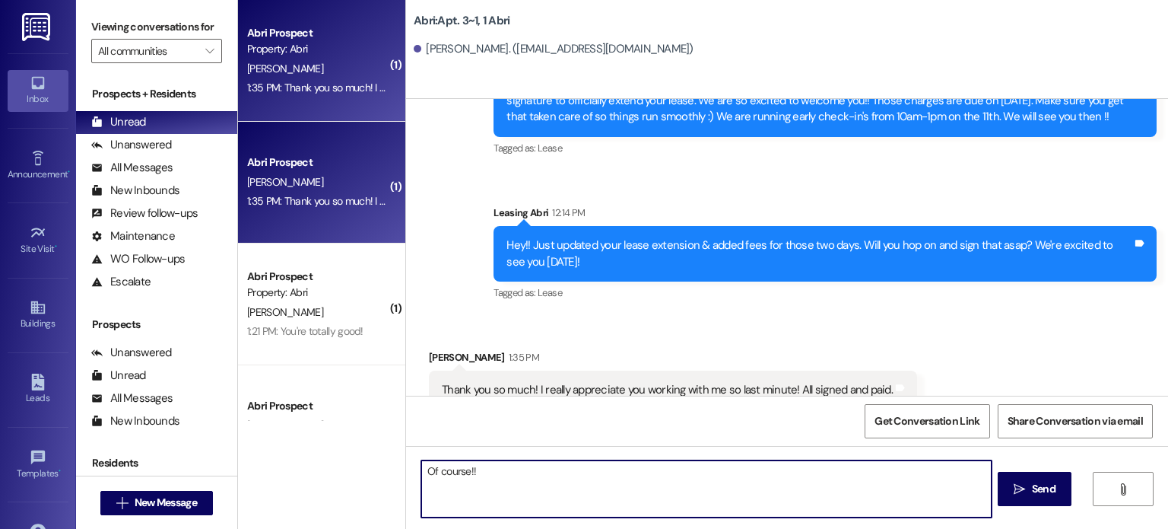
type textarea "Of course!!"
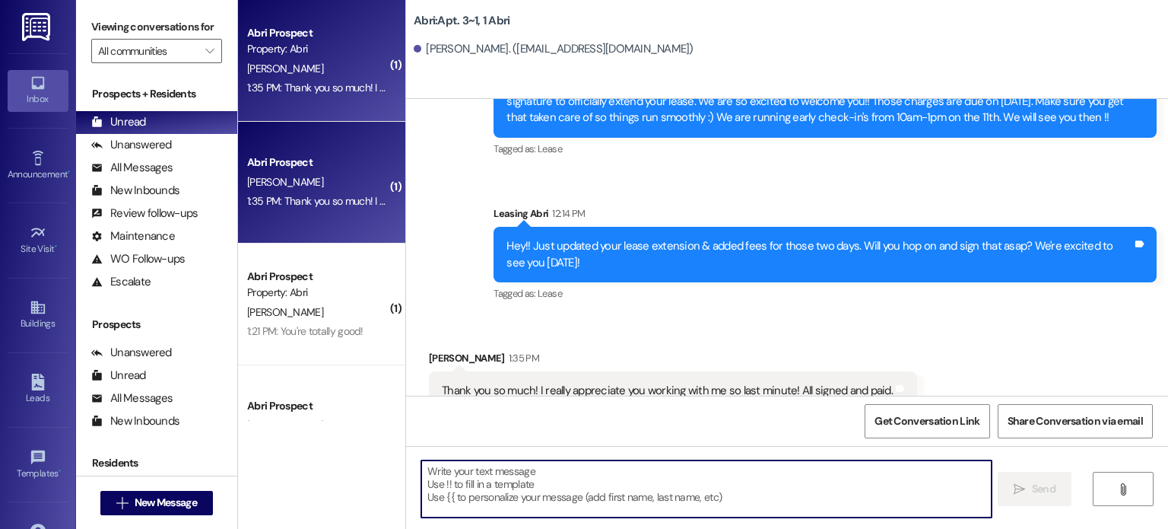
scroll to position [66, 0]
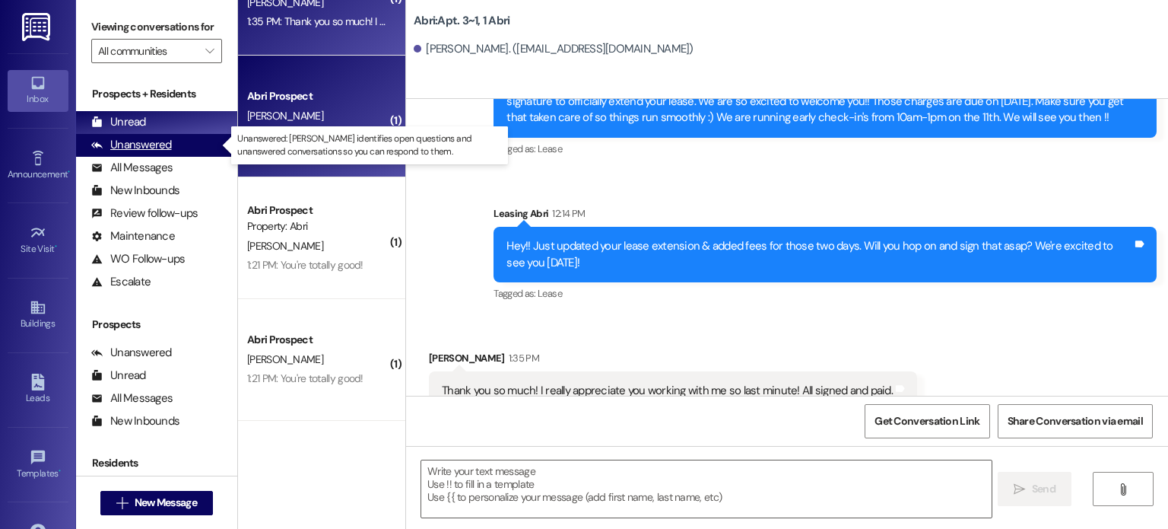
click at [181, 146] on div "Unanswered (0)" at bounding box center [156, 145] width 161 height 23
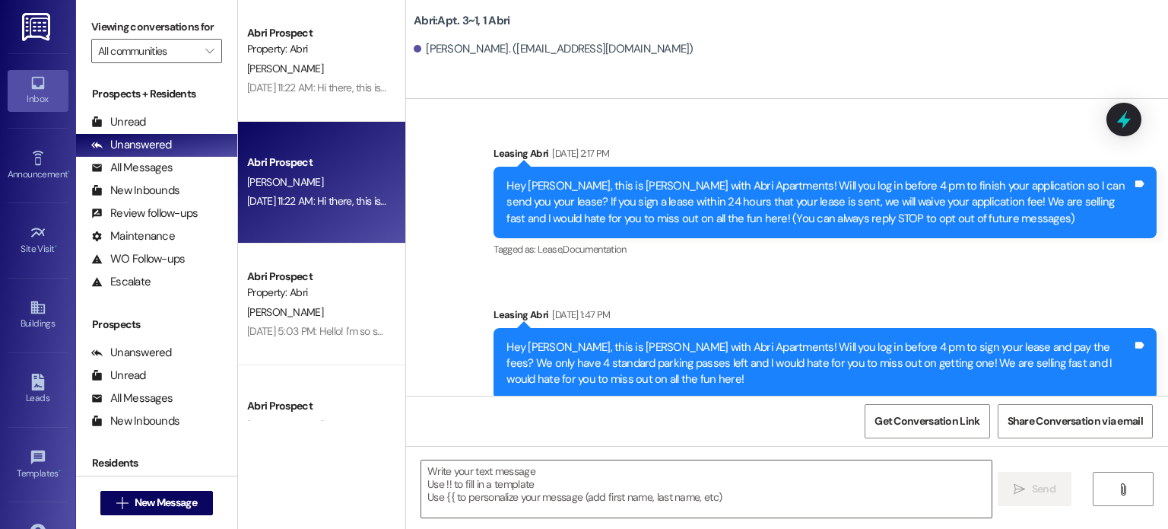
scroll to position [12126, 0]
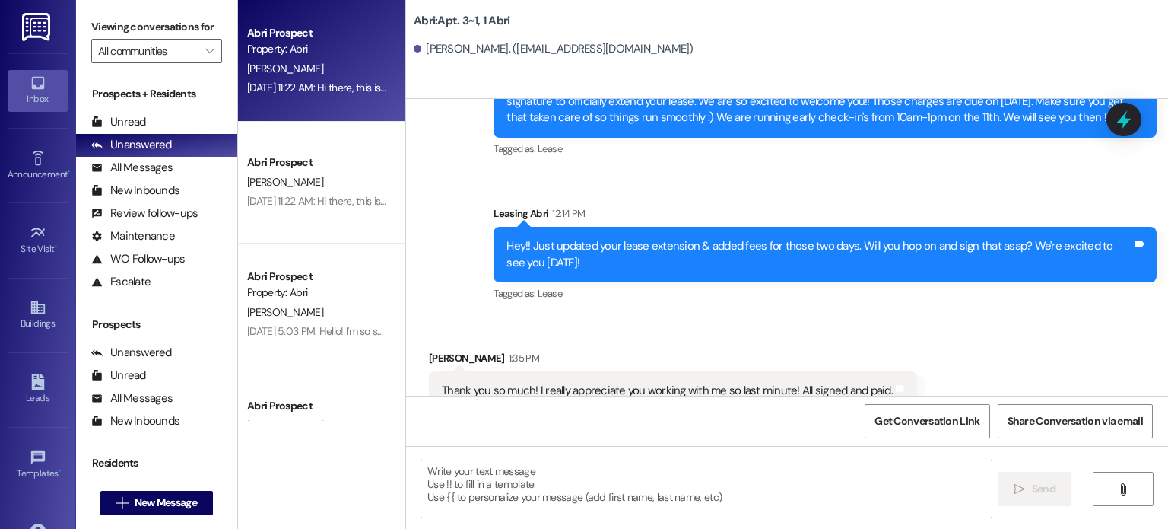
click at [354, 75] on div "[PERSON_NAME]" at bounding box center [318, 68] width 144 height 19
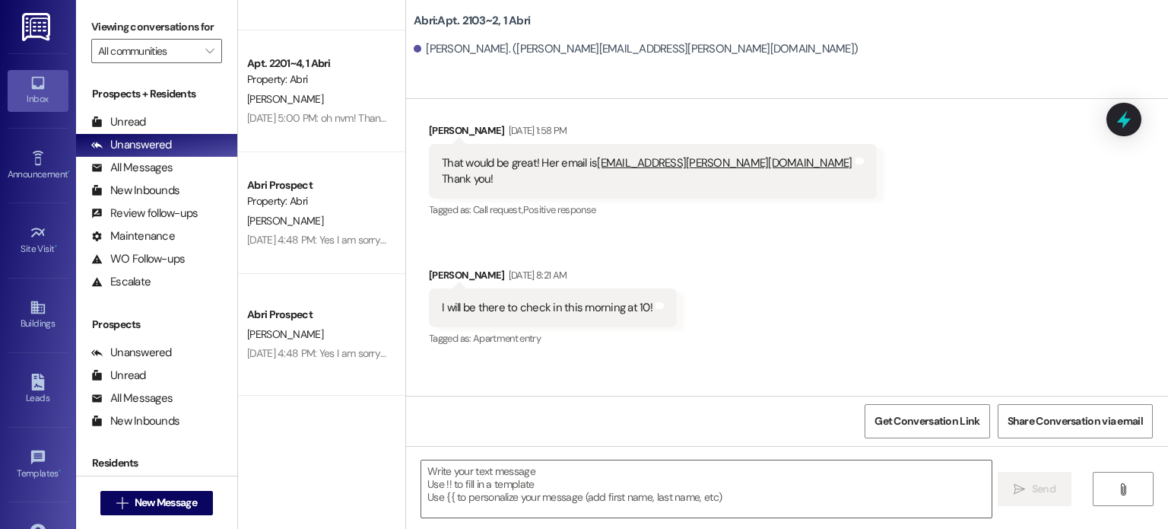
scroll to position [1551, 0]
click at [321, 237] on div "Sep 04, 2025 at 4:48 PM: Yes I am sorry one second Sep 04, 2025 at 4:48 PM: Yes…" at bounding box center [341, 240] width 188 height 14
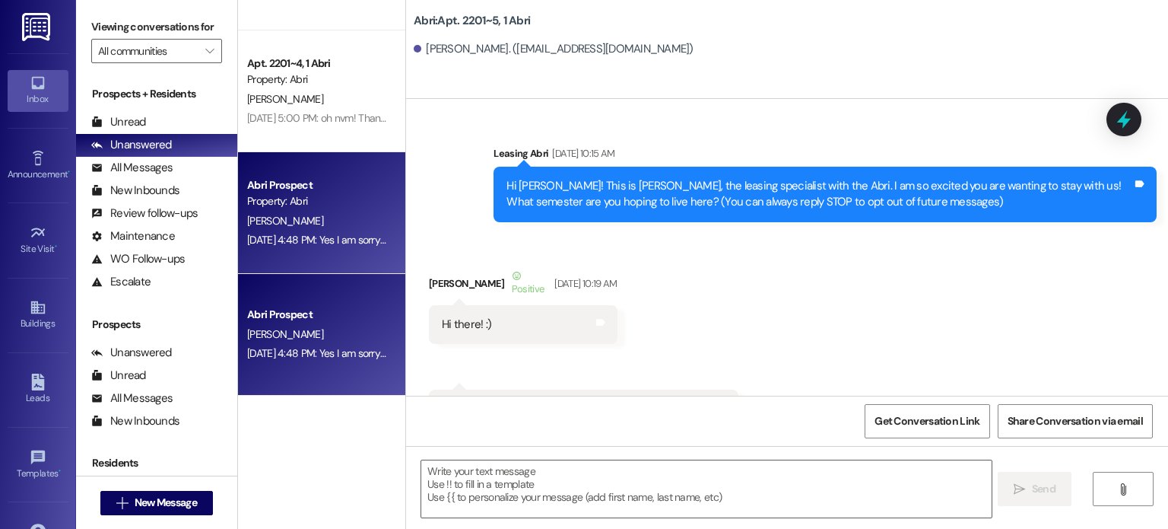
scroll to position [34449, 0]
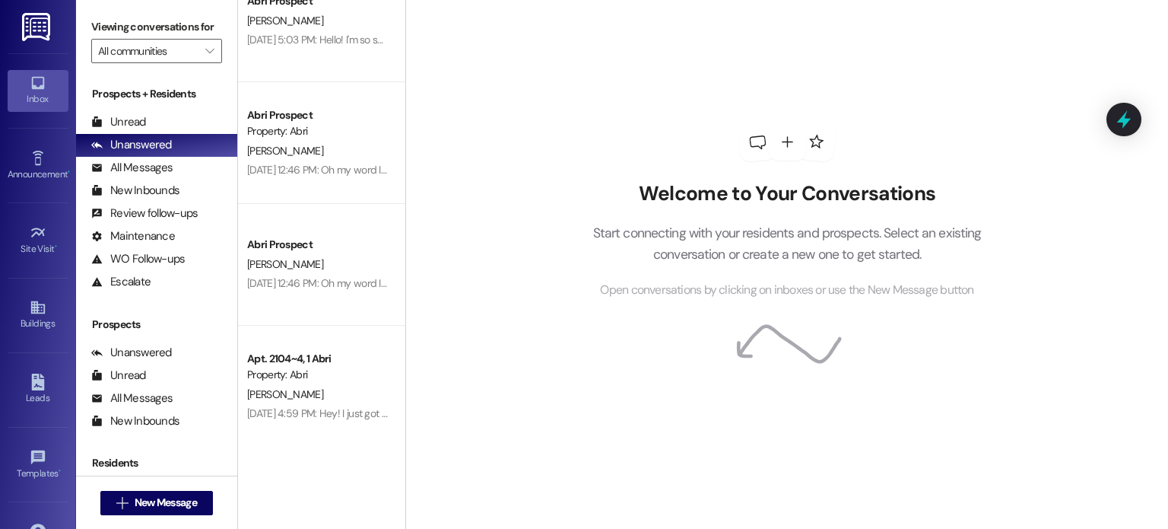
scroll to position [406, 0]
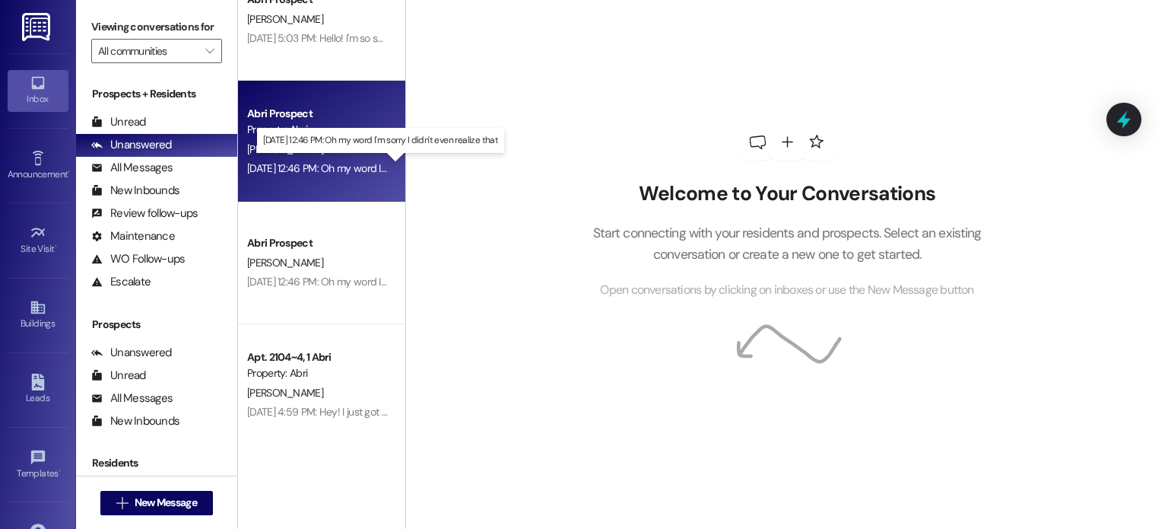
click at [348, 161] on div "[DATE] 12:46 PM: Oh my word I'm sorry I didn't even realize that [DATE] 12:46 P…" at bounding box center [383, 168] width 272 height 14
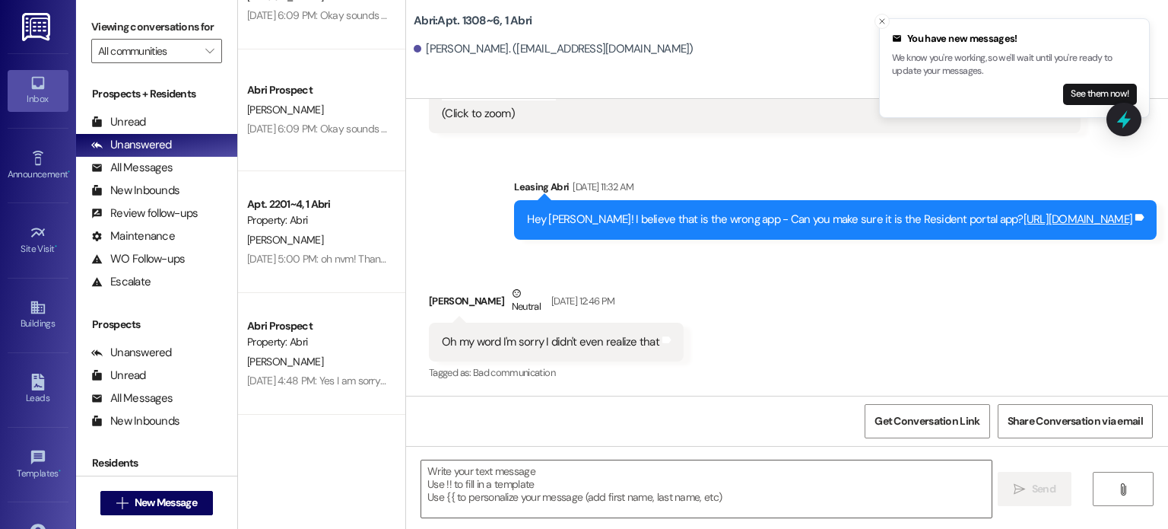
scroll to position [1427, 0]
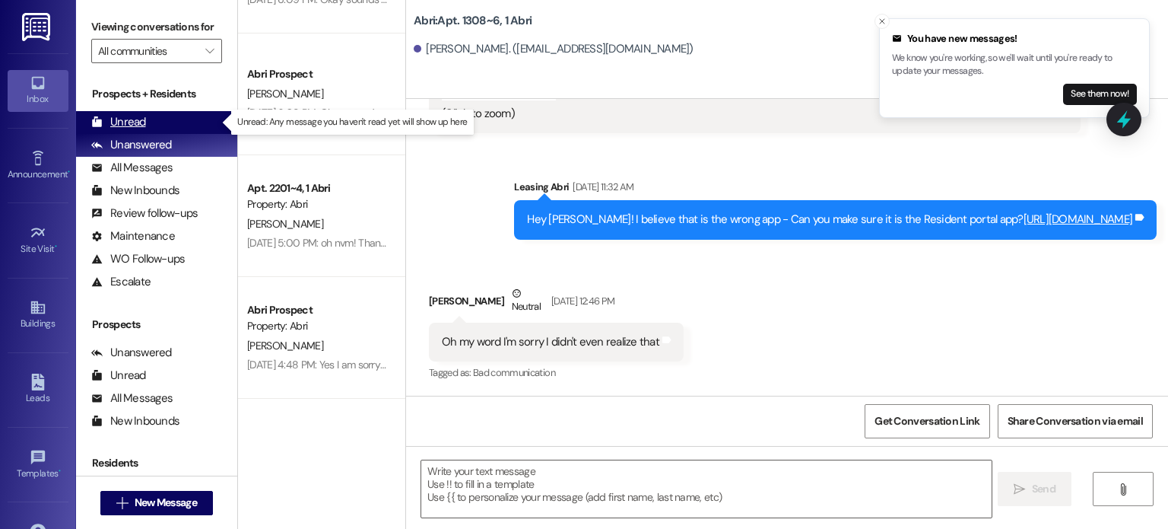
click at [179, 121] on div "Unread (0)" at bounding box center [156, 122] width 161 height 23
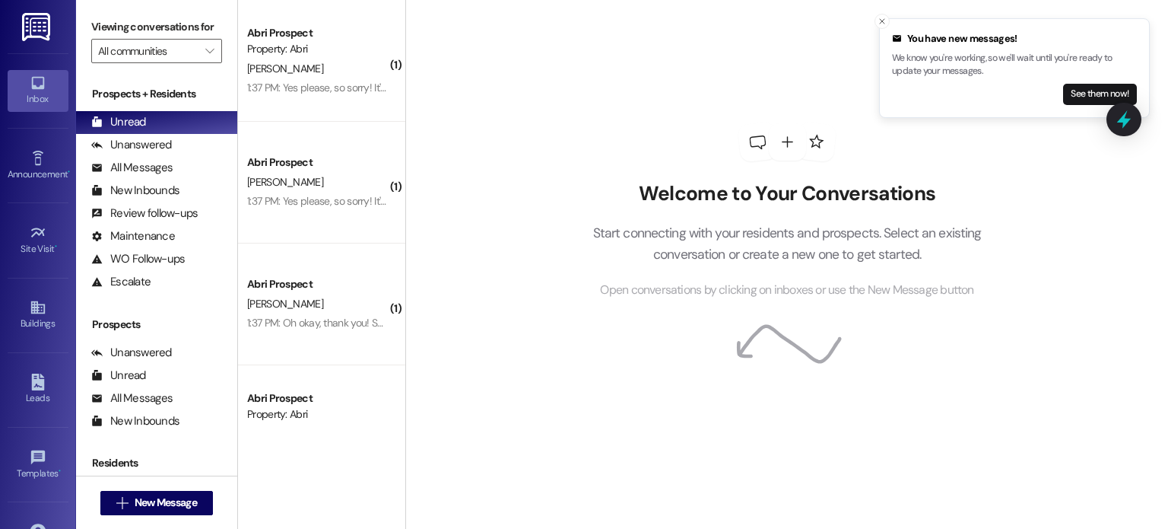
click at [347, 90] on div "1:37 PM: Yes please, so sorry! It's still not draining properly 1:37 PM: Yes pl…" at bounding box center [371, 88] width 249 height 14
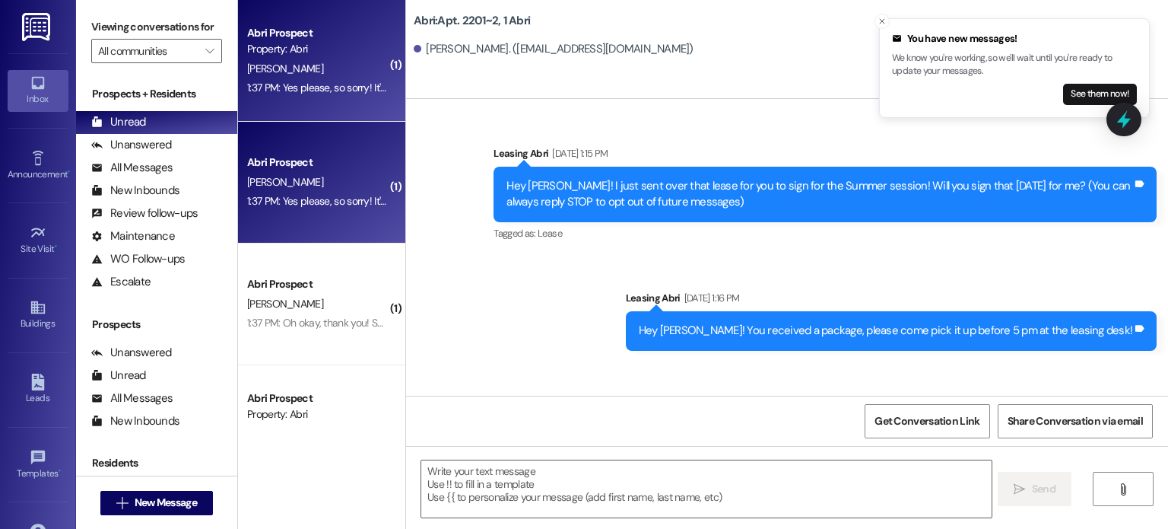
scroll to position [46185, 0]
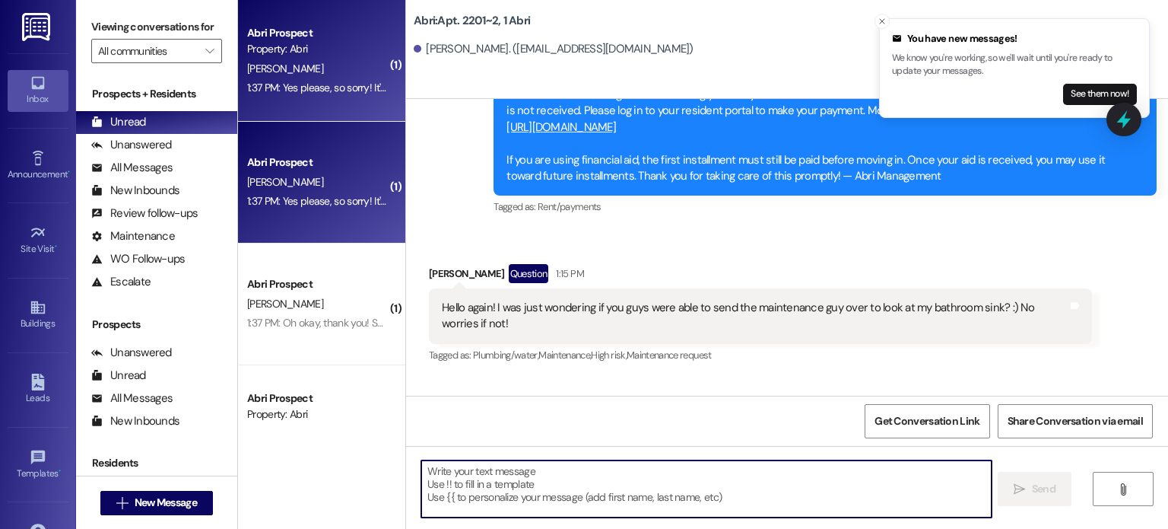
click at [520, 473] on textarea at bounding box center [706, 488] width 570 height 57
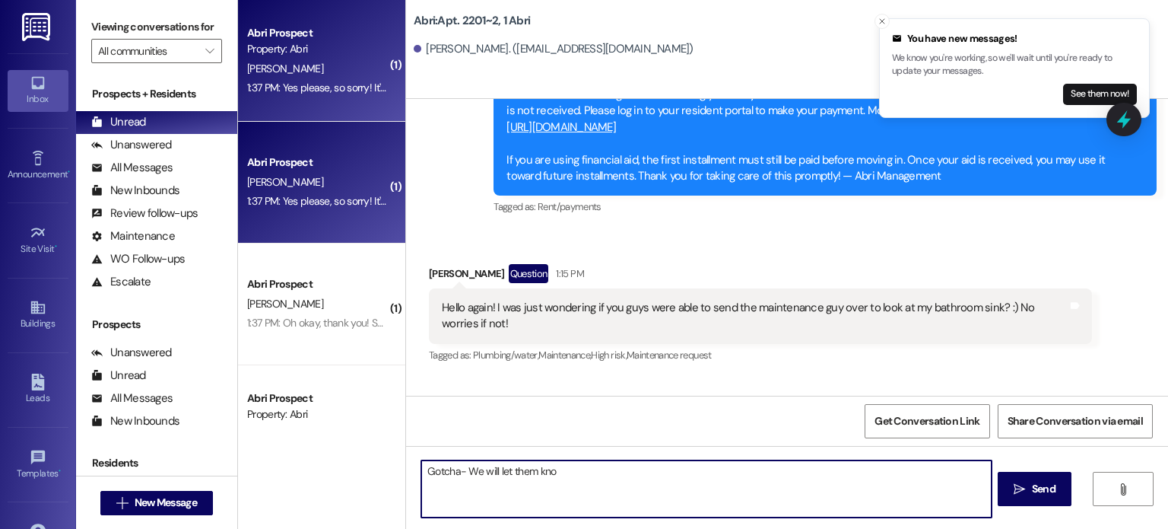
type textarea "Gotcha- We will let them know"
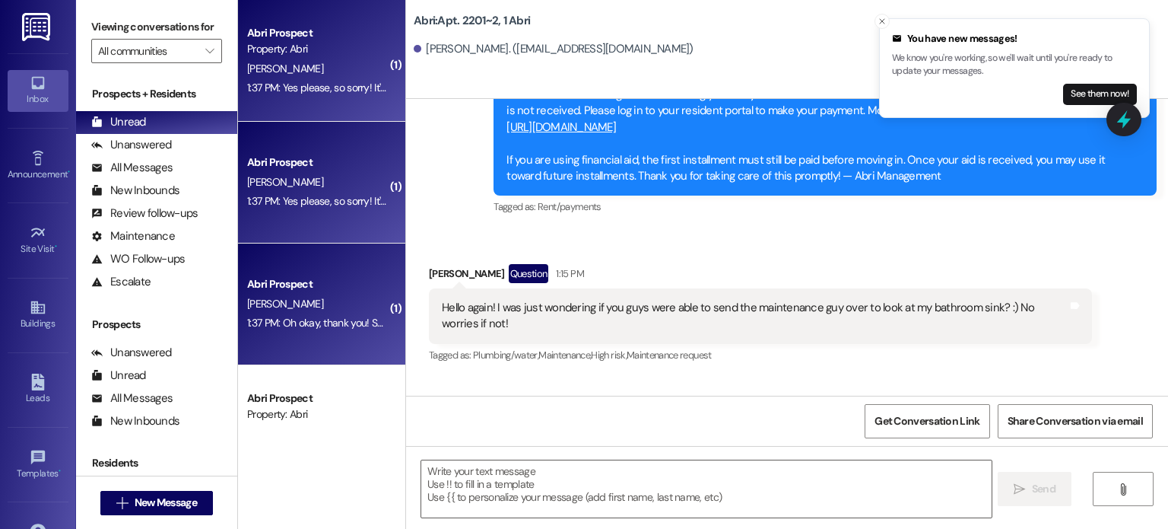
scroll to position [46184, 0]
click at [354, 304] on div "K. Tubaugh" at bounding box center [318, 303] width 144 height 19
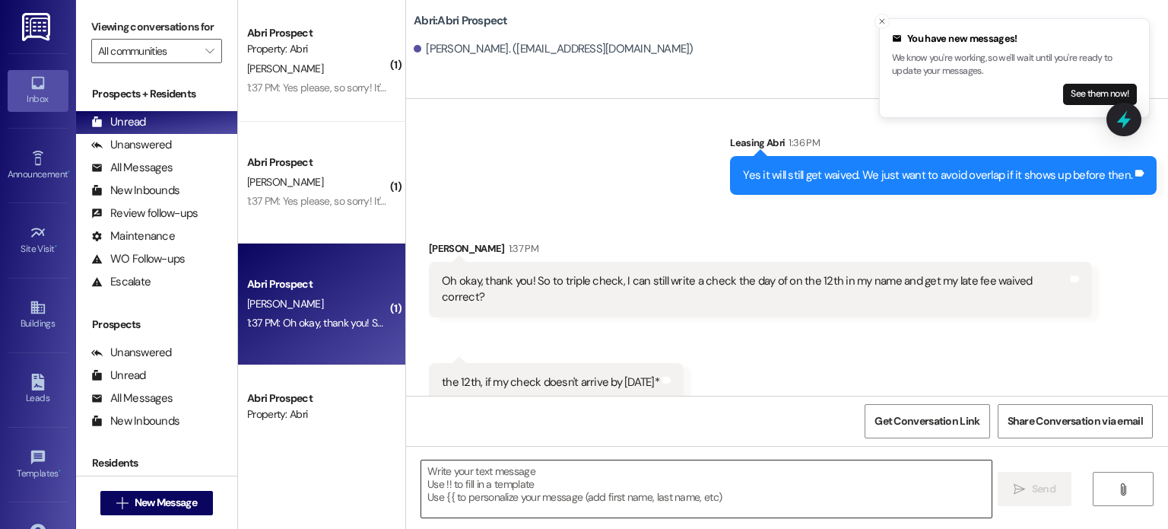
scroll to position [6411, 0]
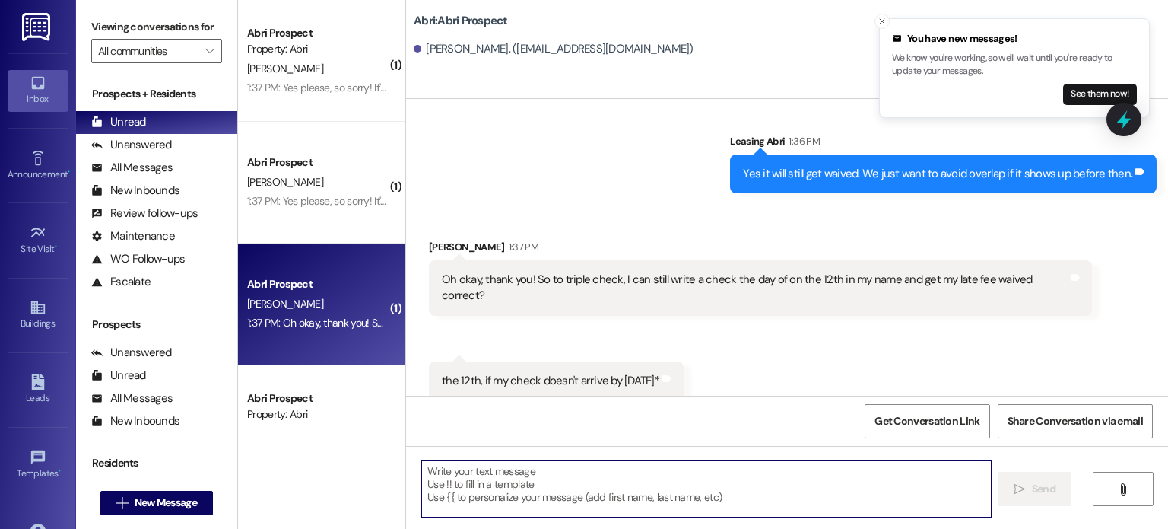
click at [520, 480] on textarea at bounding box center [706, 488] width 570 height 57
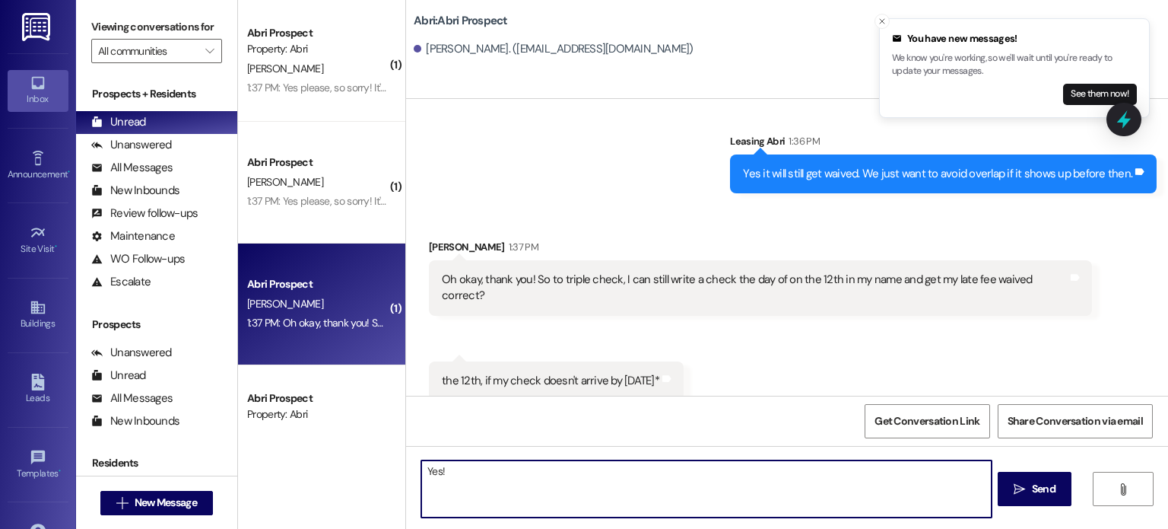
type textarea "Yes!"
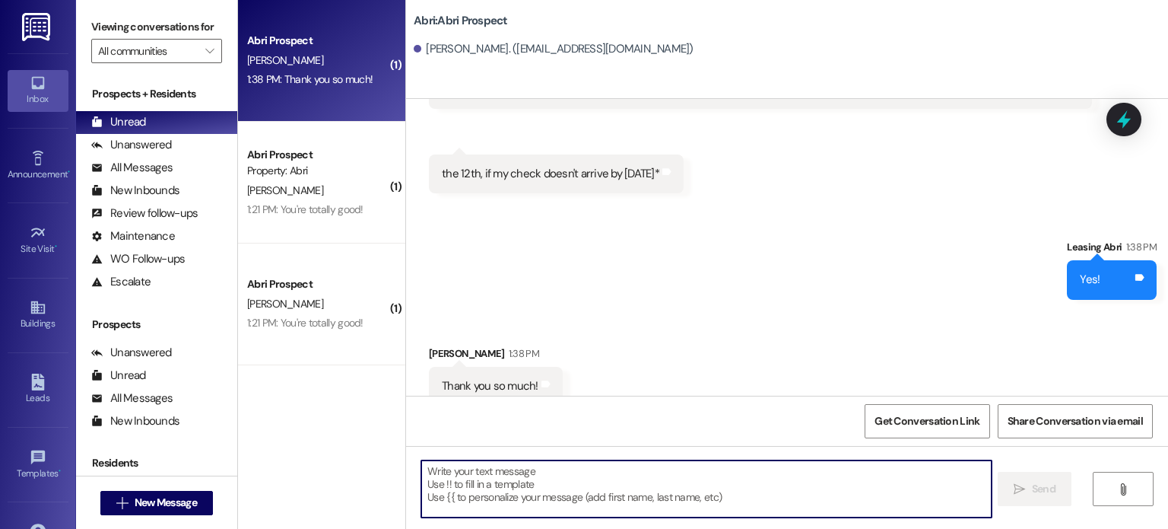
scroll to position [6623, 0]
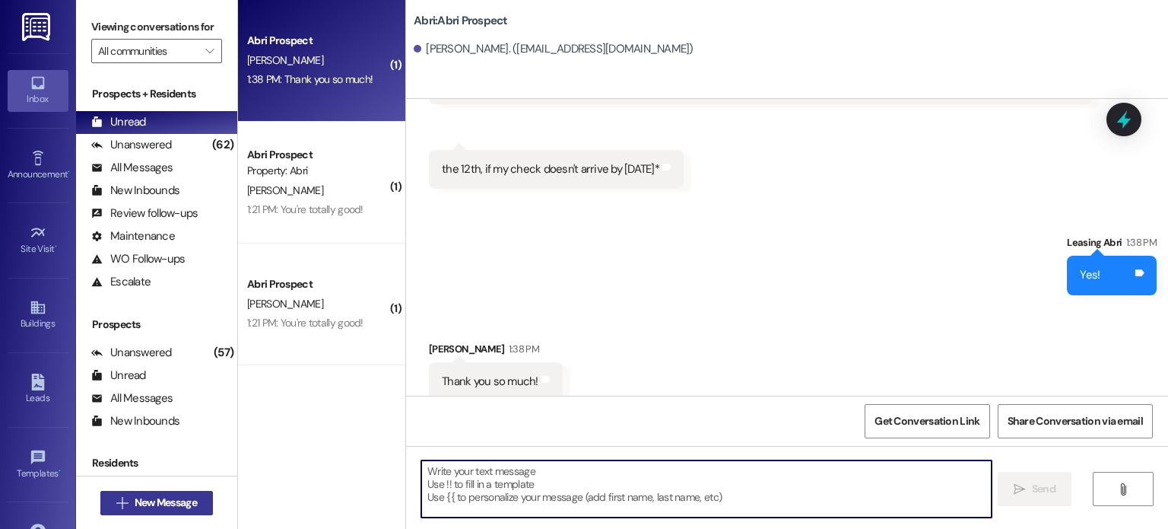
click at [182, 505] on span "New Message" at bounding box center [166, 502] width 62 height 16
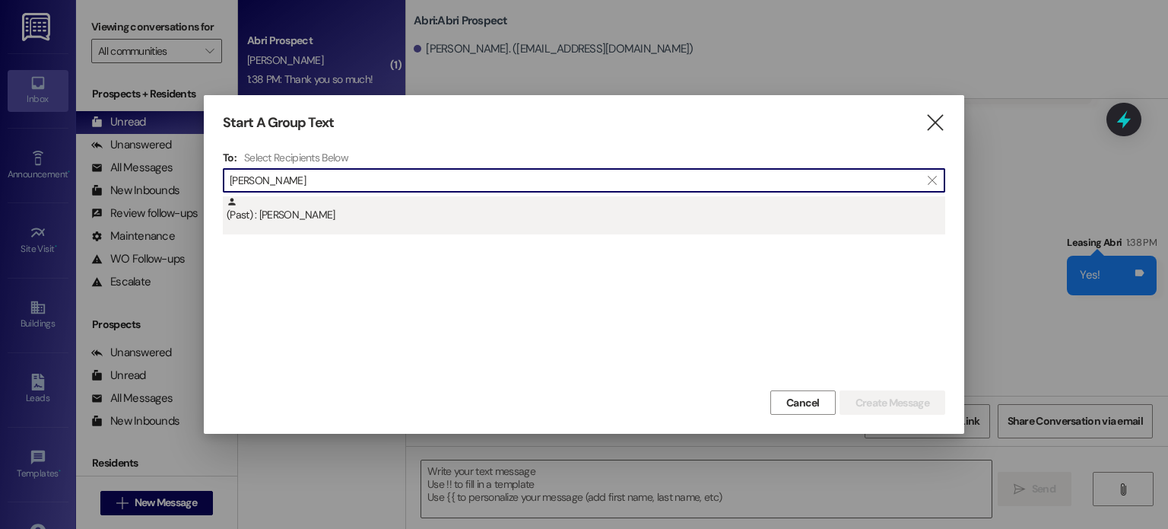
type input "Trever"
click at [379, 207] on div "(Past) : Trever Vaughn" at bounding box center [586, 209] width 719 height 27
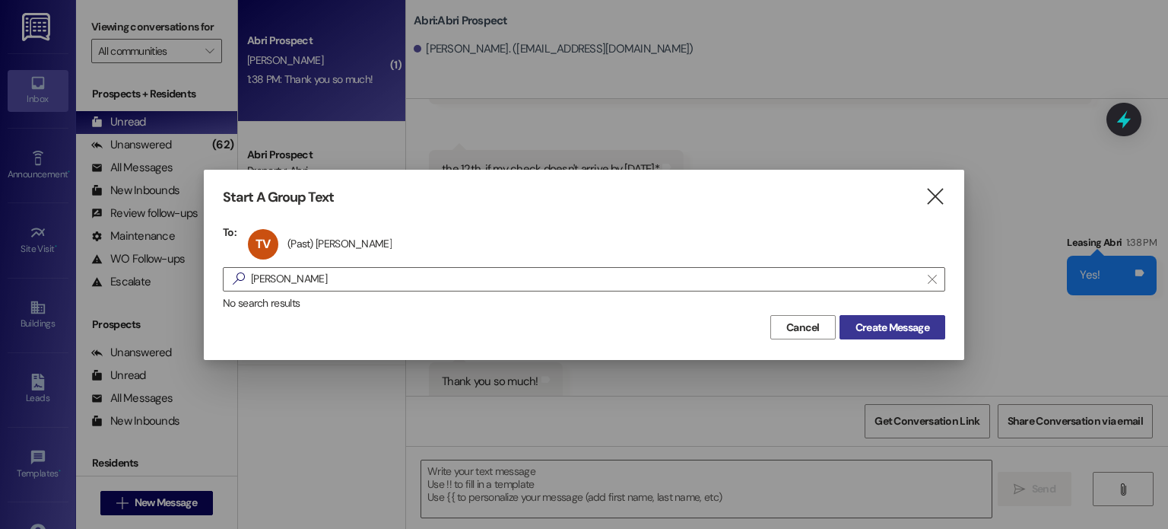
click at [855, 325] on span "Create Message" at bounding box center [892, 327] width 74 height 16
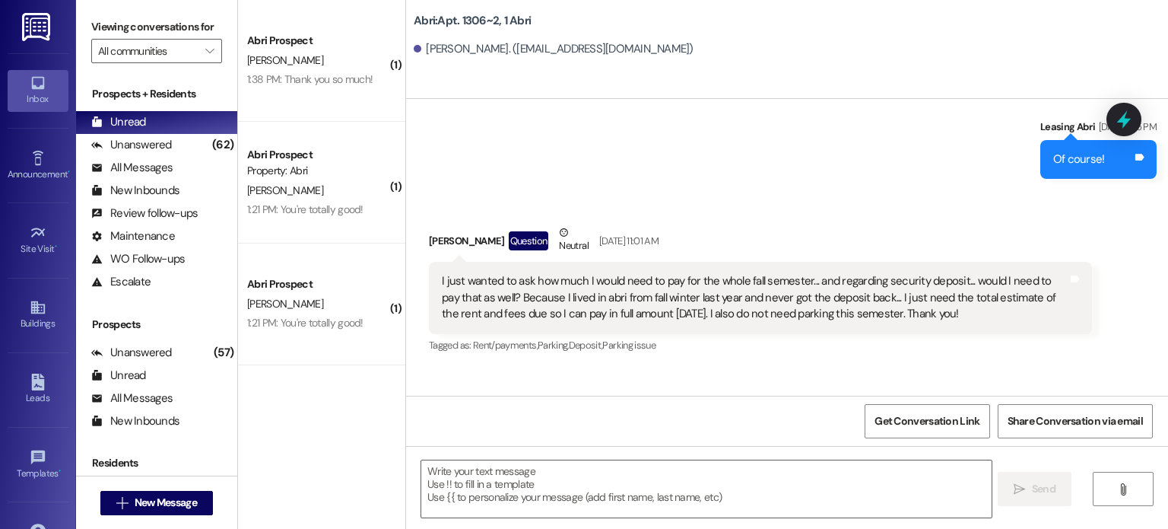
scroll to position [23815, 0]
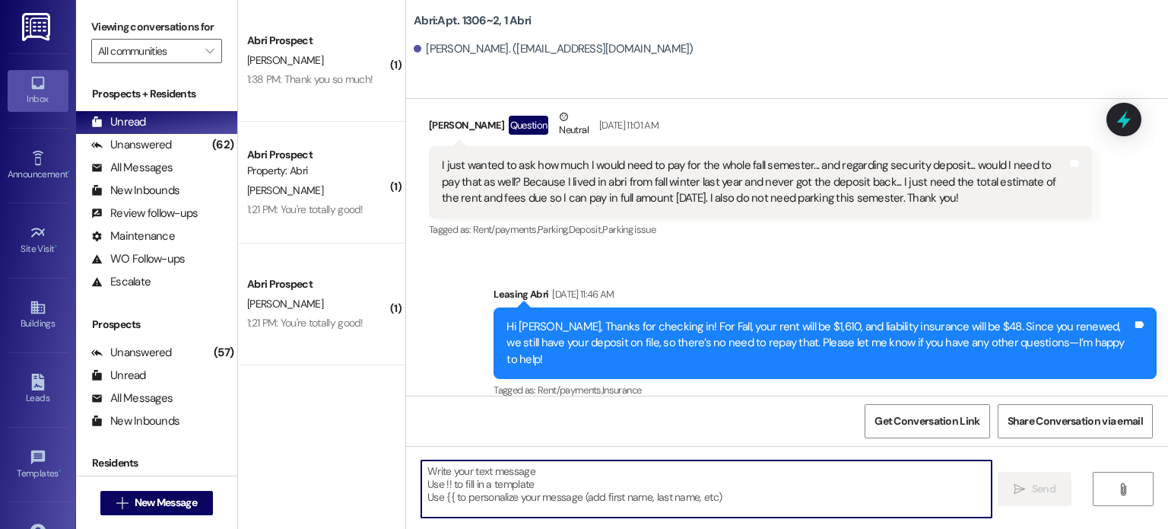
click at [675, 474] on textarea at bounding box center [706, 488] width 570 height 57
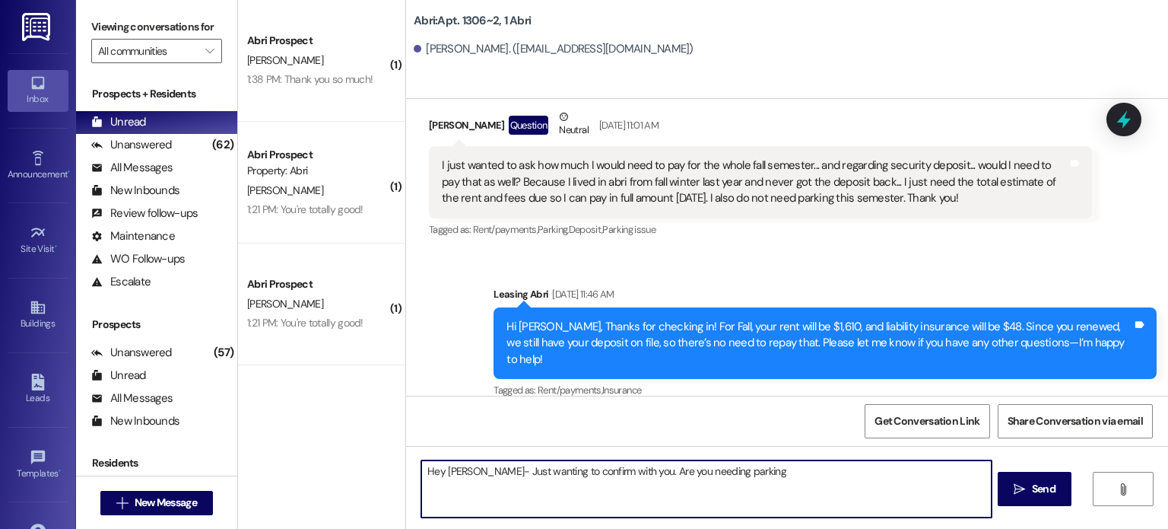
type textarea "Hey Trever- Just wanting to confirm with you. Are you needing parking?"
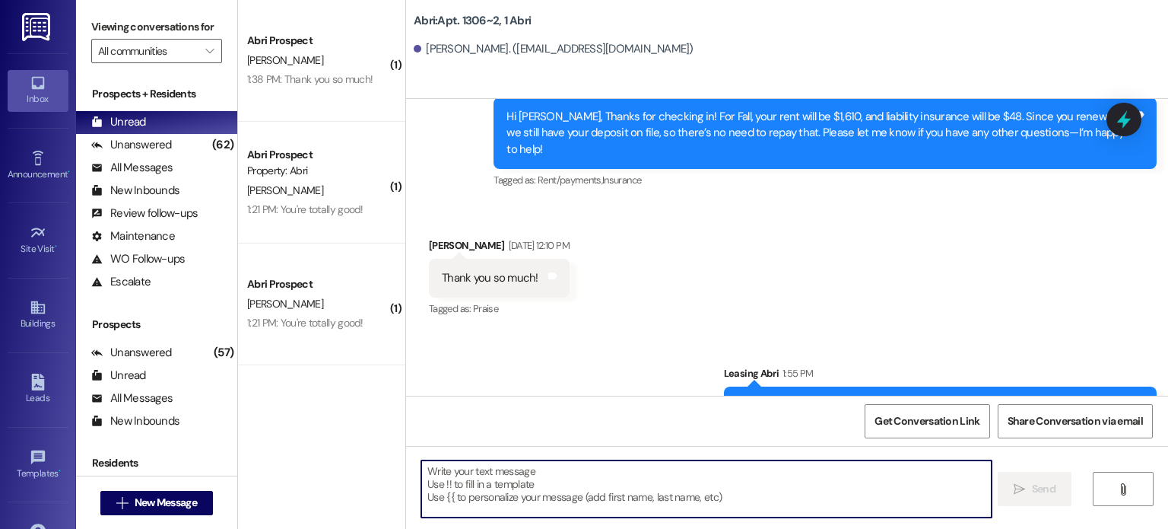
scroll to position [24027, 0]
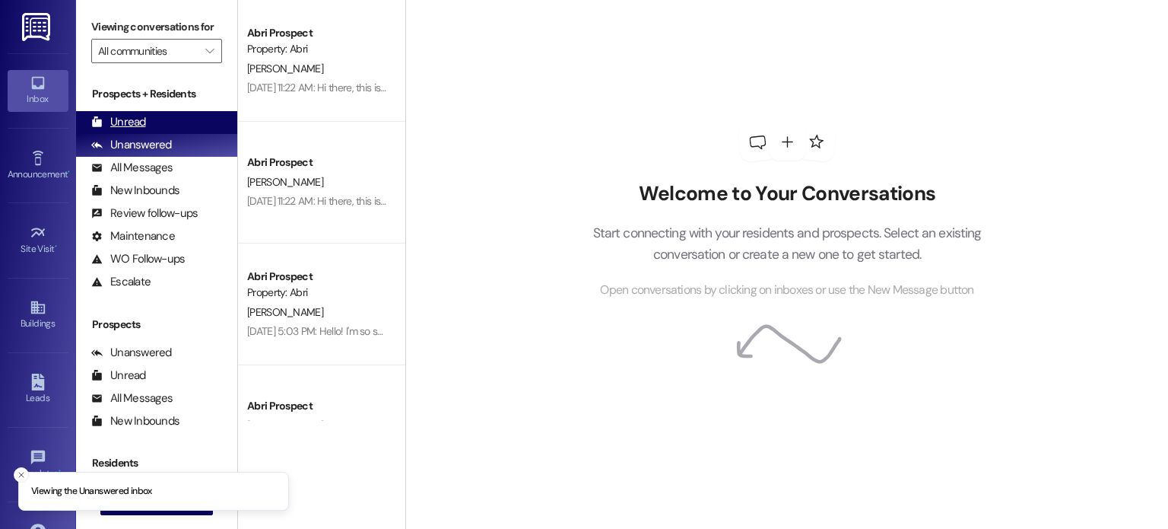
click at [185, 122] on div "Unread (0)" at bounding box center [156, 122] width 161 height 23
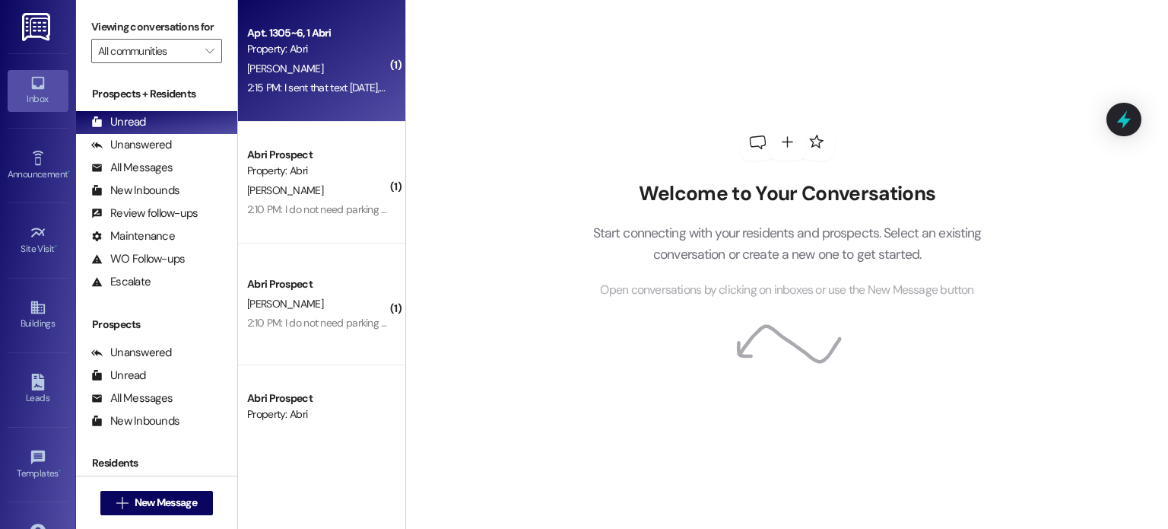
click at [295, 81] on div "2:15 PM: I sent that text [DATE], I think I'm good 2:15 PM: I sent that text [D…" at bounding box center [346, 88] width 199 height 14
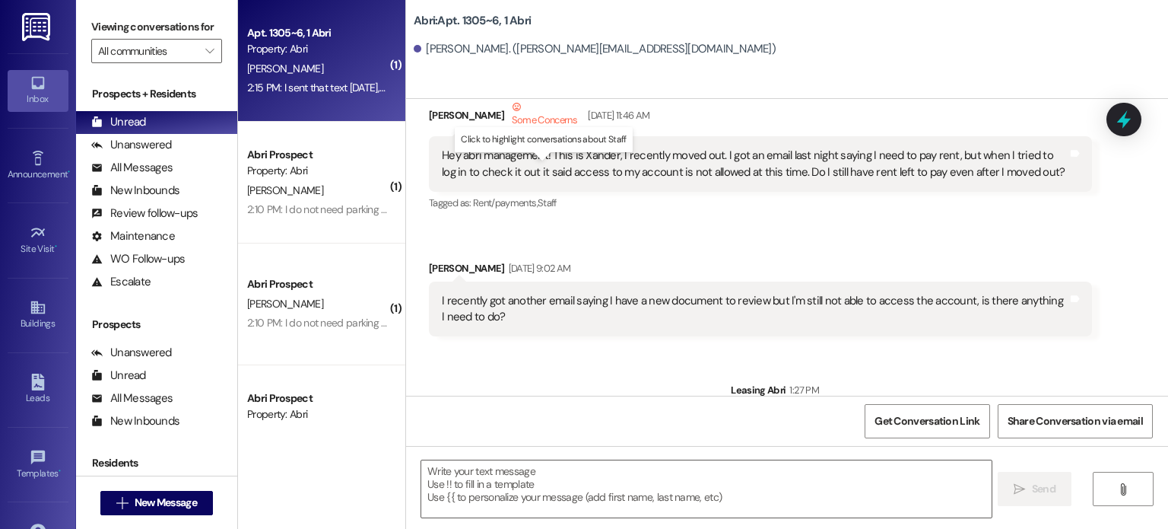
scroll to position [24903, 0]
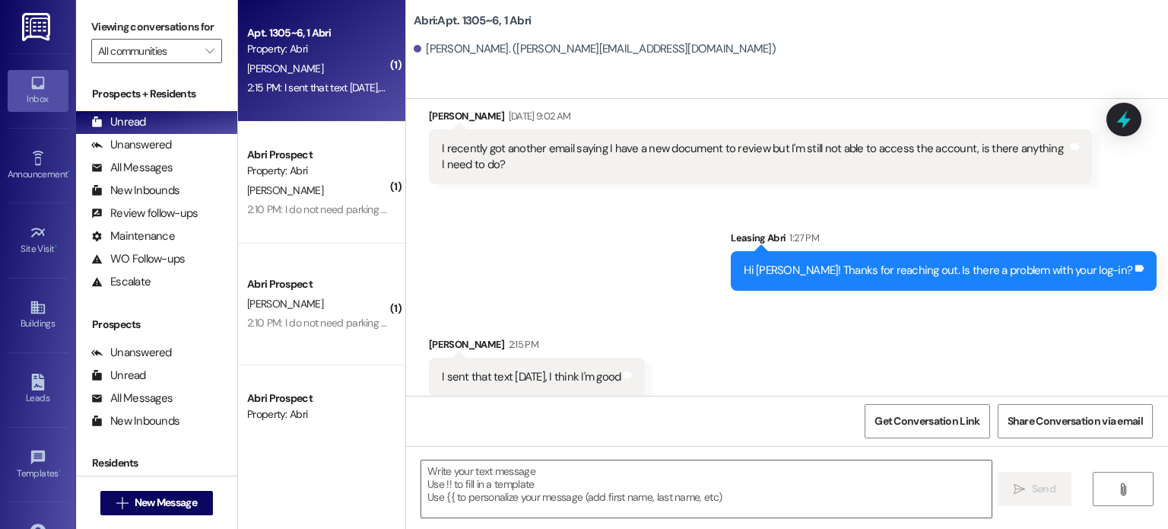
click at [535, 210] on div "Sent via SMS Leasing Abri 1:27 PM Hi [PERSON_NAME]! Thanks for reaching out. Is…" at bounding box center [787, 248] width 762 height 106
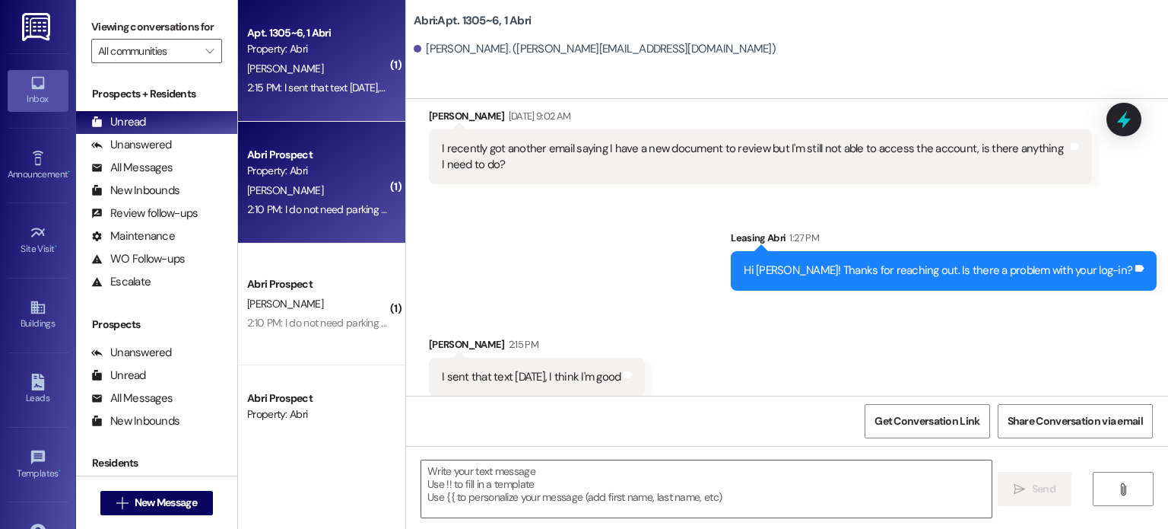
click at [366, 185] on div "[PERSON_NAME]" at bounding box center [318, 190] width 144 height 19
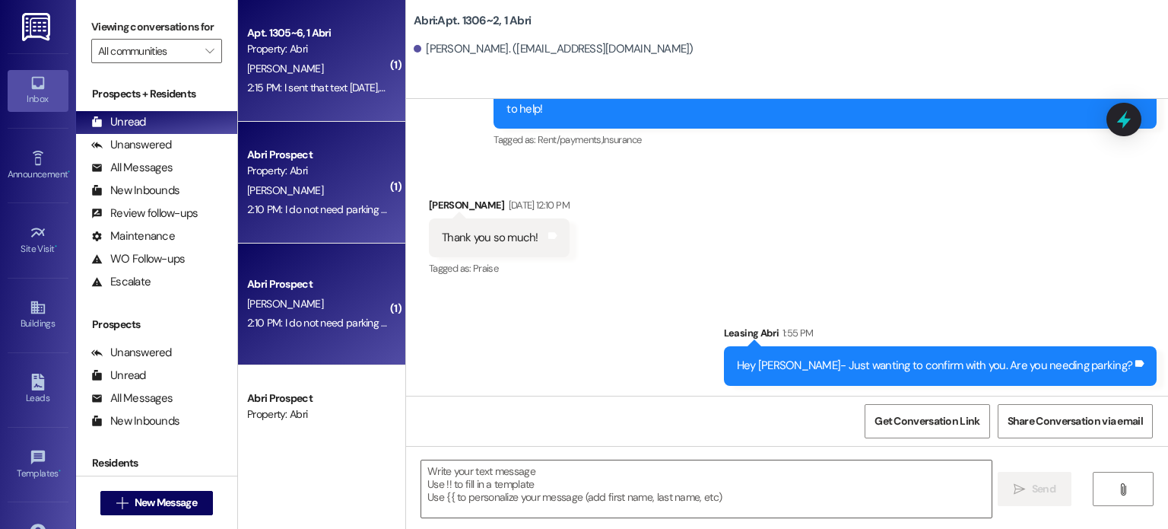
scroll to position [24066, 0]
click at [363, 96] on div "2:15 PM: I sent that text [DATE], I think I'm good 2:15 PM: I sent that text [D…" at bounding box center [318, 87] width 144 height 19
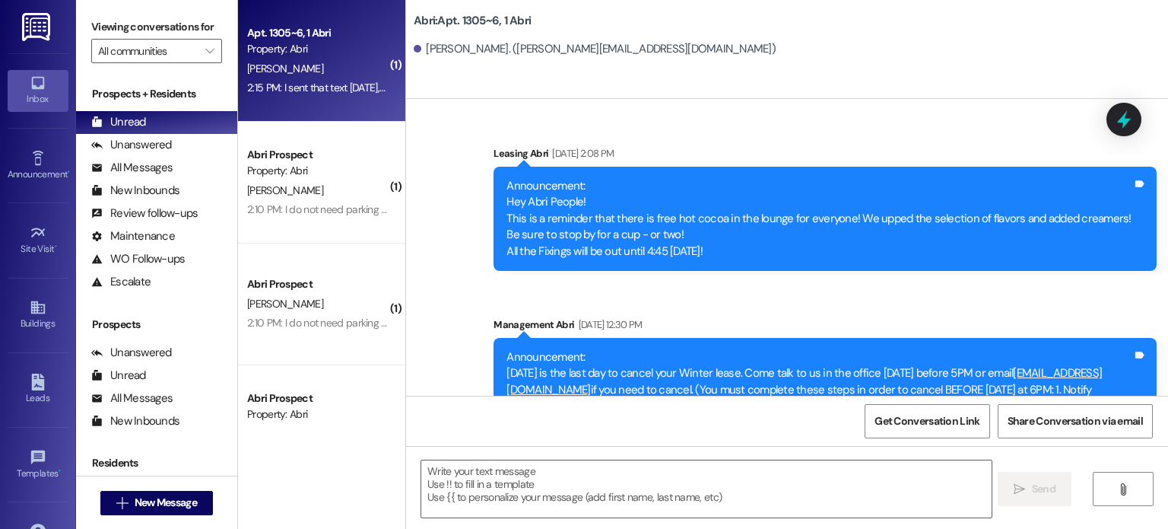
scroll to position [24903, 0]
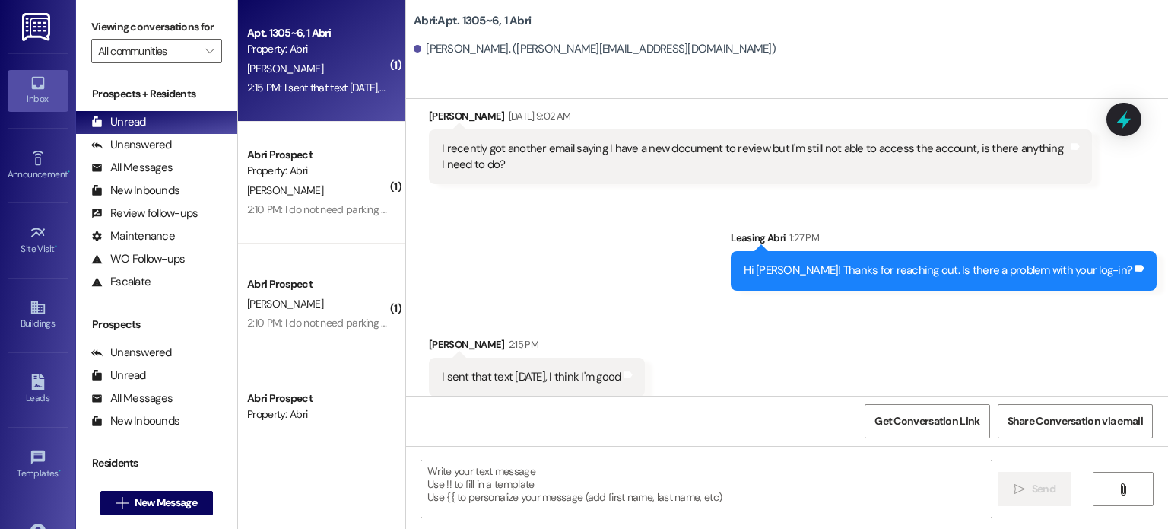
click at [430, 475] on textarea at bounding box center [706, 488] width 570 height 57
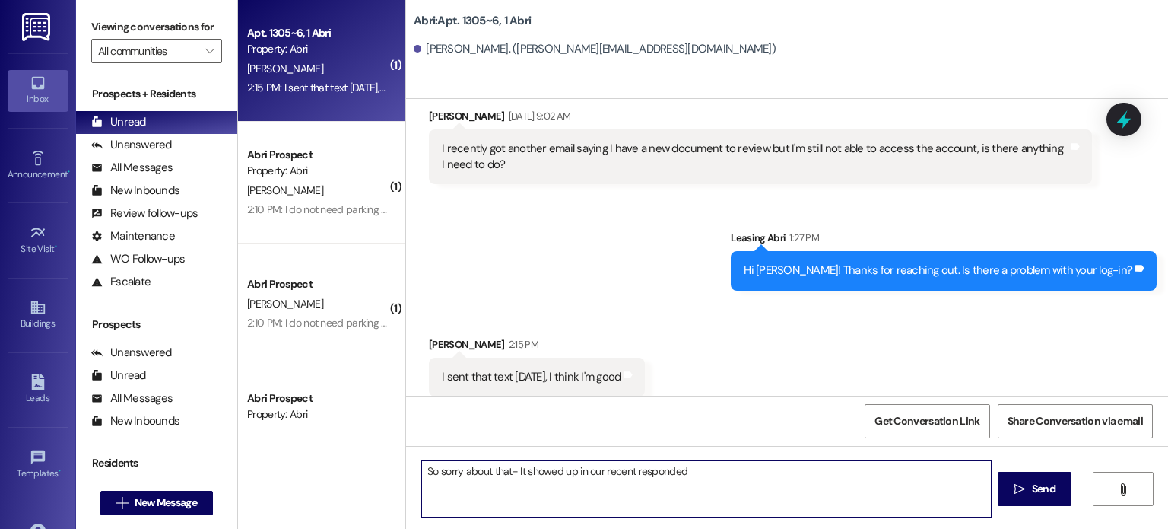
click at [630, 465] on textarea "So sorry about that- It showed up in our recent responded" at bounding box center [706, 488] width 570 height 57
drag, startPoint x: 682, startPoint y: 475, endPoint x: 628, endPoint y: 477, distance: 54.0
click at [628, 477] on textarea "So sorry about that- It showed up in our recent responded" at bounding box center [706, 488] width 570 height 57
click at [681, 470] on textarea "So sorry about that- It showed up in our recent unanswered. Have a great one :)" at bounding box center [706, 488] width 570 height 57
drag, startPoint x: 818, startPoint y: 471, endPoint x: 790, endPoint y: 476, distance: 28.5
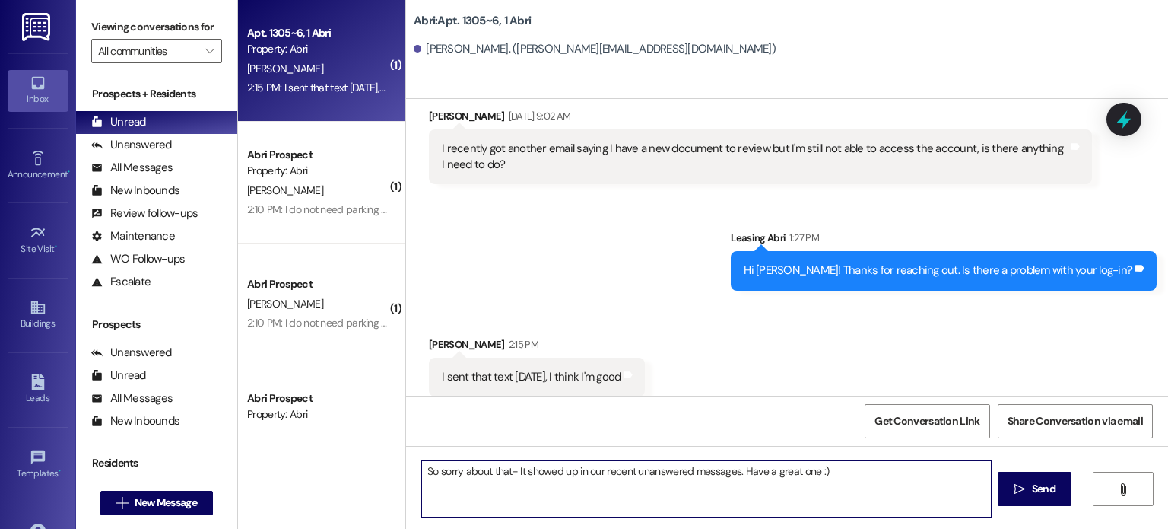
click at [790, 476] on textarea "So sorry about that- It showed up in our recent unanswered messages. Have a gre…" at bounding box center [706, 488] width 570 height 57
type textarea "So sorry about that- It showed up in our recent unanswered messages. Have a gre…"
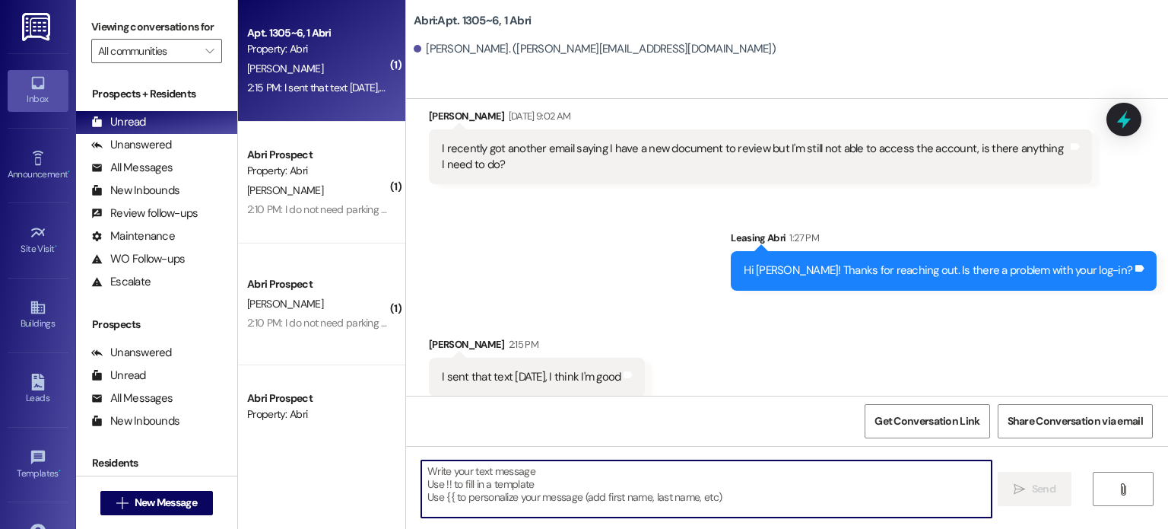
scroll to position [25009, 0]
